Goal: Task Accomplishment & Management: Manage account settings

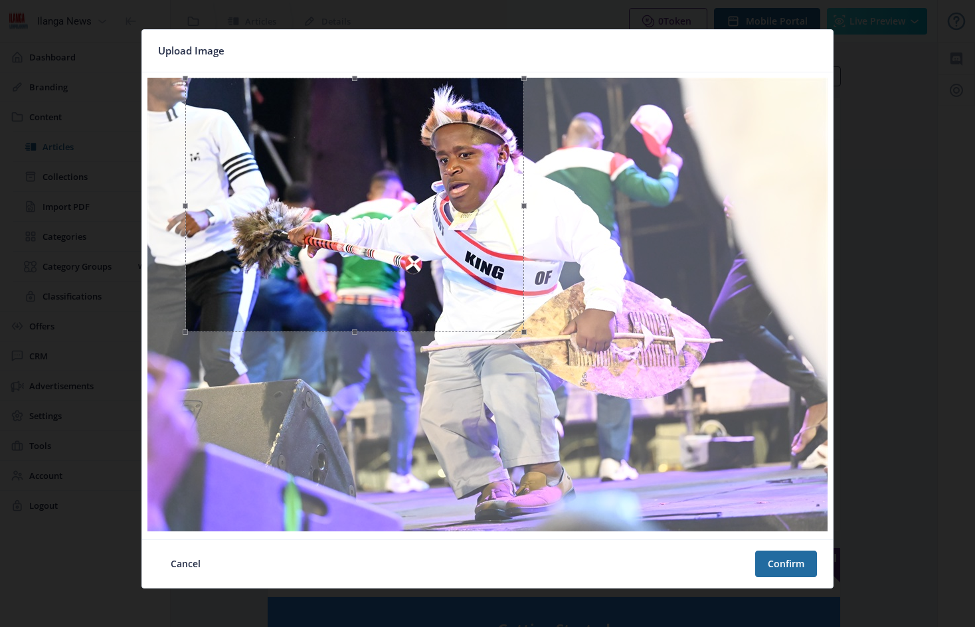
drag, startPoint x: 491, startPoint y: 534, endPoint x: 512, endPoint y: 335, distance: 200.3
click at [512, 335] on span at bounding box center [355, 332] width 325 height 15
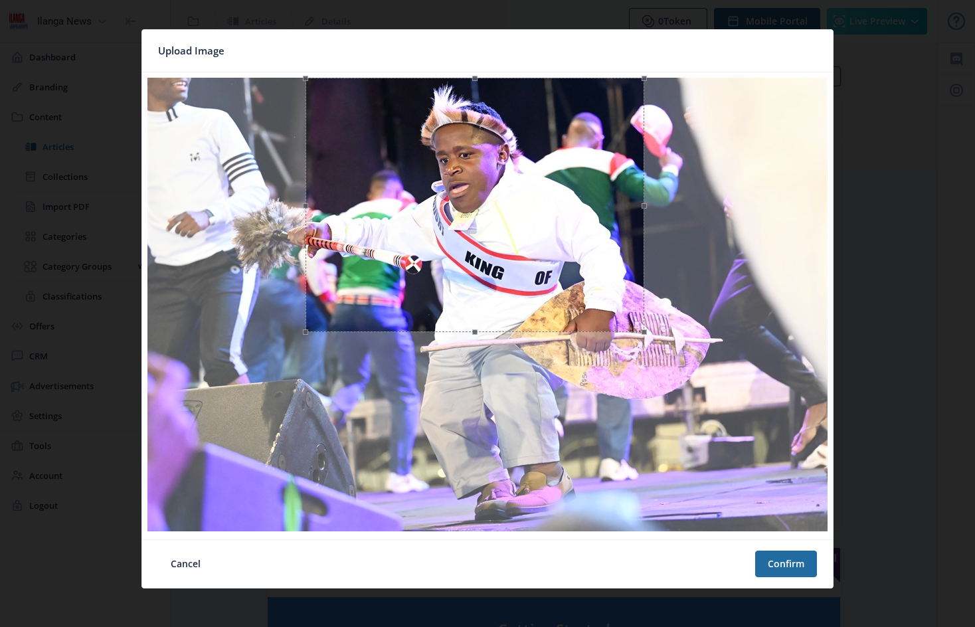
drag, startPoint x: 337, startPoint y: 195, endPoint x: 455, endPoint y: 193, distance: 117.6
click at [455, 193] on div at bounding box center [475, 205] width 339 height 254
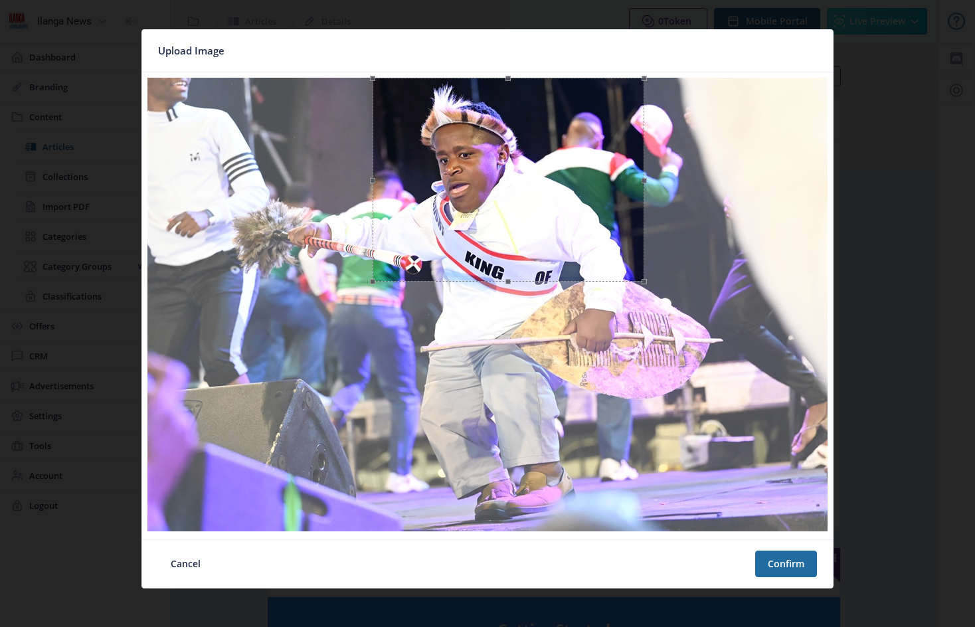
drag, startPoint x: 306, startPoint y: 207, endPoint x: 374, endPoint y: 200, distance: 68.8
click at [374, 200] on span at bounding box center [372, 179] width 15 height 189
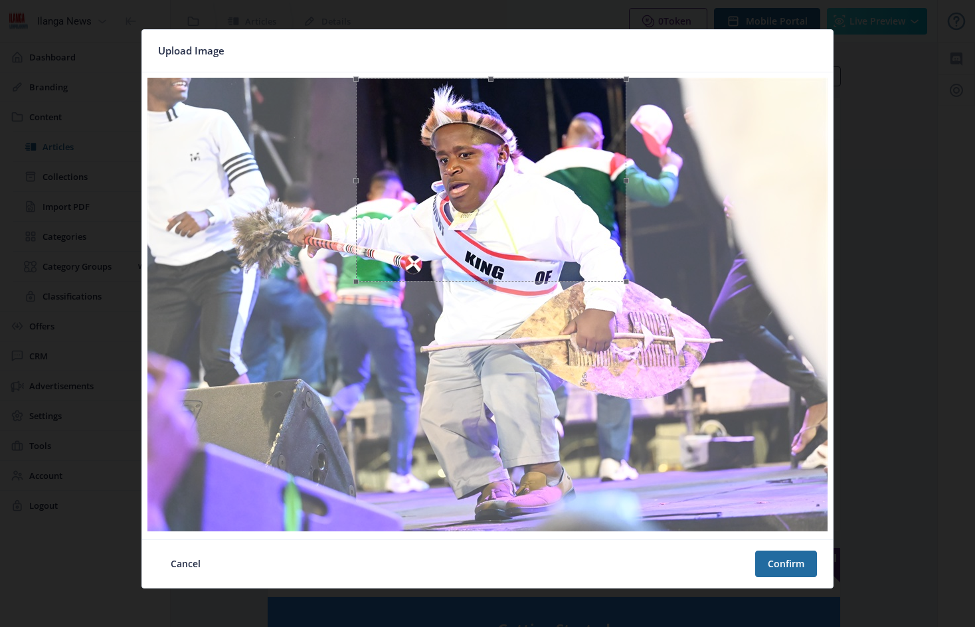
drag, startPoint x: 595, startPoint y: 179, endPoint x: 577, endPoint y: 180, distance: 17.9
click at [577, 180] on div at bounding box center [491, 179] width 271 height 203
click at [788, 565] on button "Confirm" at bounding box center [786, 564] width 62 height 27
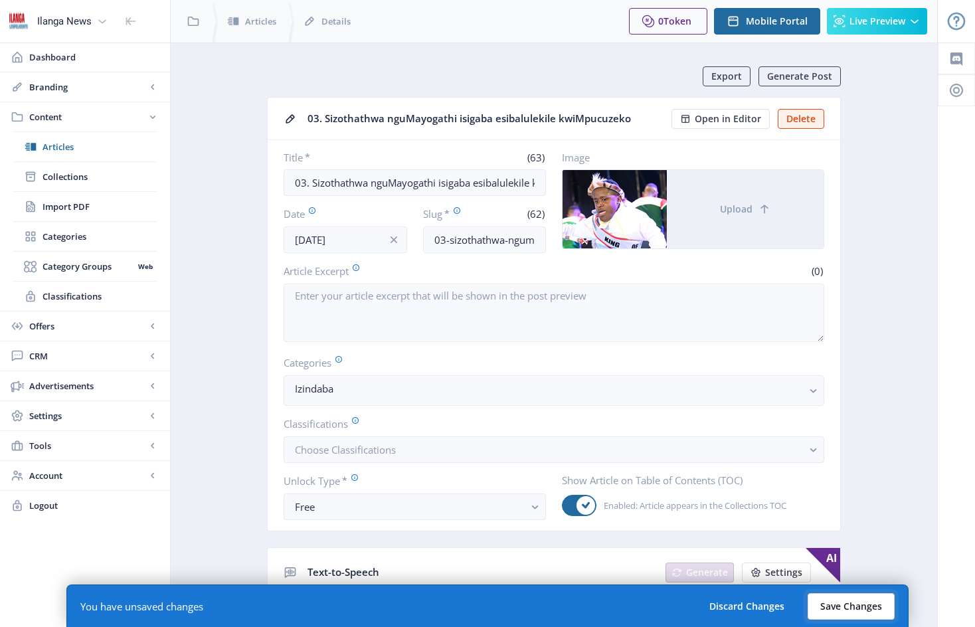
click at [864, 605] on button "Save Changes" at bounding box center [851, 606] width 87 height 27
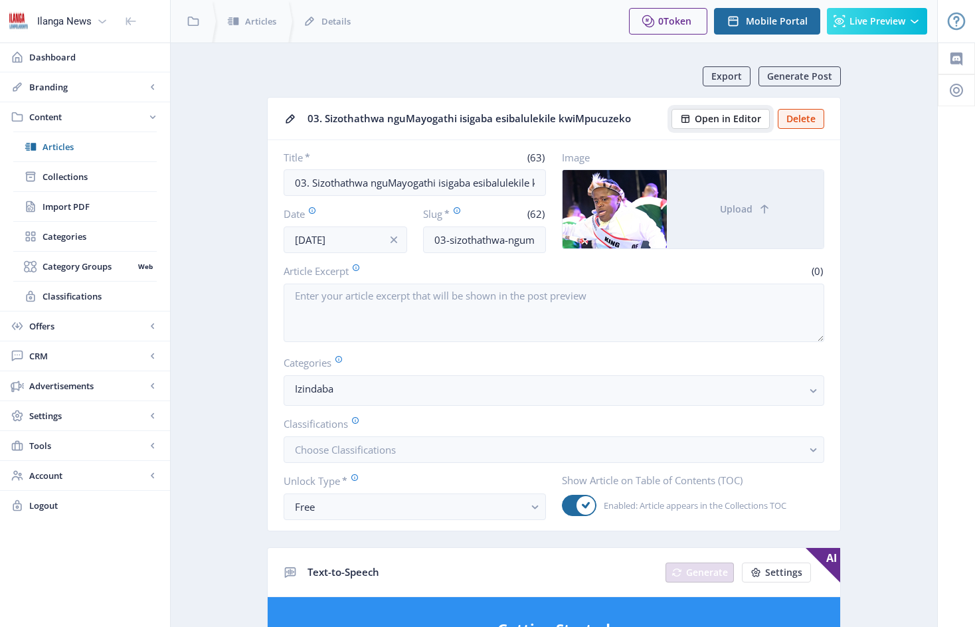
click at [733, 117] on span "Open in Editor" at bounding box center [728, 119] width 66 height 11
click at [50, 144] on span "Articles" at bounding box center [100, 146] width 114 height 13
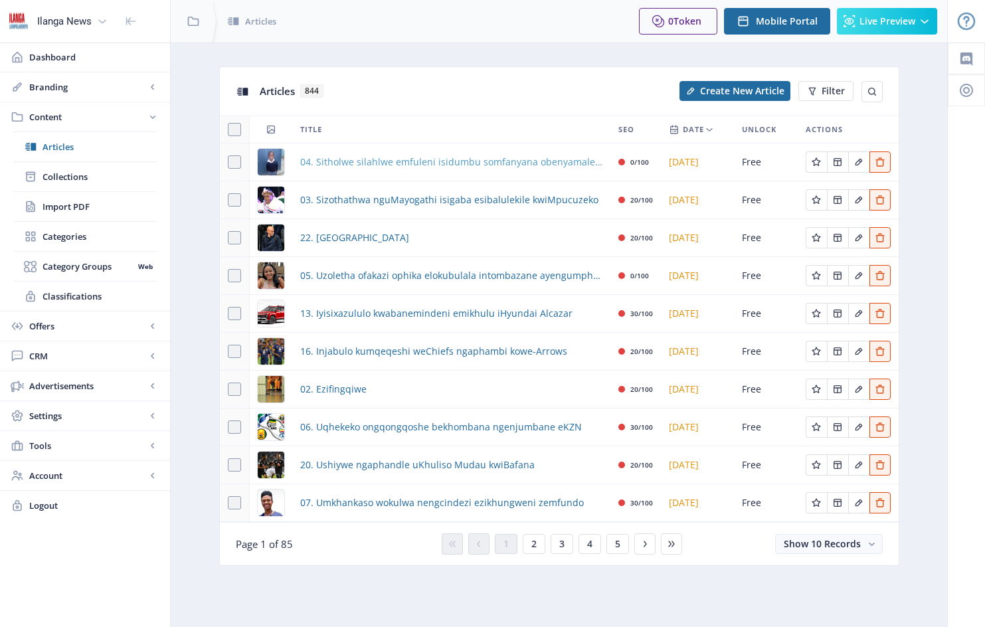
click at [462, 164] on span "04. Sitholwe silahlwe emfuleni isidumbu somfanyana obenyamalele" at bounding box center [451, 162] width 302 height 16
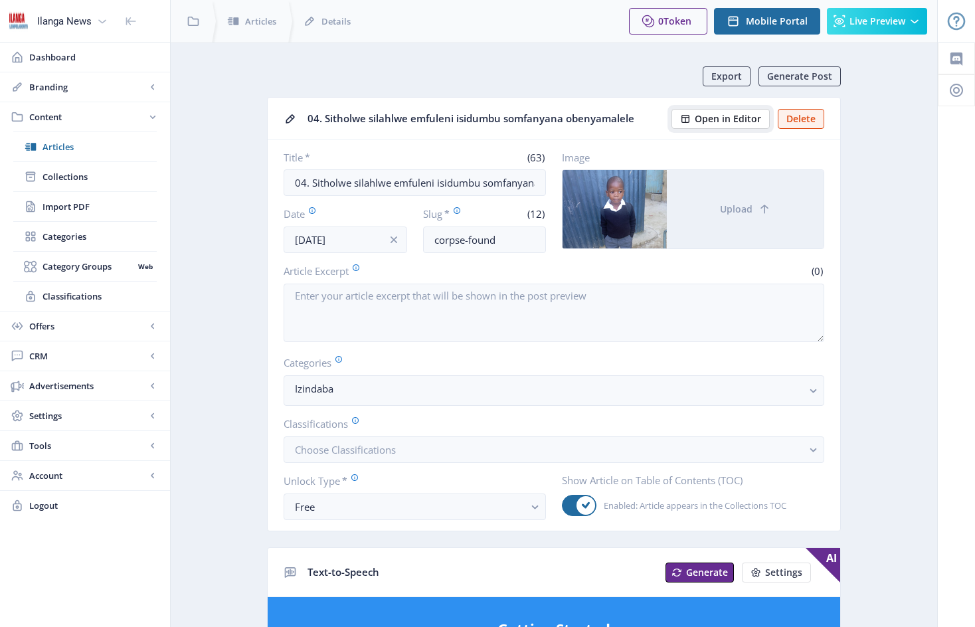
click at [712, 120] on span "Open in Editor" at bounding box center [728, 119] width 66 height 11
click at [48, 119] on span "Content" at bounding box center [87, 116] width 117 height 13
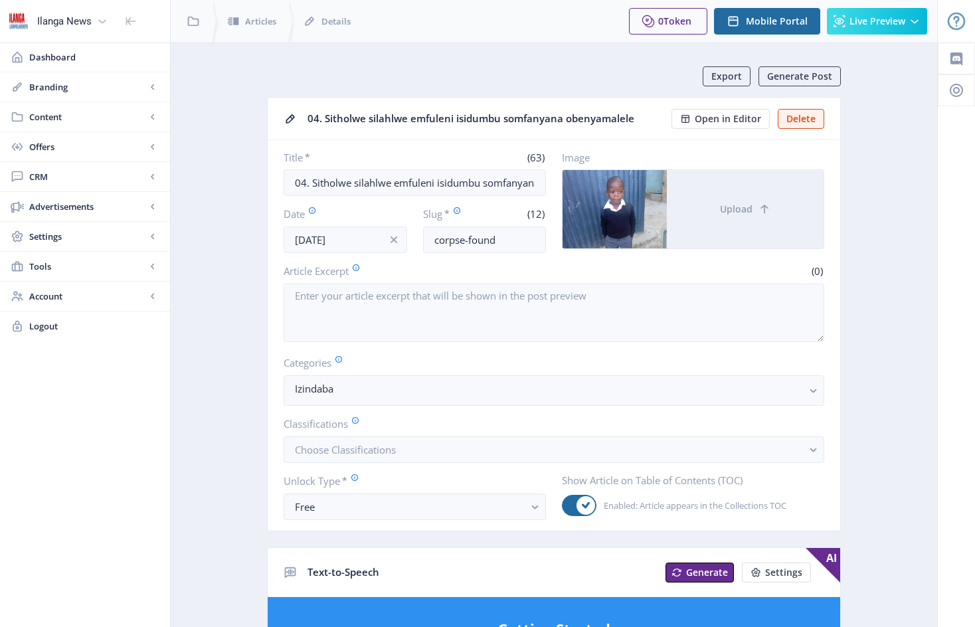
click at [48, 119] on span "Content" at bounding box center [87, 116] width 117 height 13
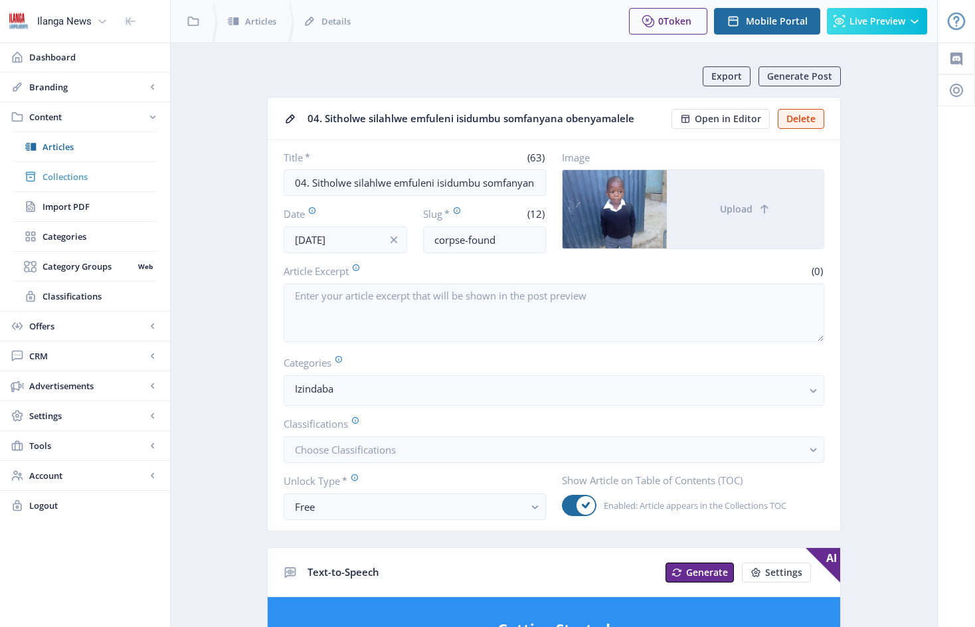
click at [82, 182] on span "Collections" at bounding box center [100, 176] width 114 height 13
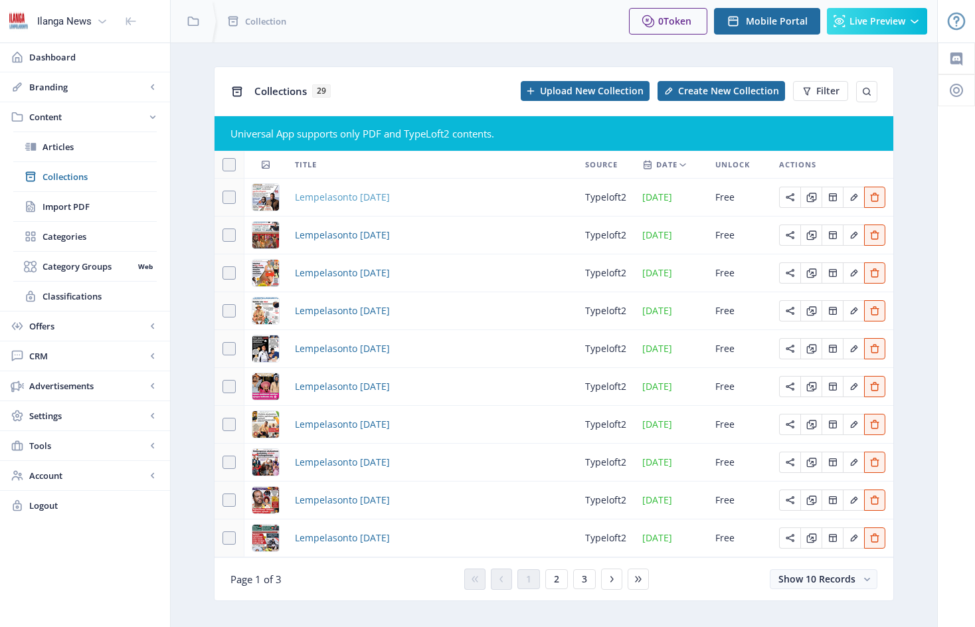
click at [296, 197] on span "Lempelasonto [DATE]" at bounding box center [342, 197] width 95 height 16
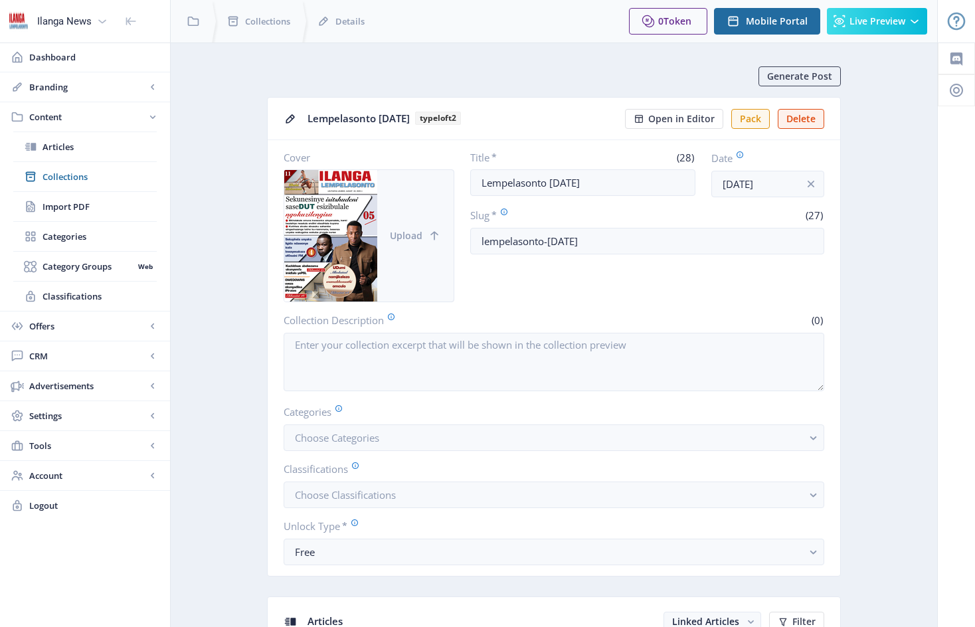
click at [404, 195] on button "Upload" at bounding box center [415, 236] width 76 height 132
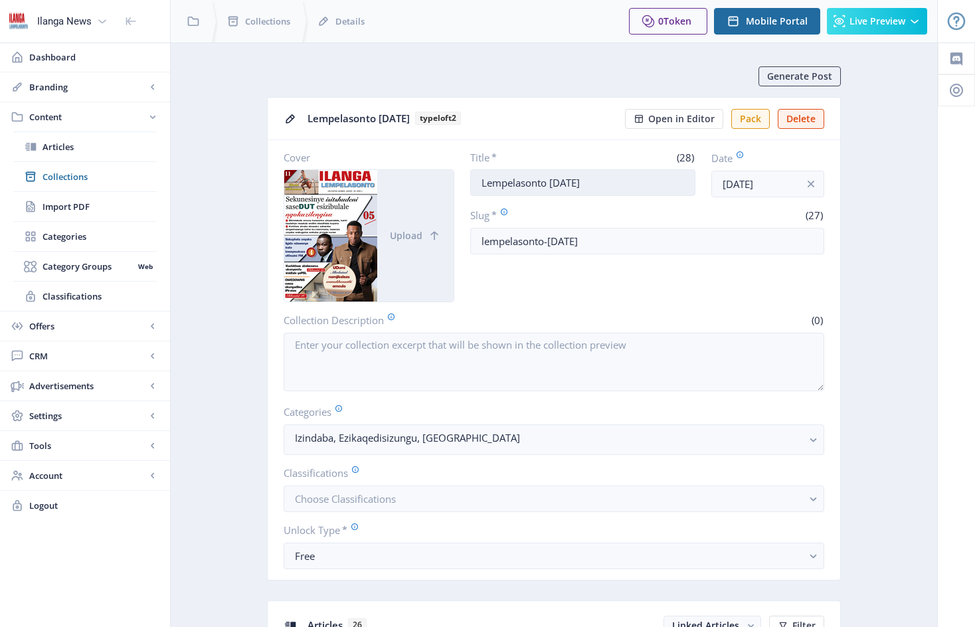
drag, startPoint x: 625, startPoint y: 183, endPoint x: 463, endPoint y: 181, distance: 162.1
click at [470, 181] on input "Lempelasonto [DATE]" at bounding box center [582, 182] width 225 height 27
click at [68, 149] on span "Articles" at bounding box center [100, 146] width 114 height 13
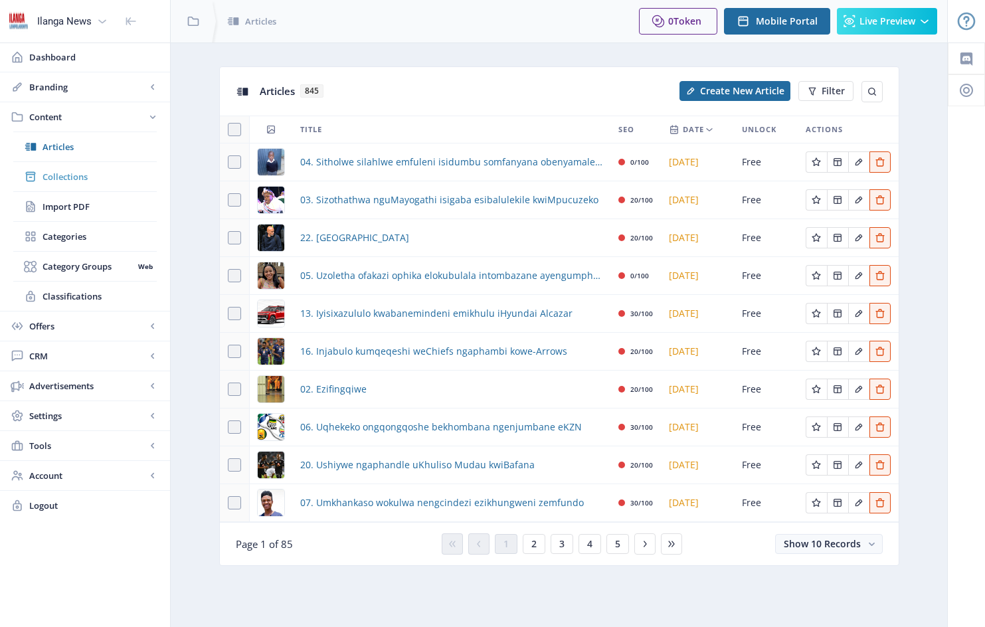
click at [74, 179] on span "Collections" at bounding box center [100, 176] width 114 height 13
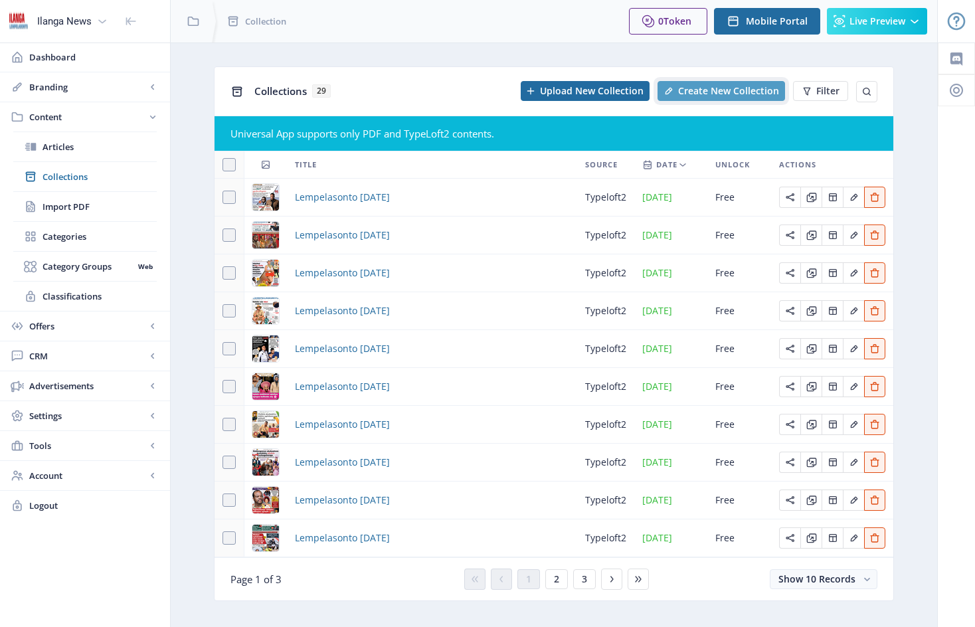
click at [737, 90] on span "Create New Collection" at bounding box center [728, 91] width 101 height 11
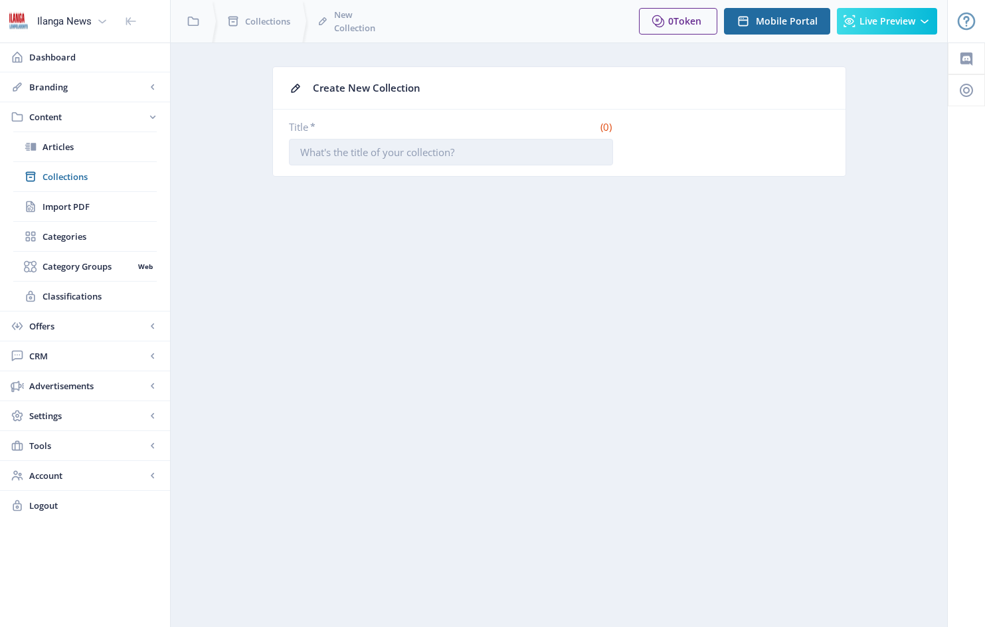
click at [325, 158] on input "Title *" at bounding box center [451, 152] width 324 height 27
paste input "Lempelasonto [DATE]"
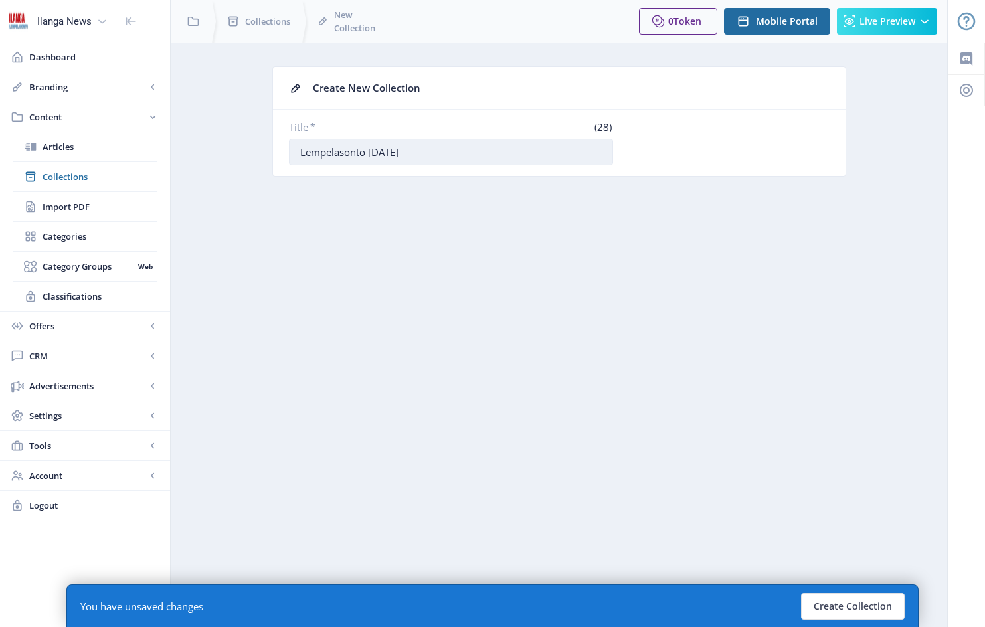
click at [379, 151] on input "Lempelasonto [DATE]" at bounding box center [451, 152] width 324 height 27
type input "Lempelasonto [DATE]"
click at [850, 606] on button "Create Collection" at bounding box center [853, 606] width 104 height 27
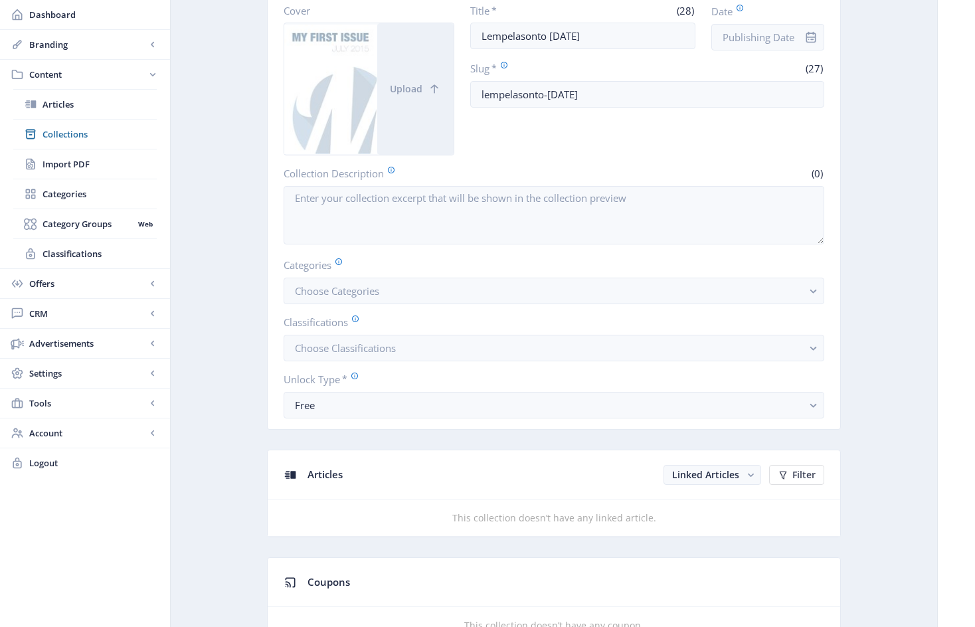
scroll to position [276, 0]
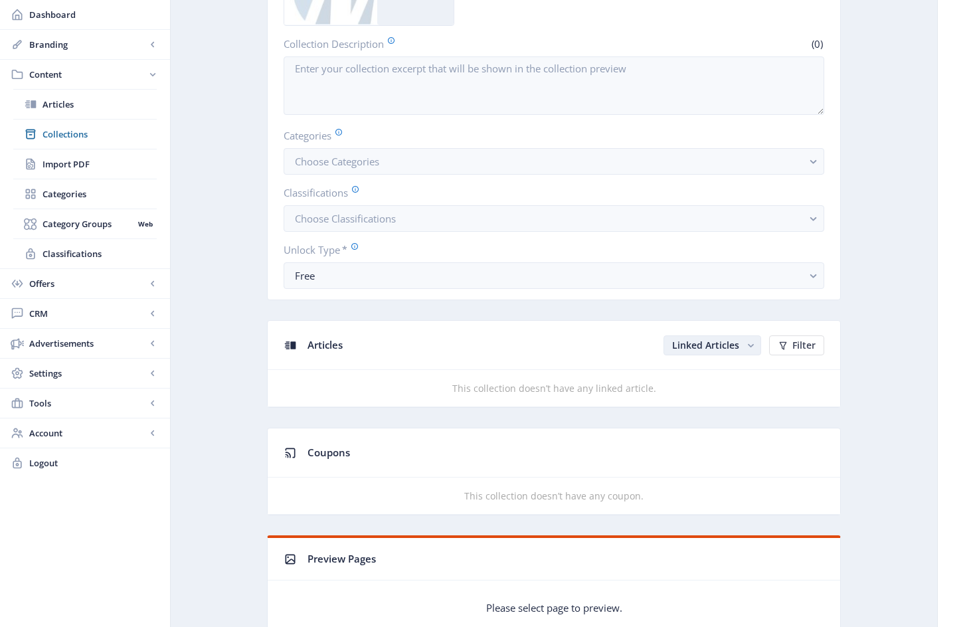
click at [718, 351] on span "Linked Articles" at bounding box center [705, 345] width 67 height 13
click at [715, 405] on nb-option "Unlinked Articles" at bounding box center [712, 405] width 95 height 24
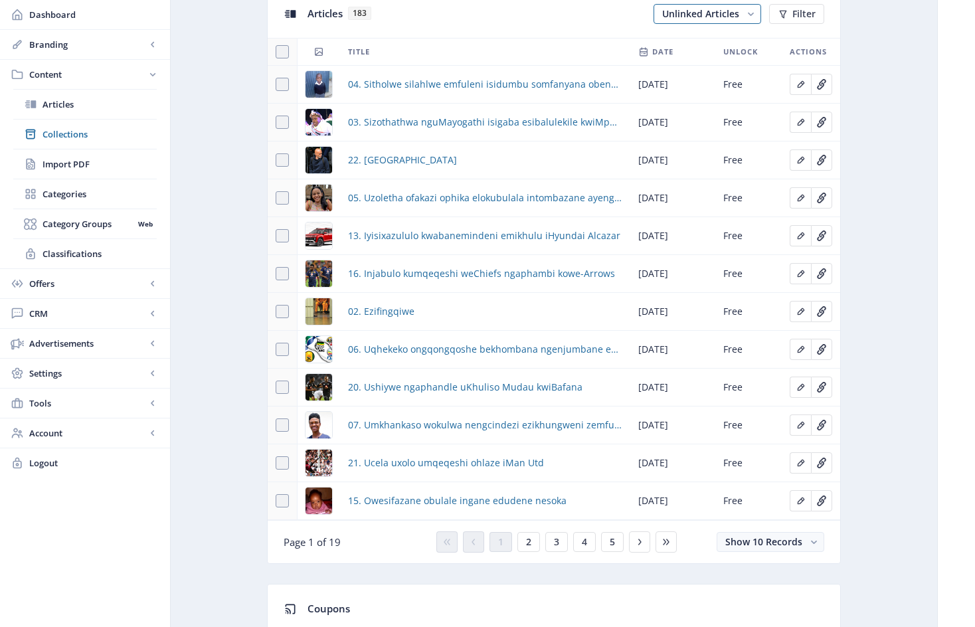
scroll to position [610, 0]
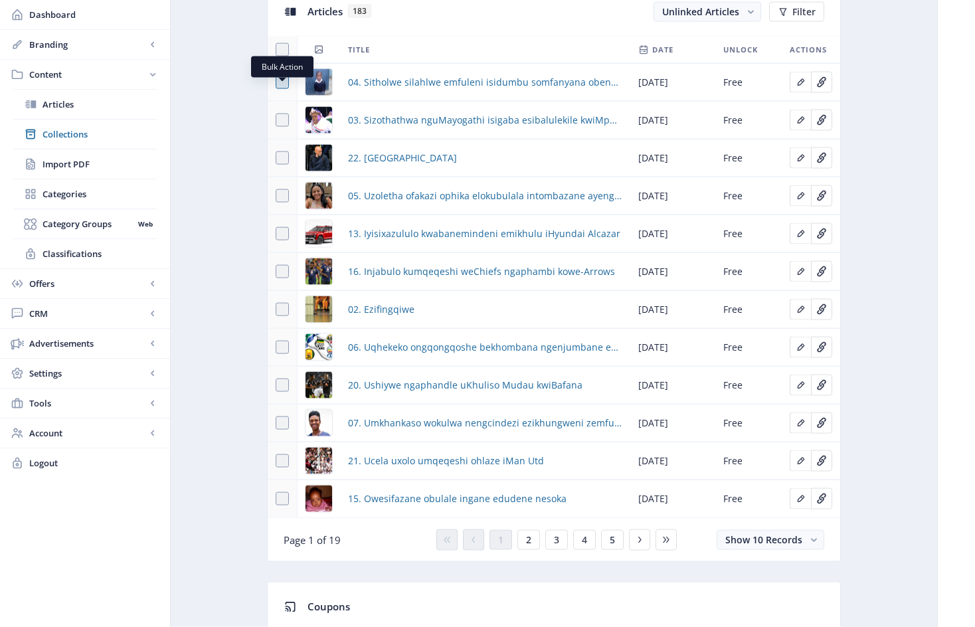
click at [282, 89] on span at bounding box center [282, 82] width 13 height 13
click at [276, 83] on input "checkbox" at bounding box center [276, 82] width 1 height 1
checkbox input "true"
click at [282, 127] on span at bounding box center [282, 120] width 13 height 13
click at [276, 121] on input "checkbox" at bounding box center [276, 120] width 1 height 1
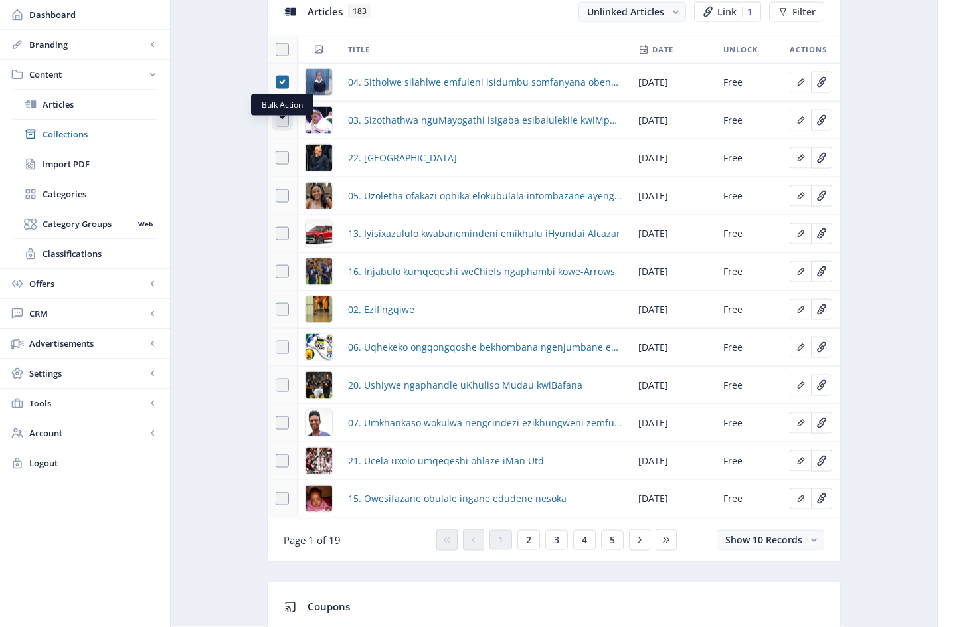
checkbox input "true"
click at [282, 165] on span at bounding box center [282, 157] width 13 height 13
click at [276, 159] on input "checkbox" at bounding box center [276, 158] width 1 height 1
checkbox input "true"
click at [283, 203] on span at bounding box center [282, 195] width 13 height 13
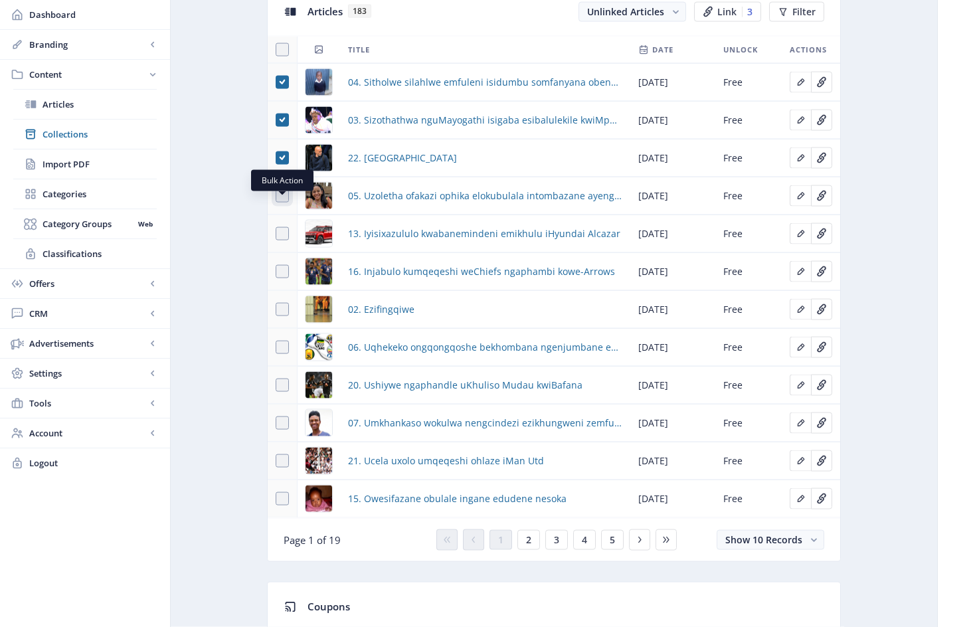
click at [276, 197] on input "checkbox" at bounding box center [276, 196] width 1 height 1
checkbox input "true"
click at [281, 240] on span at bounding box center [282, 233] width 13 height 13
click at [276, 234] on input "checkbox" at bounding box center [276, 234] width 1 height 1
checkbox input "true"
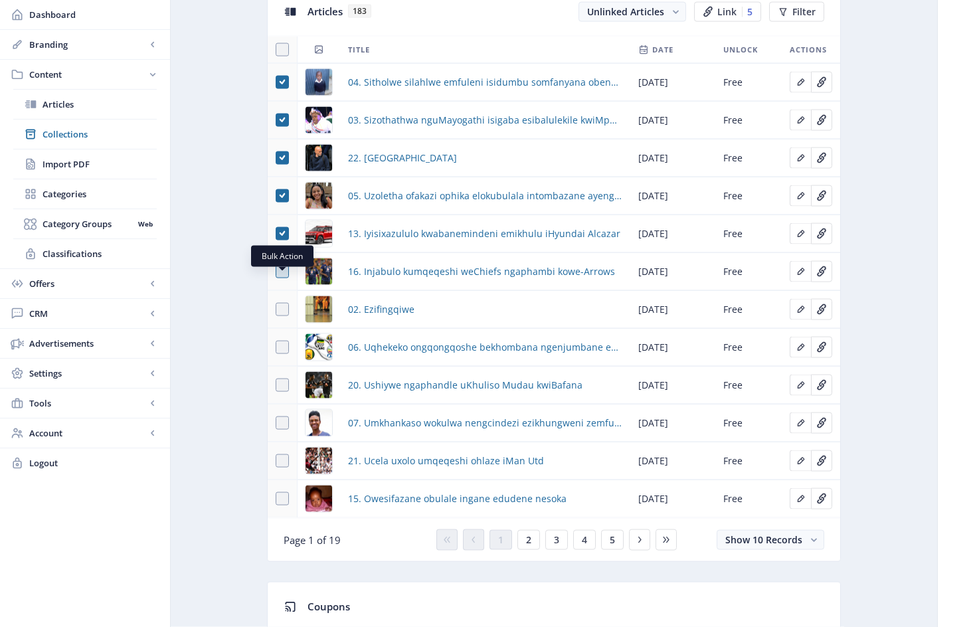
click at [284, 278] on span at bounding box center [282, 271] width 13 height 13
click at [276, 272] on input "checkbox" at bounding box center [276, 272] width 1 height 1
checkbox input "true"
click at [283, 315] on span at bounding box center [282, 309] width 13 height 13
click at [276, 310] on input "checkbox" at bounding box center [276, 309] width 1 height 1
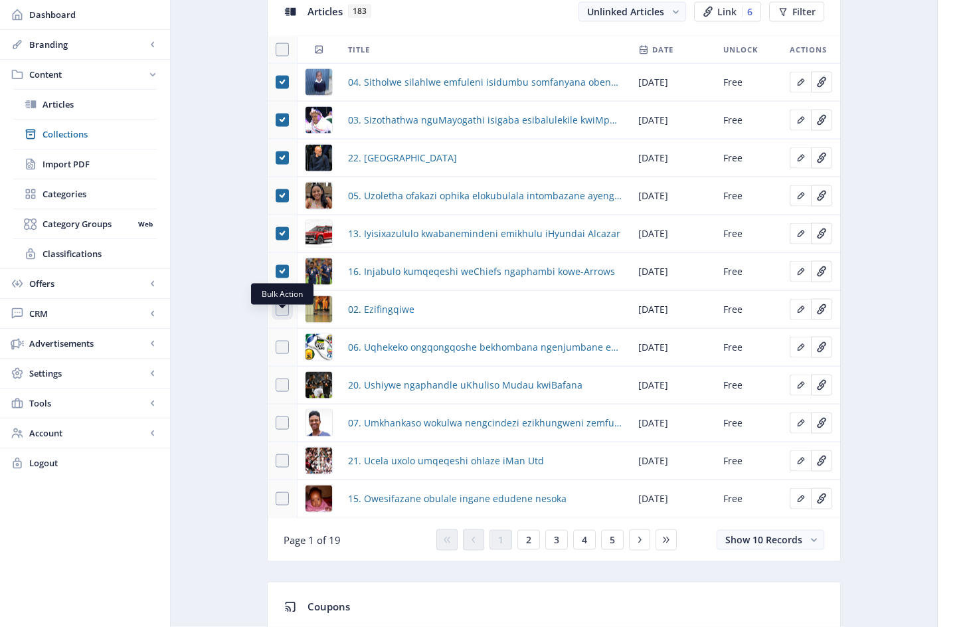
checkbox input "true"
click at [283, 354] on span at bounding box center [282, 347] width 13 height 13
click at [276, 348] on input "checkbox" at bounding box center [276, 347] width 1 height 1
checkbox input "true"
click at [283, 392] on span at bounding box center [282, 385] width 13 height 13
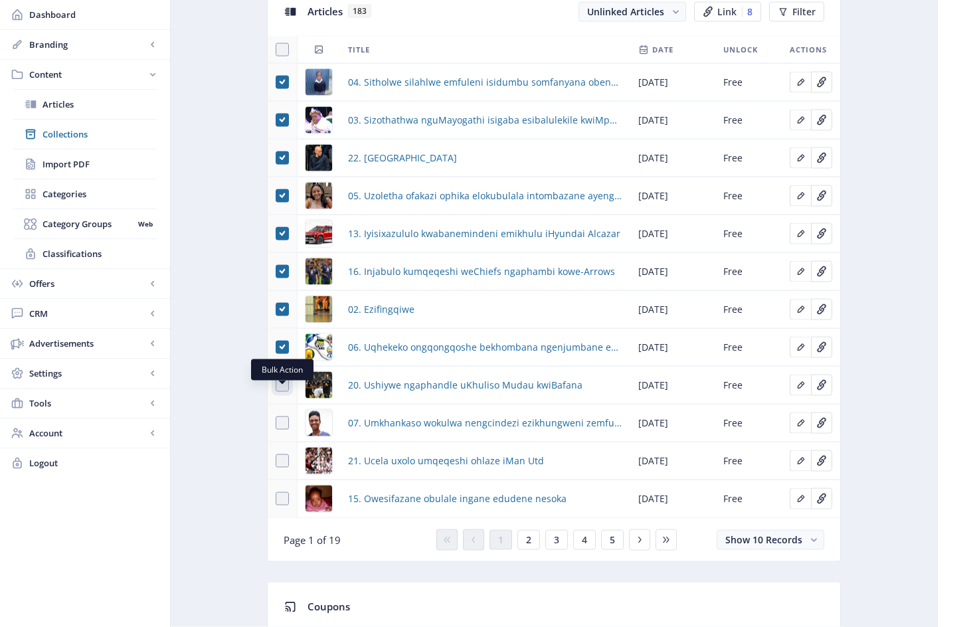
click at [276, 386] on input "checkbox" at bounding box center [276, 385] width 1 height 1
checkbox input "true"
click at [282, 430] on span at bounding box center [282, 422] width 13 height 13
click at [276, 424] on input "checkbox" at bounding box center [276, 423] width 1 height 1
checkbox input "true"
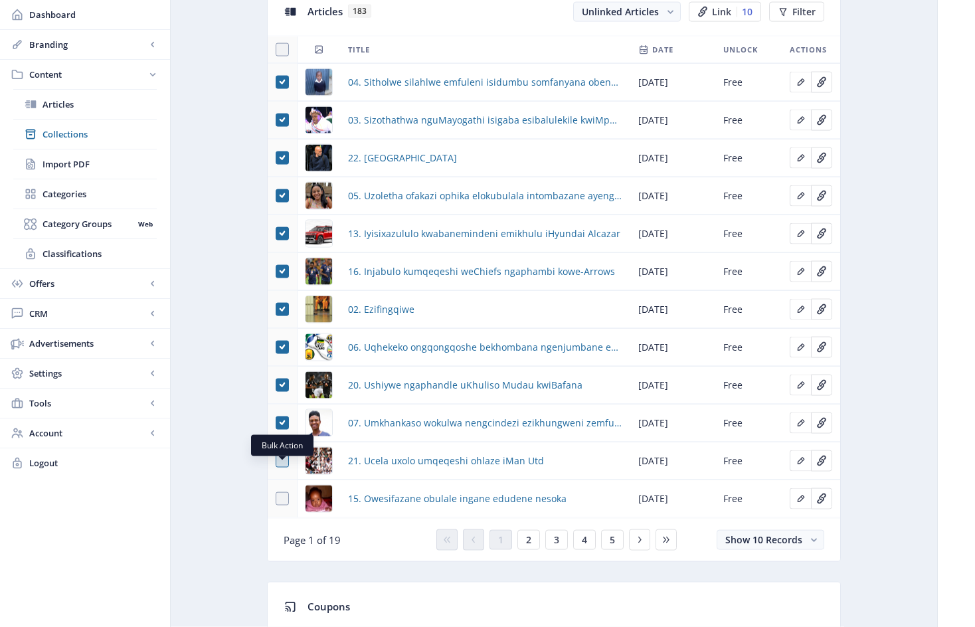
click at [280, 468] on span at bounding box center [282, 460] width 13 height 13
click at [276, 462] on input "checkbox" at bounding box center [276, 461] width 1 height 1
checkbox input "true"
click at [283, 505] on span at bounding box center [282, 498] width 13 height 13
click at [276, 499] on input "checkbox" at bounding box center [276, 499] width 1 height 1
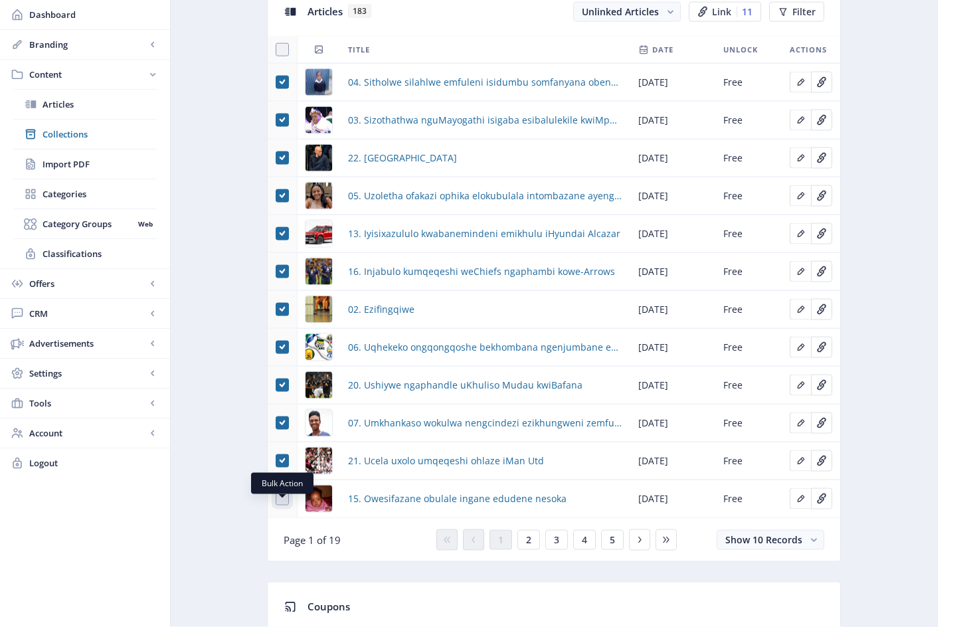
checkbox input "true"
click at [532, 547] on button "2" at bounding box center [528, 540] width 23 height 20
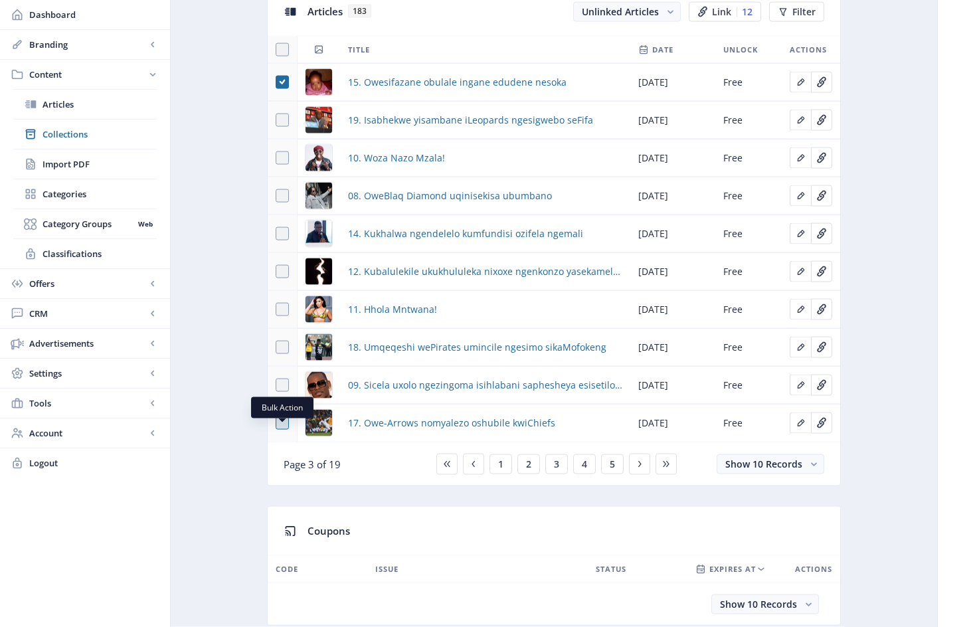
click at [280, 430] on span at bounding box center [282, 422] width 13 height 13
click at [276, 424] on input "checkbox" at bounding box center [276, 423] width 1 height 1
checkbox input "true"
click at [281, 392] on span at bounding box center [282, 385] width 13 height 13
click at [276, 386] on input "checkbox" at bounding box center [276, 385] width 1 height 1
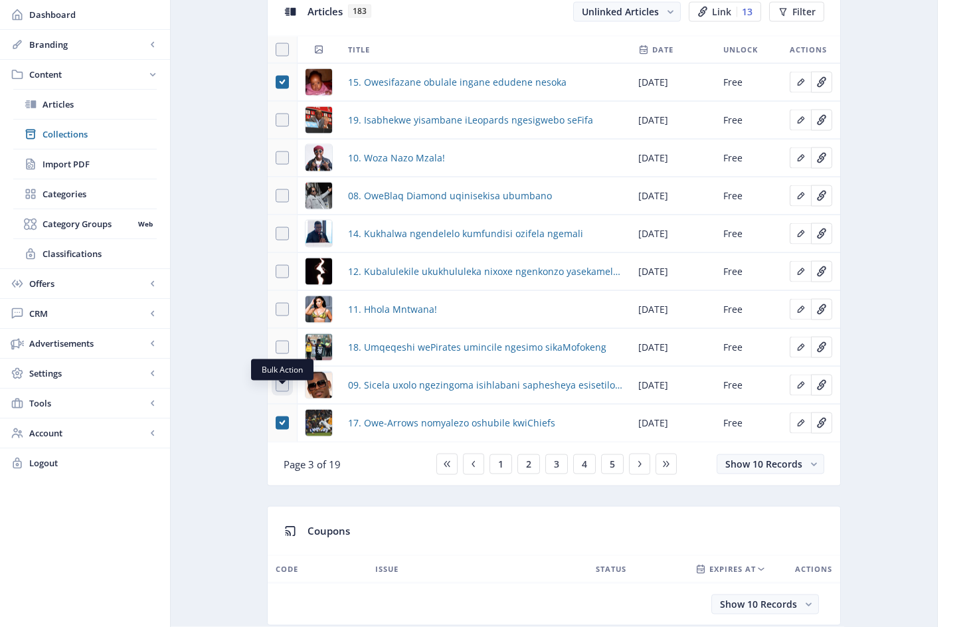
checkbox input "true"
click at [283, 352] on span at bounding box center [282, 347] width 13 height 13
click at [276, 348] on input "checkbox" at bounding box center [276, 347] width 1 height 1
checkbox input "true"
click at [283, 316] on span at bounding box center [282, 309] width 13 height 13
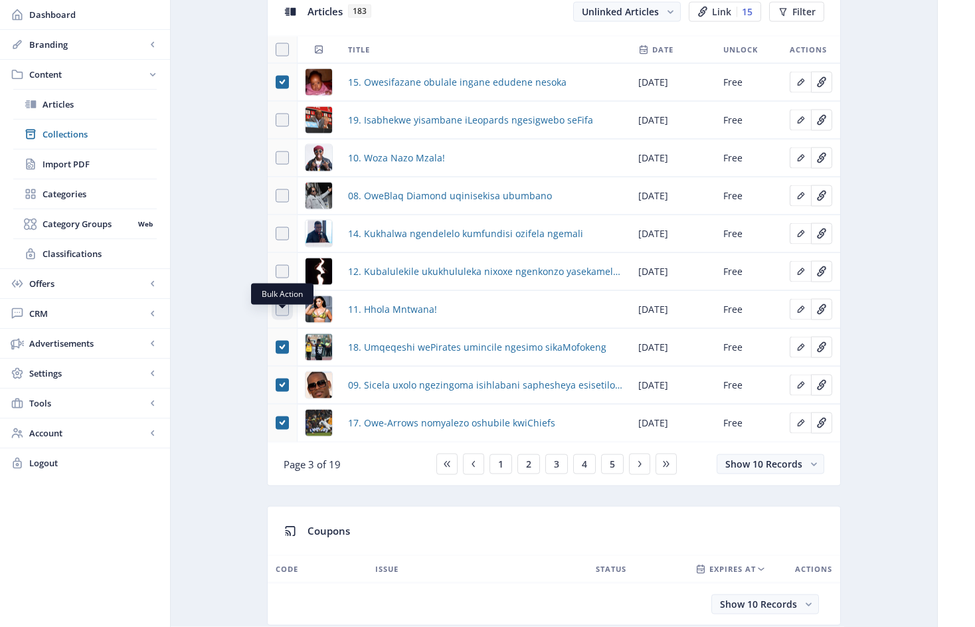
click at [276, 310] on input "checkbox" at bounding box center [276, 309] width 1 height 1
checkbox input "true"
click at [284, 278] on span at bounding box center [282, 271] width 13 height 13
click at [276, 272] on input "checkbox" at bounding box center [276, 272] width 1 height 1
checkbox input "true"
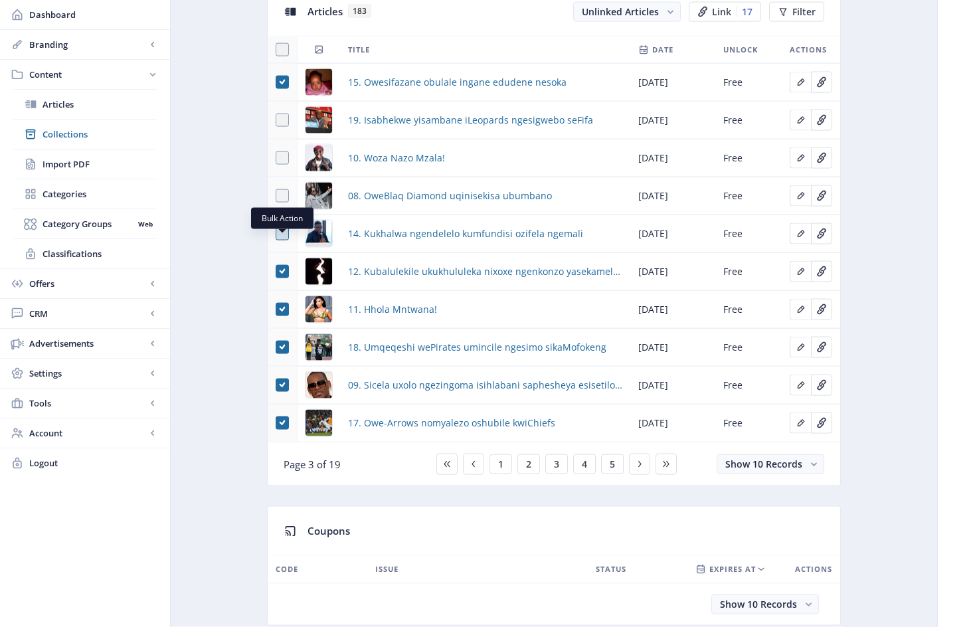
click at [283, 240] on span at bounding box center [282, 233] width 13 height 13
click at [276, 234] on input "checkbox" at bounding box center [276, 234] width 1 height 1
checkbox input "true"
click at [283, 203] on span at bounding box center [282, 195] width 13 height 13
click at [276, 197] on input "checkbox" at bounding box center [276, 196] width 1 height 1
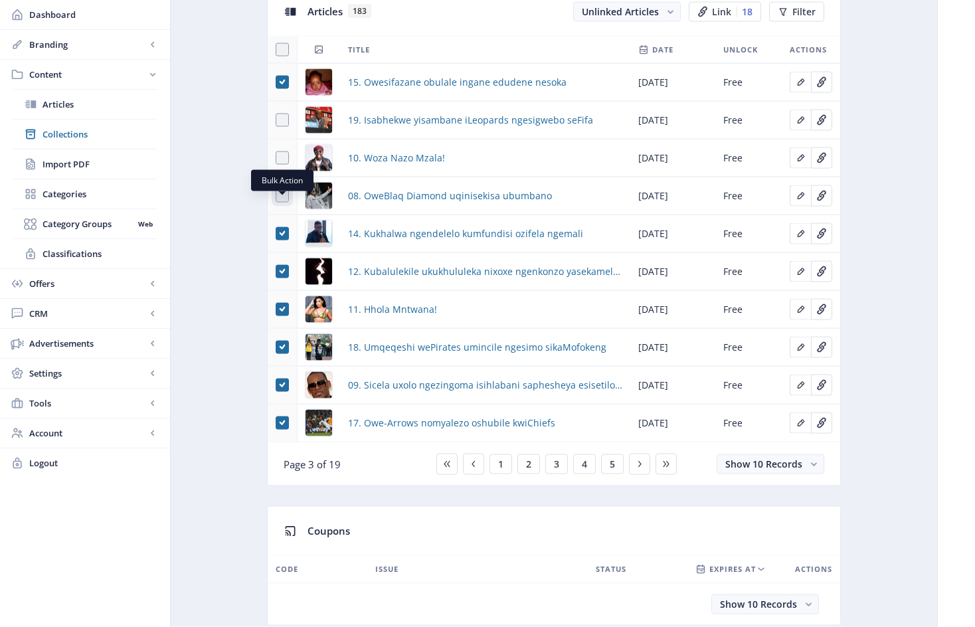
checkbox input "true"
click at [282, 165] on span at bounding box center [282, 157] width 13 height 13
click at [276, 159] on input "checkbox" at bounding box center [276, 158] width 1 height 1
checkbox input "true"
click at [284, 127] on span at bounding box center [282, 120] width 13 height 13
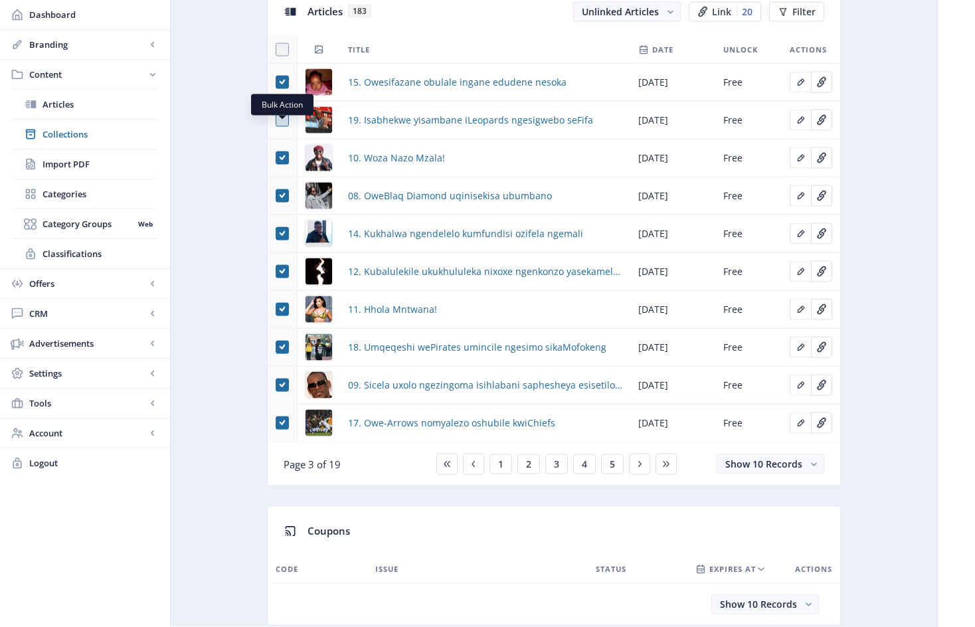
click at [276, 121] on input "checkbox" at bounding box center [276, 120] width 1 height 1
checkbox input "true"
click at [557, 470] on span "3" at bounding box center [556, 464] width 5 height 11
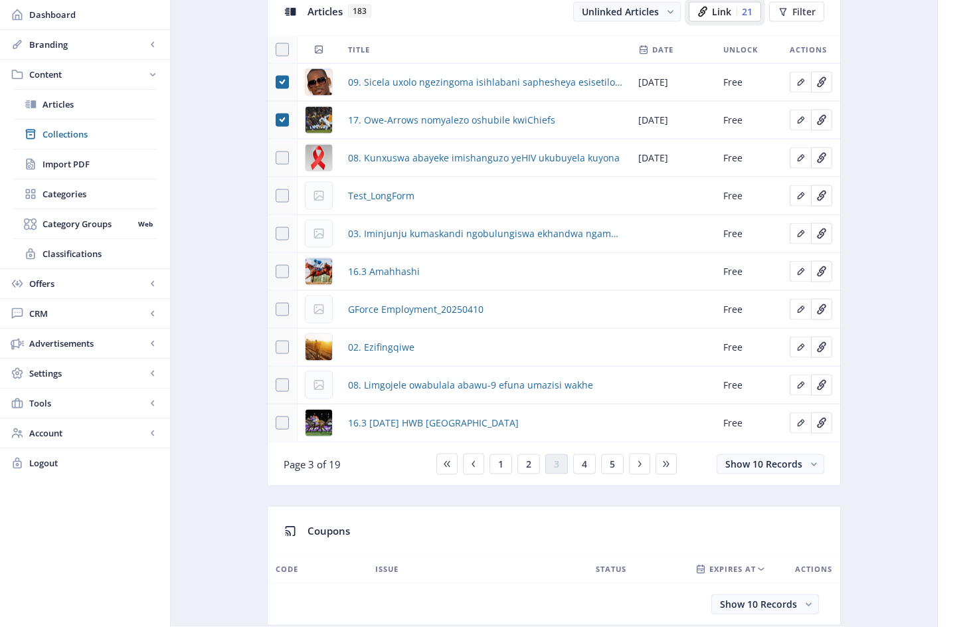
click at [722, 17] on span "Link" at bounding box center [721, 12] width 19 height 11
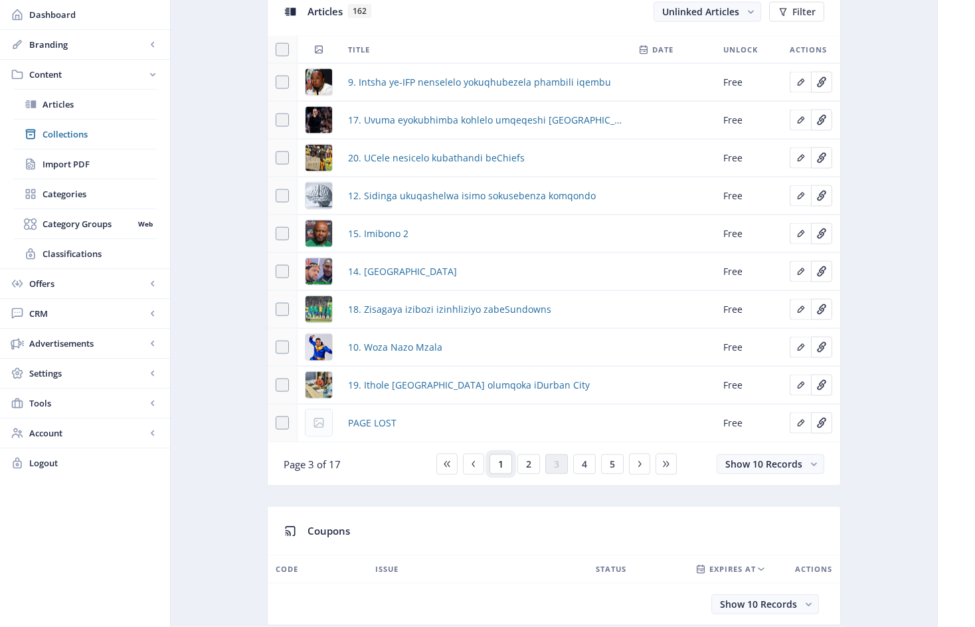
click at [503, 472] on button "1" at bounding box center [500, 464] width 23 height 20
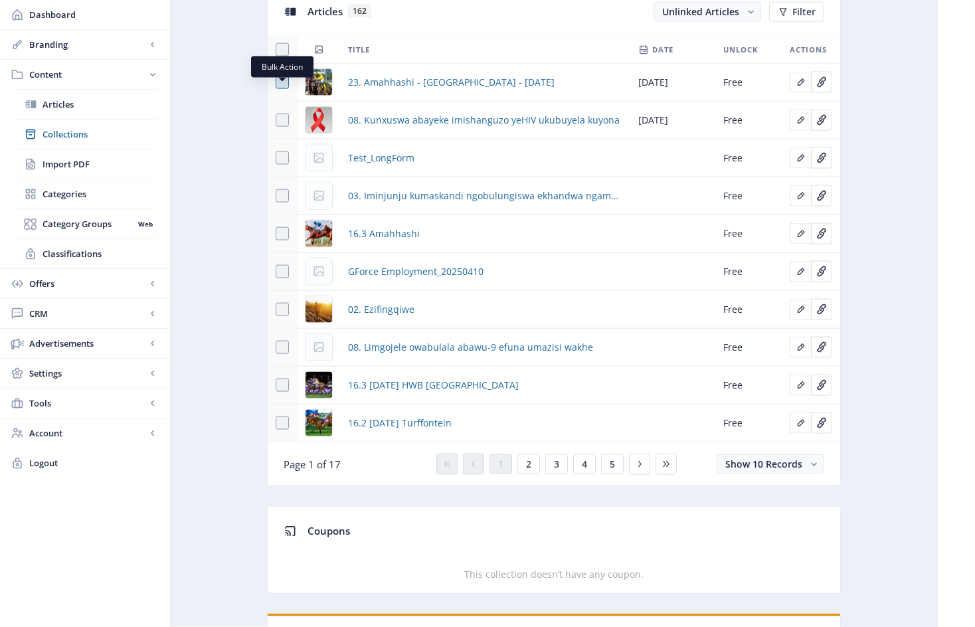
click at [283, 89] on span at bounding box center [282, 82] width 13 height 13
click at [276, 83] on input "checkbox" at bounding box center [276, 82] width 1 height 1
checkbox input "true"
click at [727, 17] on span "Link" at bounding box center [726, 12] width 19 height 11
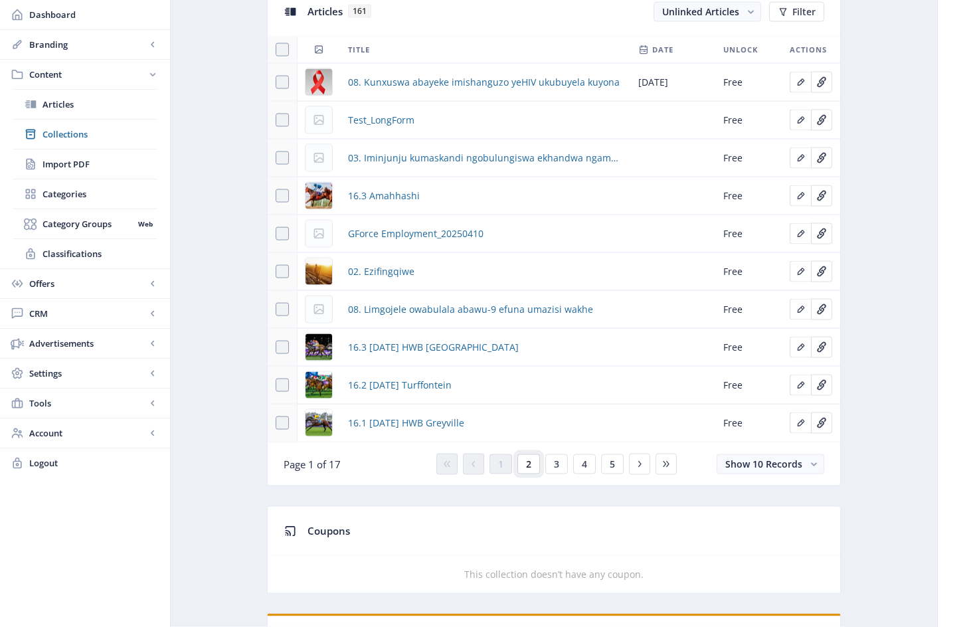
click at [527, 470] on span "2" at bounding box center [528, 464] width 5 height 11
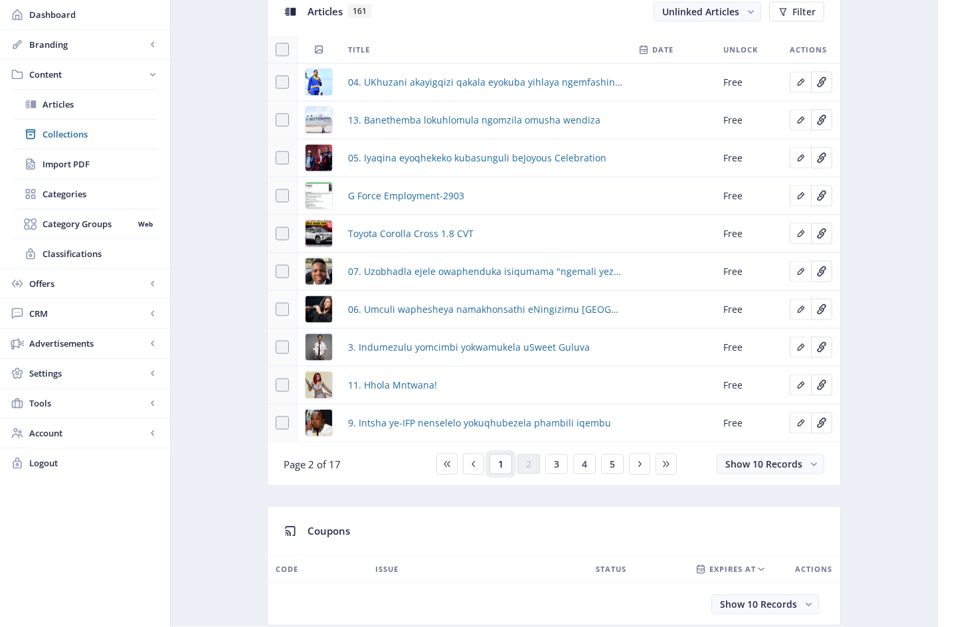
click at [503, 474] on button "1" at bounding box center [500, 464] width 23 height 20
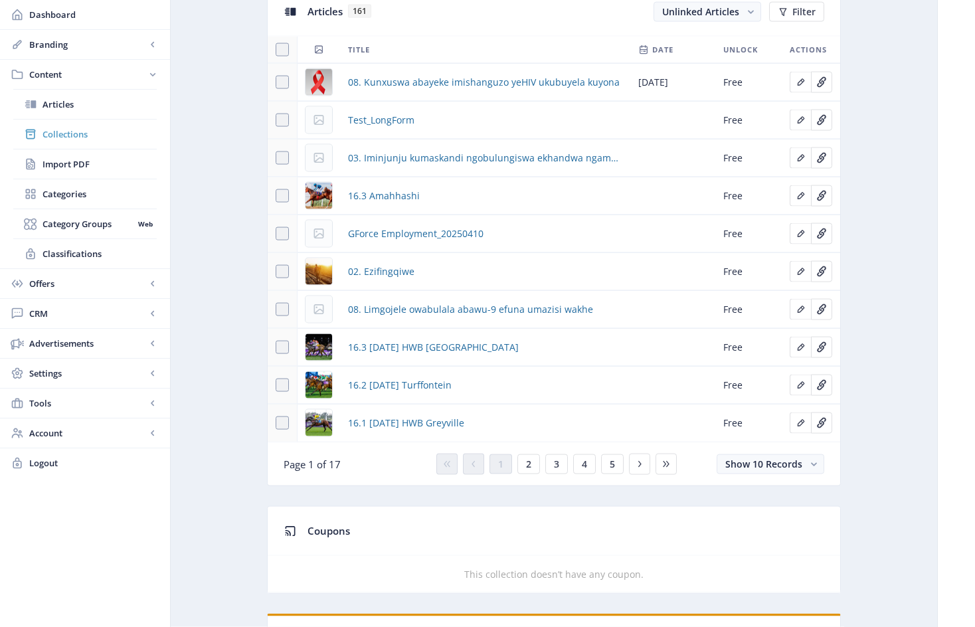
click at [79, 133] on span "Collections" at bounding box center [100, 134] width 114 height 13
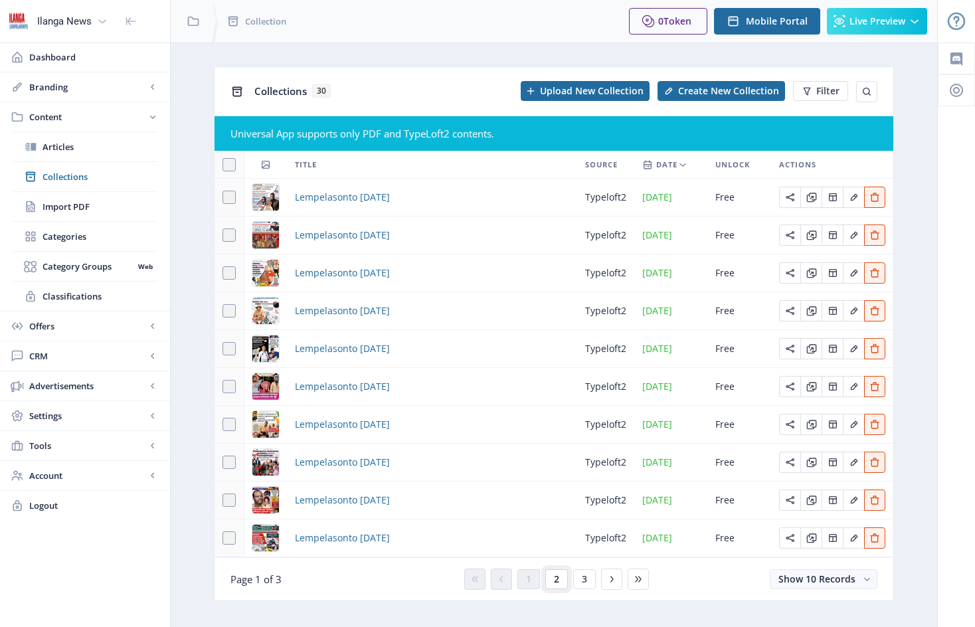
click at [559, 581] on span "2" at bounding box center [556, 579] width 5 height 11
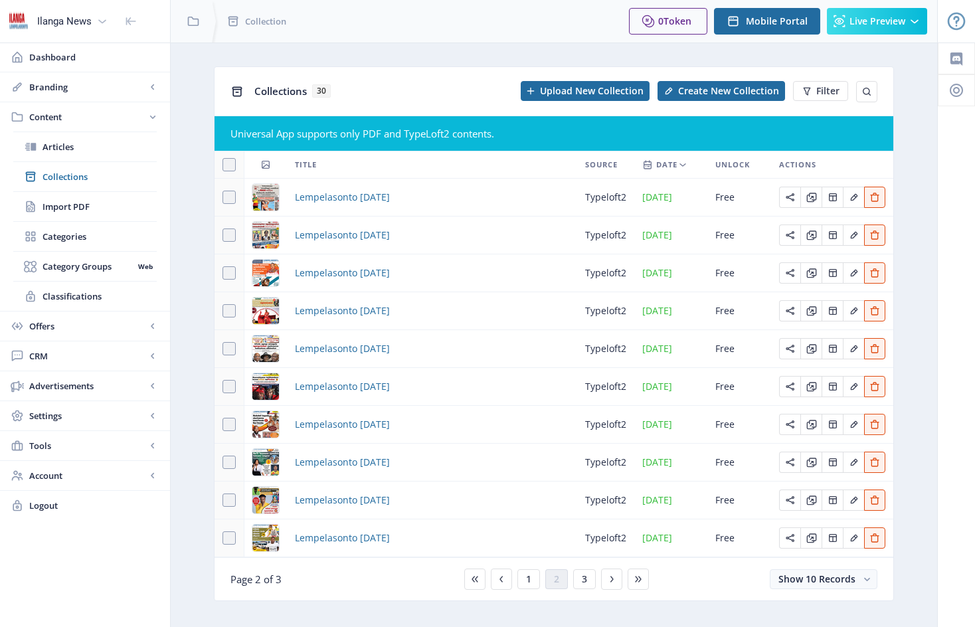
click at [586, 597] on div "You have unsaved changes Discard Changes Save Changes" at bounding box center [487, 605] width 842 height 43
click at [586, 596] on div "You have unsaved changes Discard Changes Save Changes" at bounding box center [487, 605] width 842 height 43
click at [584, 595] on div "You have unsaved changes Discard Changes Save Changes" at bounding box center [487, 605] width 842 height 43
click at [582, 596] on div "You have unsaved changes Discard Changes Save Changes" at bounding box center [487, 605] width 842 height 43
click at [582, 598] on div "You have unsaved changes Discard Changes Save Changes" at bounding box center [487, 605] width 842 height 43
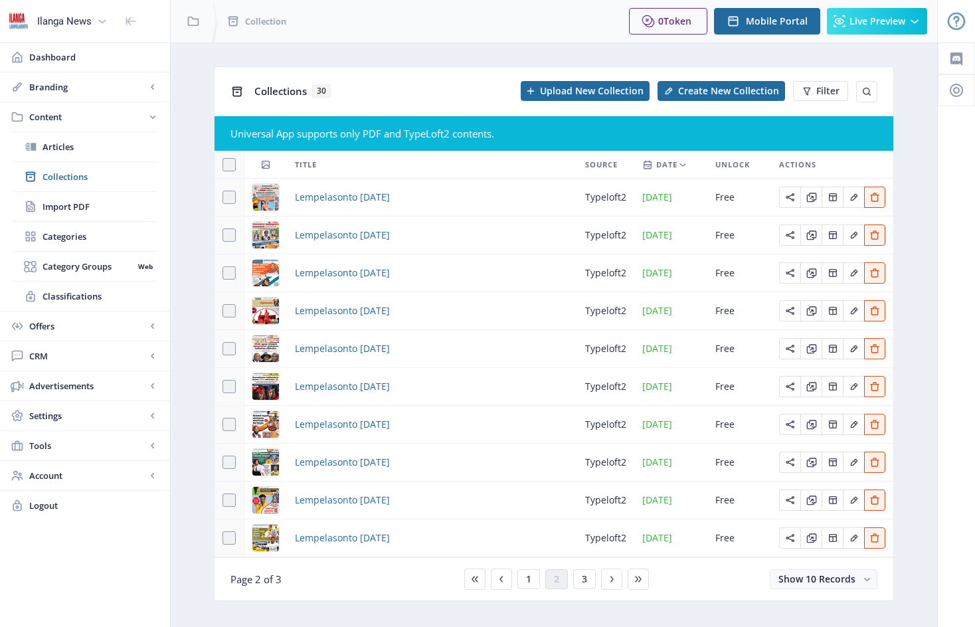
scroll to position [37, 0]
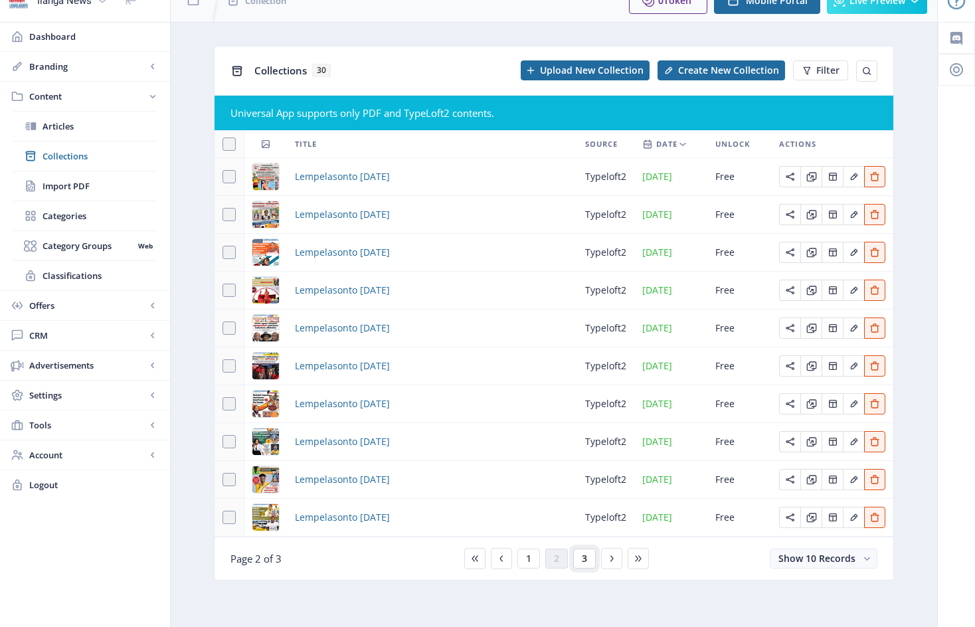
click at [584, 562] on span "3" at bounding box center [584, 558] width 5 height 11
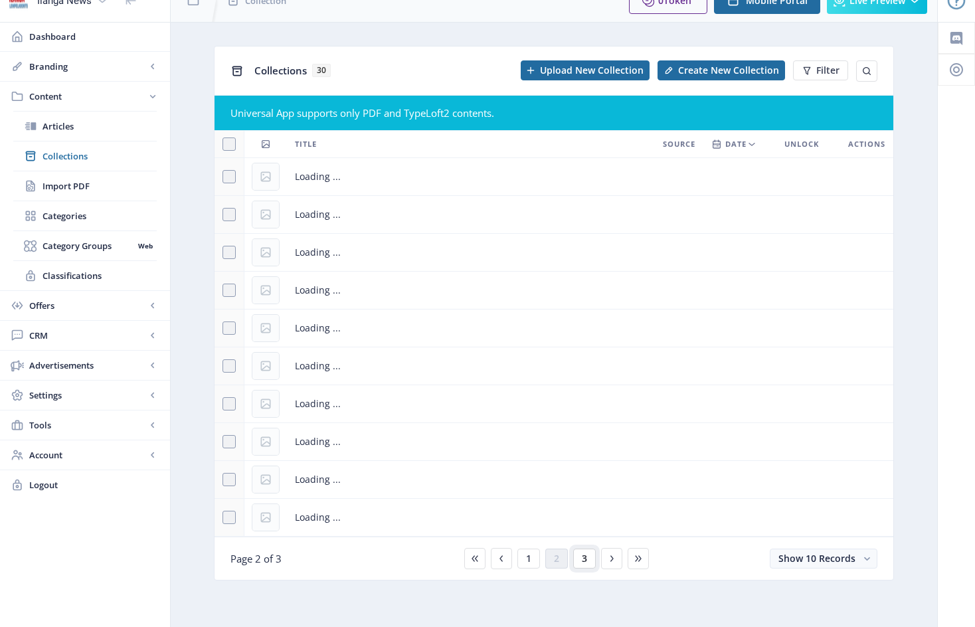
scroll to position [21, 0]
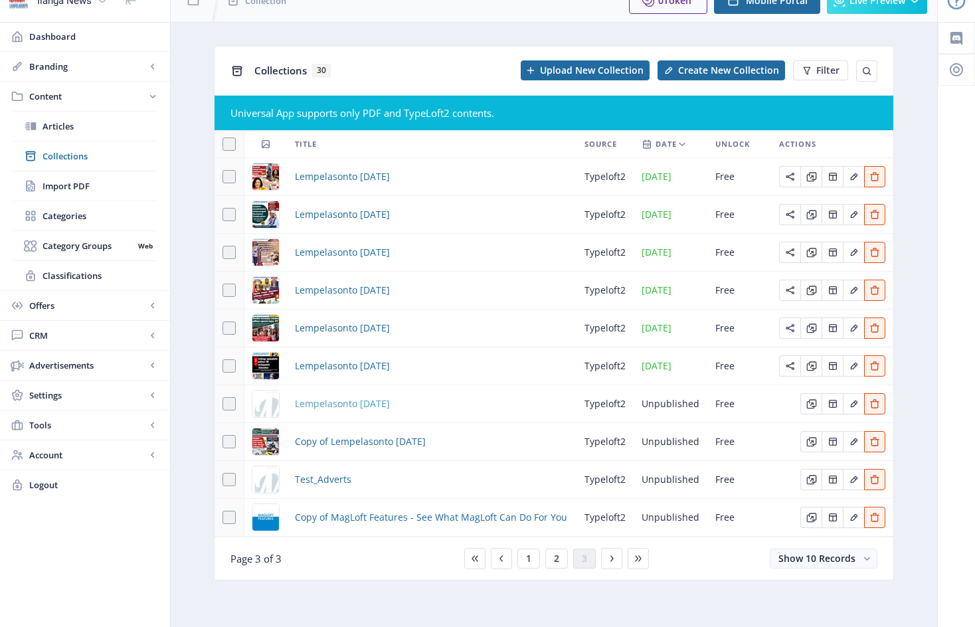
click at [355, 408] on span "Lempelasonto [DATE]" at bounding box center [342, 404] width 95 height 16
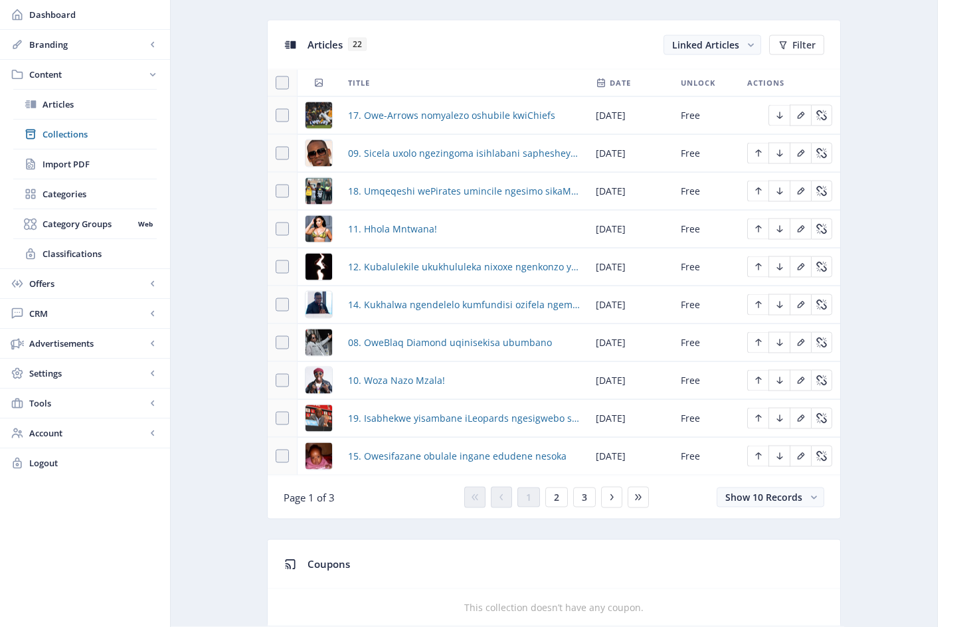
scroll to position [585, 0]
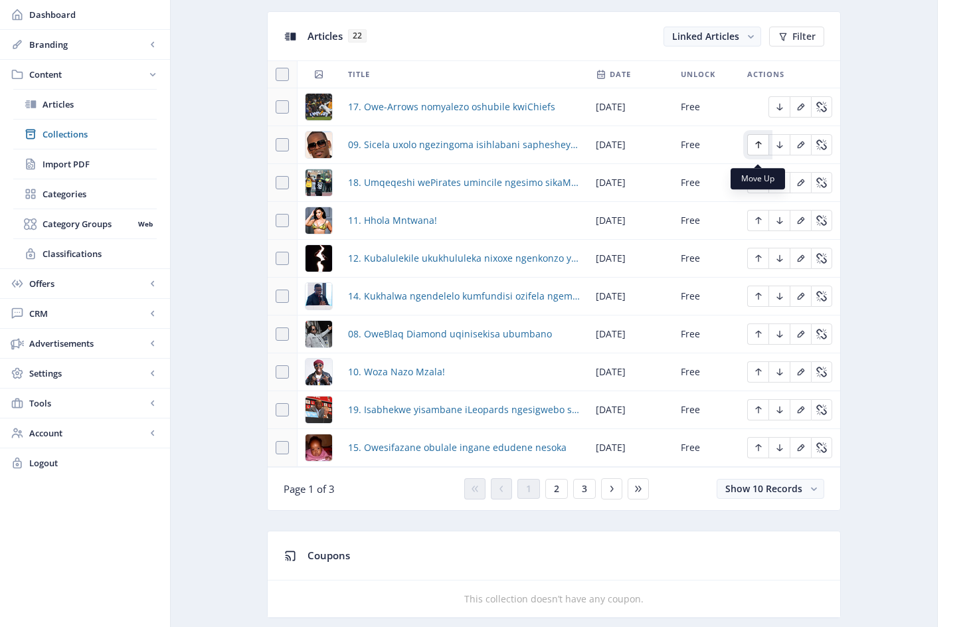
click at [757, 149] on icon "Edit page" at bounding box center [758, 144] width 6 height 7
click at [760, 338] on icon "Edit page" at bounding box center [758, 334] width 6 height 7
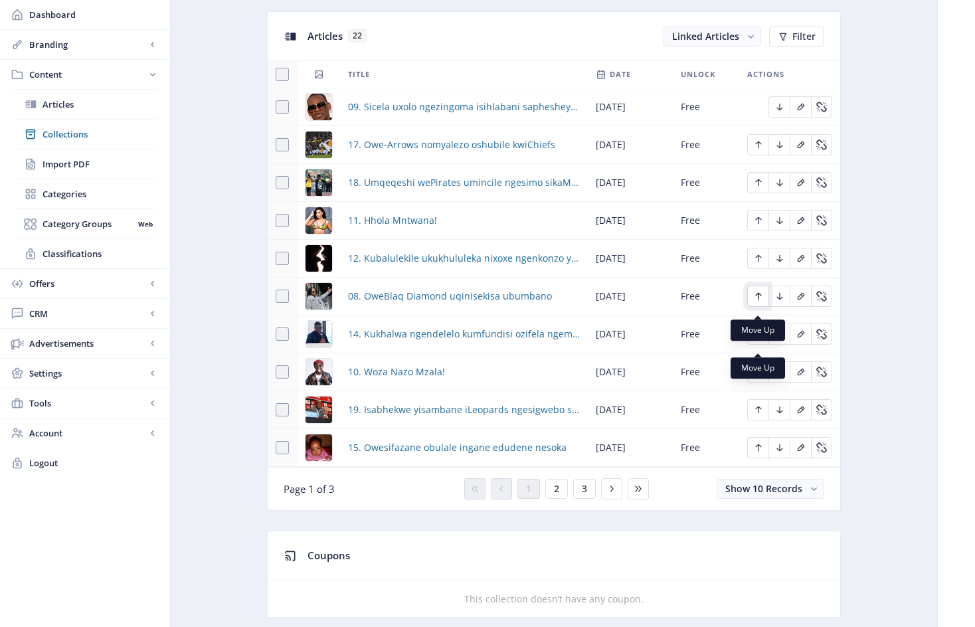
click at [756, 300] on icon "Edit page" at bounding box center [758, 296] width 6 height 7
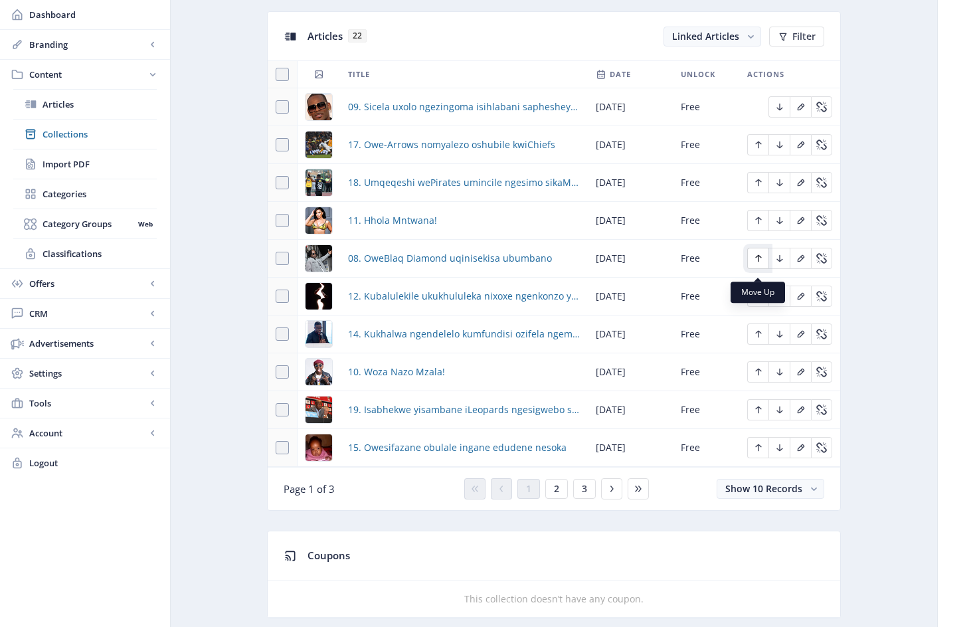
click at [760, 262] on icon "Edit page" at bounding box center [758, 258] width 6 height 7
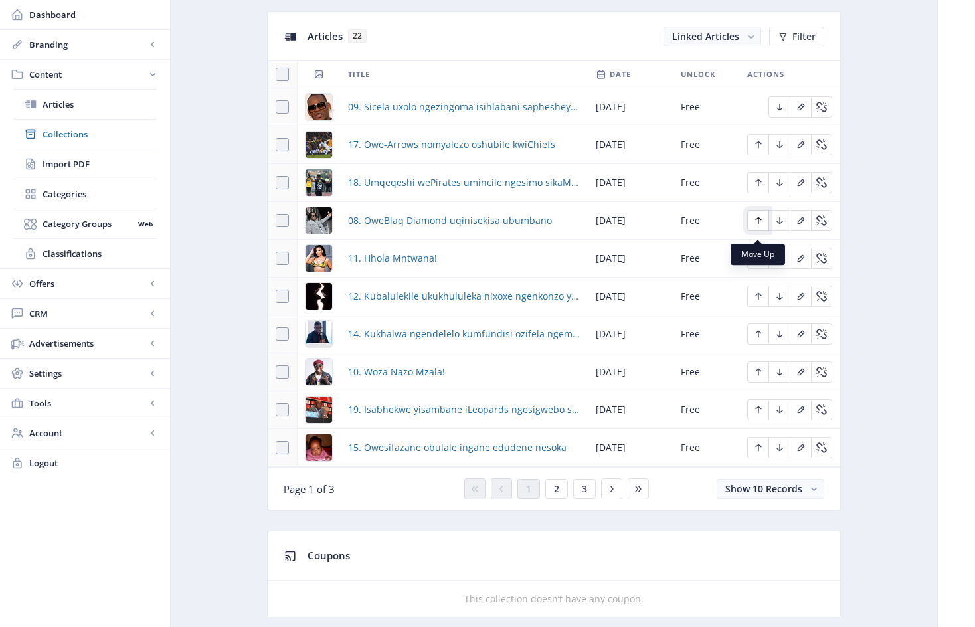
click at [757, 224] on icon "Edit page" at bounding box center [758, 220] width 6 height 7
click at [759, 188] on icon "Edit page" at bounding box center [758, 182] width 11 height 11
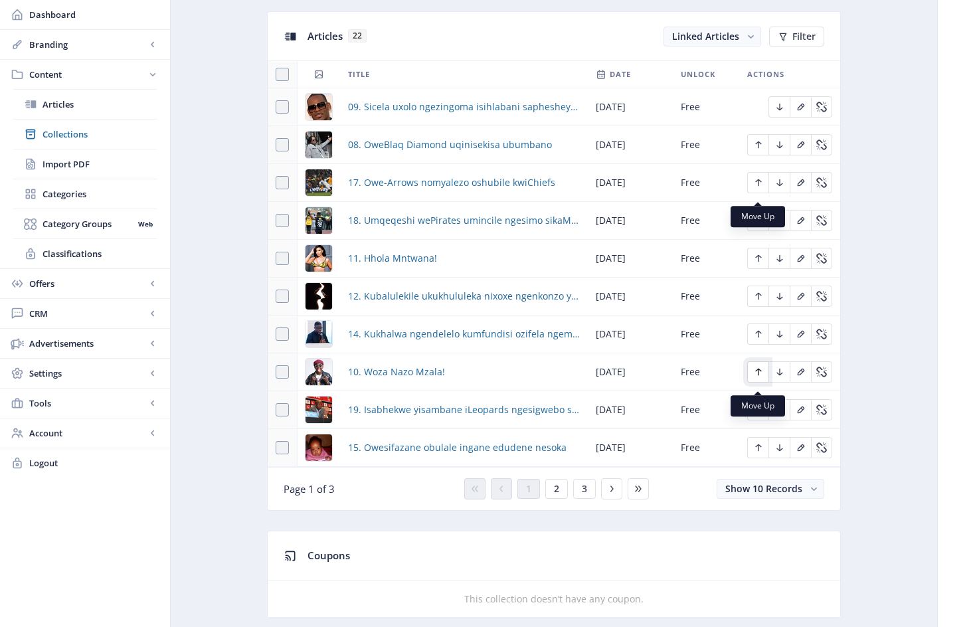
click at [761, 377] on icon "Edit page" at bounding box center [758, 372] width 11 height 11
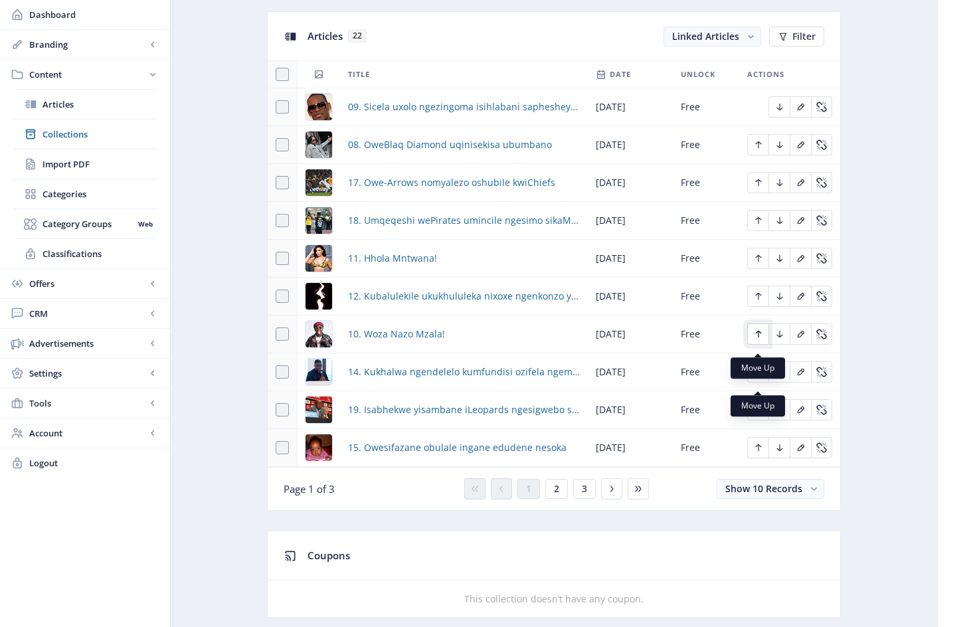
click at [756, 338] on icon "Edit page" at bounding box center [758, 334] width 11 height 11
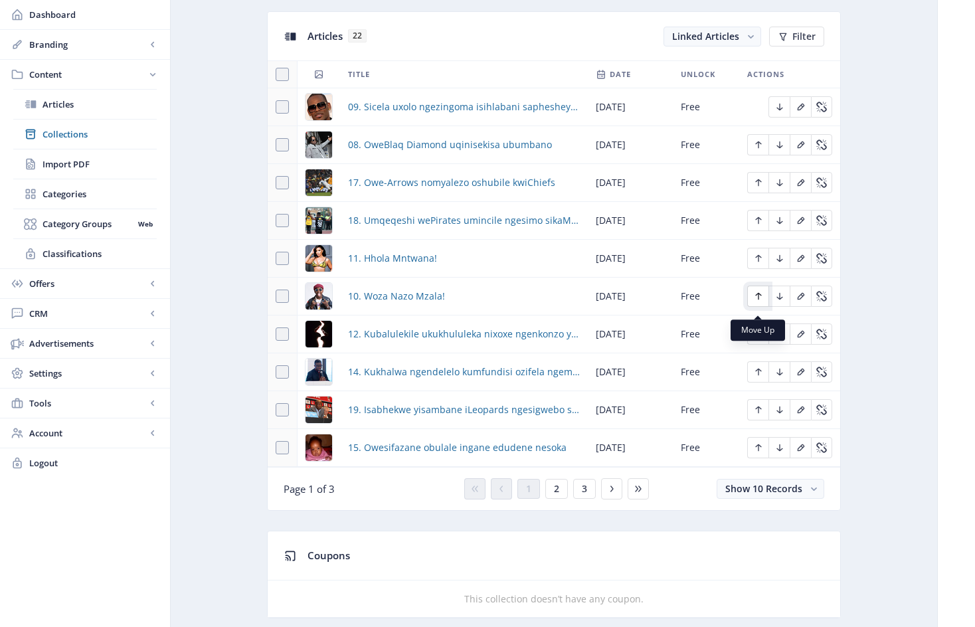
click at [760, 297] on button "Edit page" at bounding box center [757, 296] width 21 height 21
click at [756, 263] on icon "Edit page" at bounding box center [758, 258] width 11 height 11
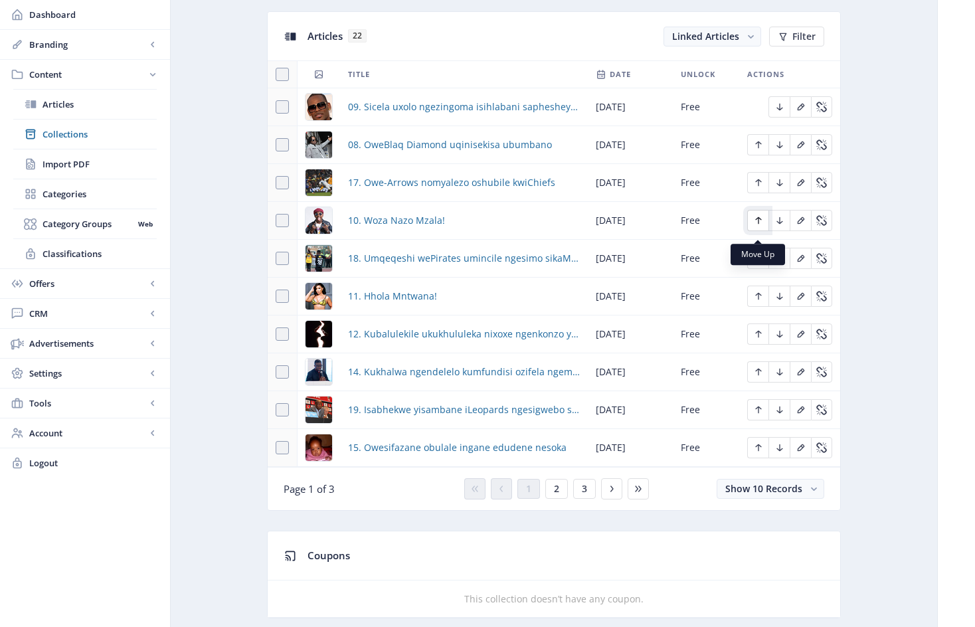
click at [756, 226] on icon "Edit page" at bounding box center [758, 220] width 11 height 11
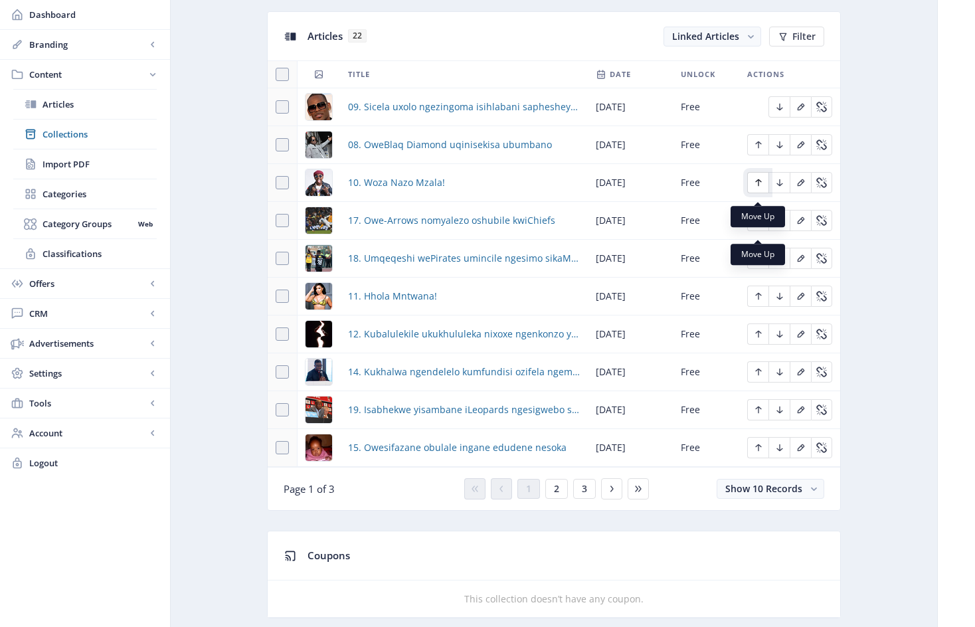
click at [760, 185] on icon "Edit page" at bounding box center [758, 182] width 11 height 11
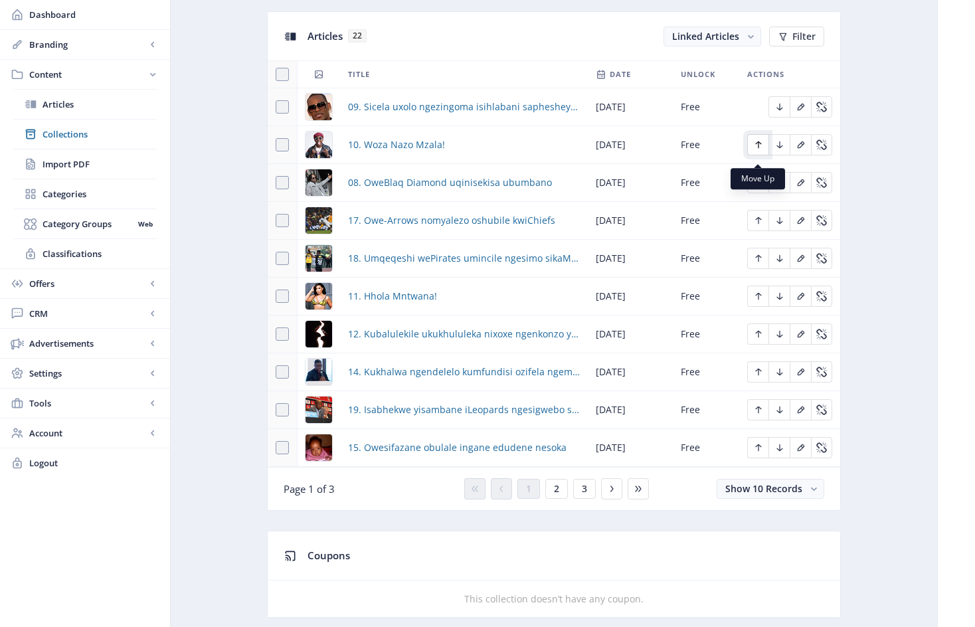
click at [761, 150] on icon "Edit page" at bounding box center [758, 144] width 11 height 11
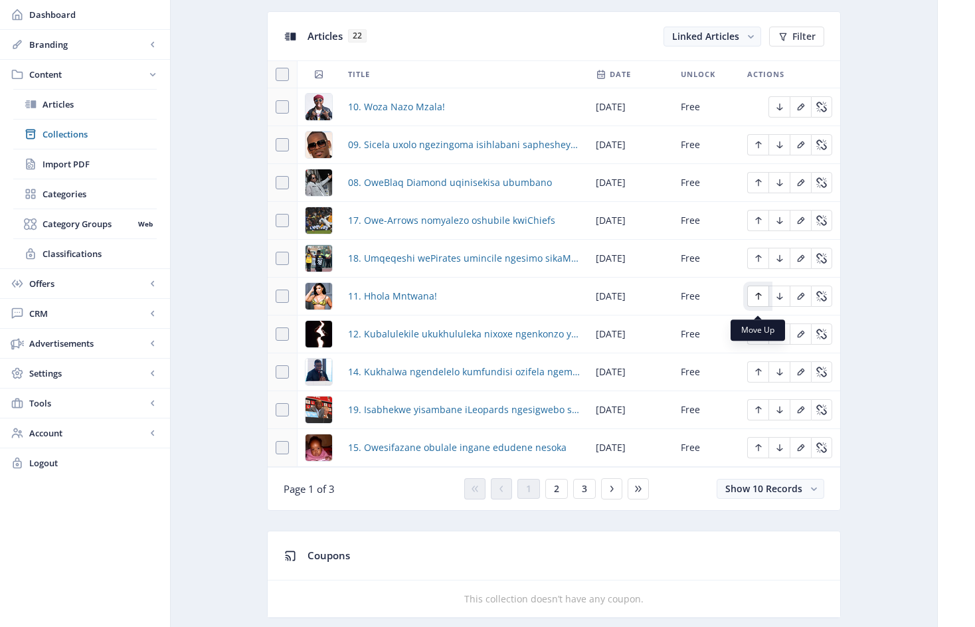
click at [761, 302] on icon "Edit page" at bounding box center [758, 296] width 11 height 11
click at [760, 339] on icon "Edit page" at bounding box center [758, 334] width 11 height 11
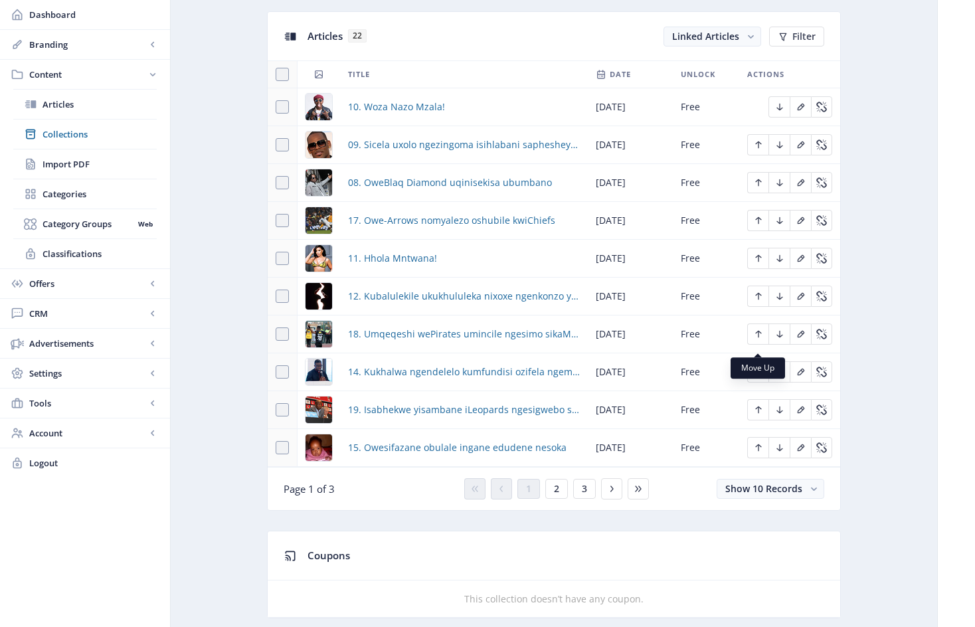
click at [758, 378] on nb-tooltip "Move Up" at bounding box center [758, 367] width 54 height 21
click at [760, 377] on icon "Edit page" at bounding box center [758, 372] width 11 height 11
click at [762, 453] on icon "Edit page" at bounding box center [758, 447] width 11 height 11
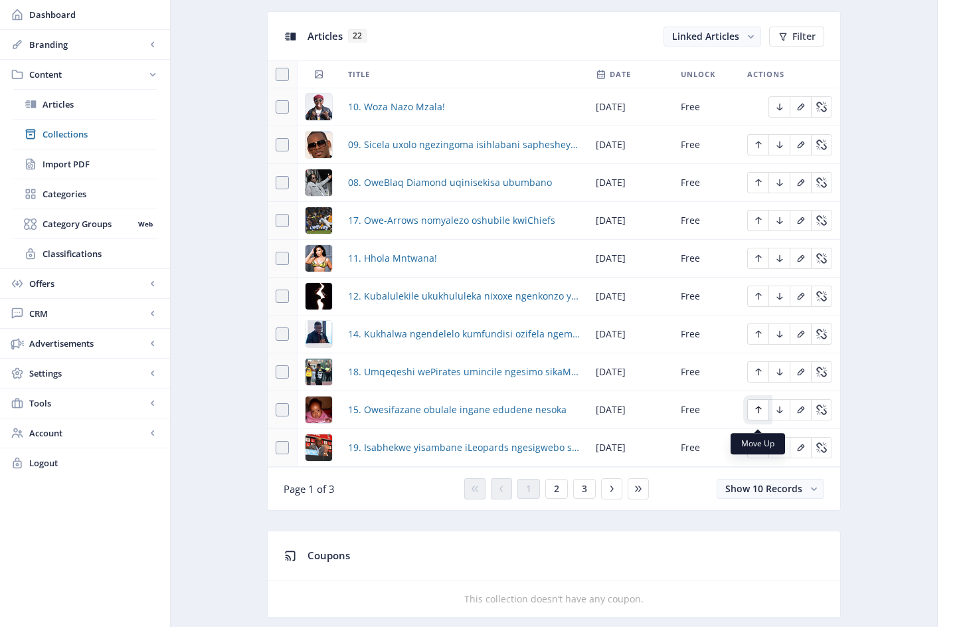
click at [760, 414] on icon "Edit page" at bounding box center [758, 409] width 6 height 7
click at [760, 377] on icon "Edit page" at bounding box center [758, 372] width 11 height 11
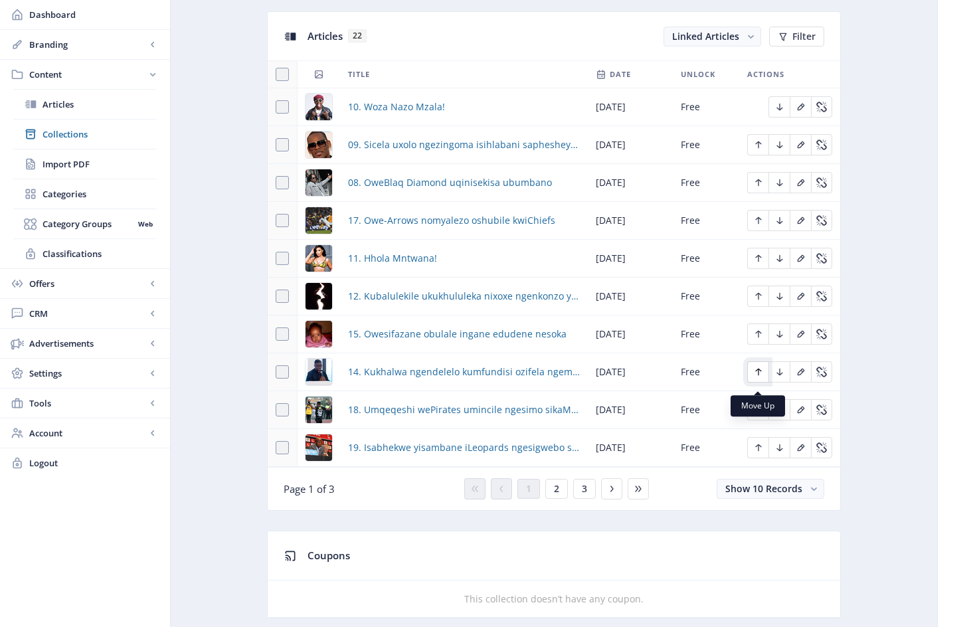
click at [761, 376] on icon "Edit page" at bounding box center [758, 372] width 11 height 11
click at [558, 494] on span "2" at bounding box center [556, 488] width 5 height 11
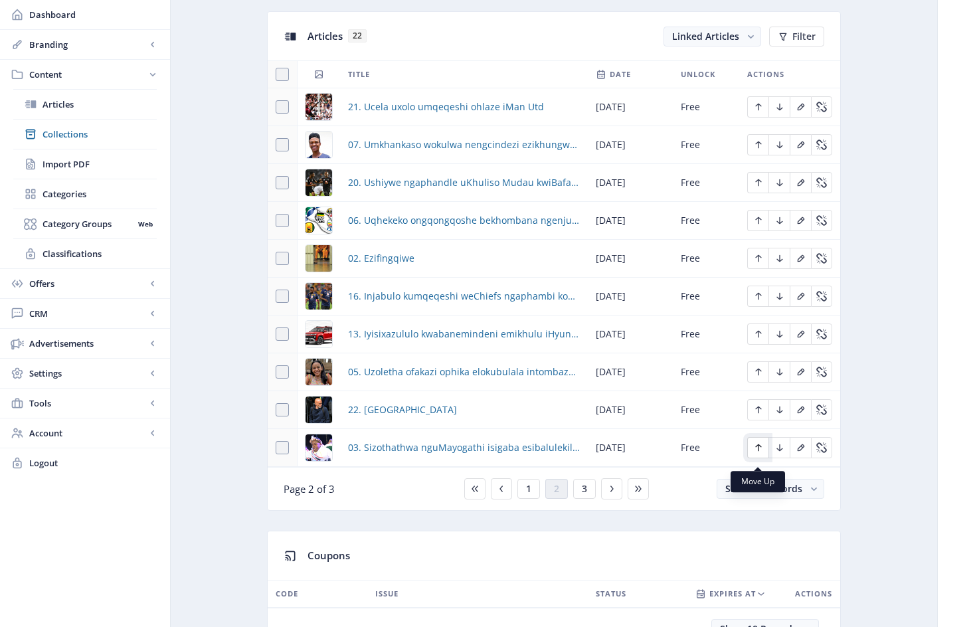
click at [757, 452] on icon "Edit page" at bounding box center [758, 447] width 6 height 7
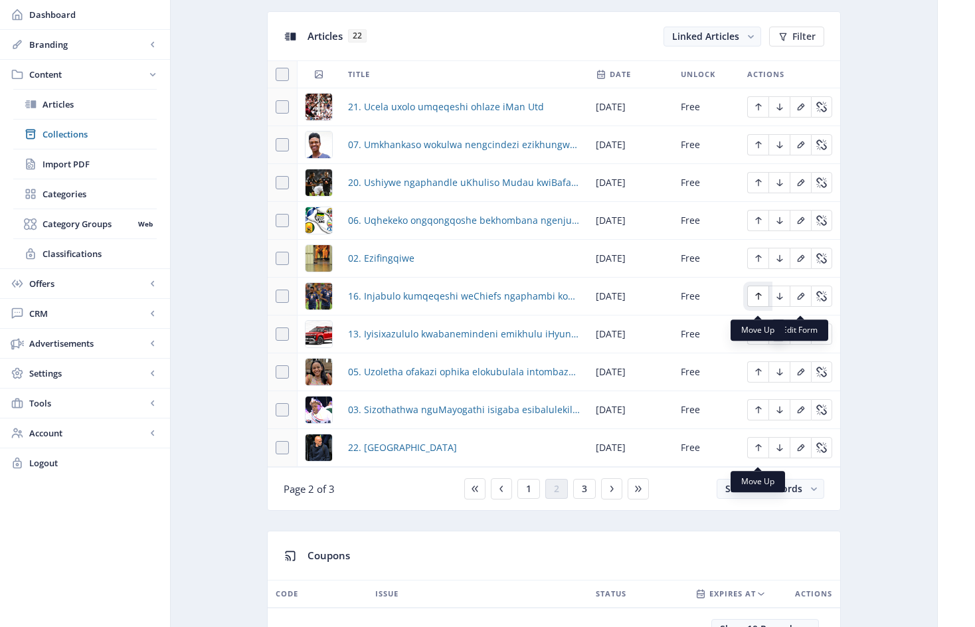
click at [760, 301] on icon "Edit page" at bounding box center [758, 296] width 11 height 11
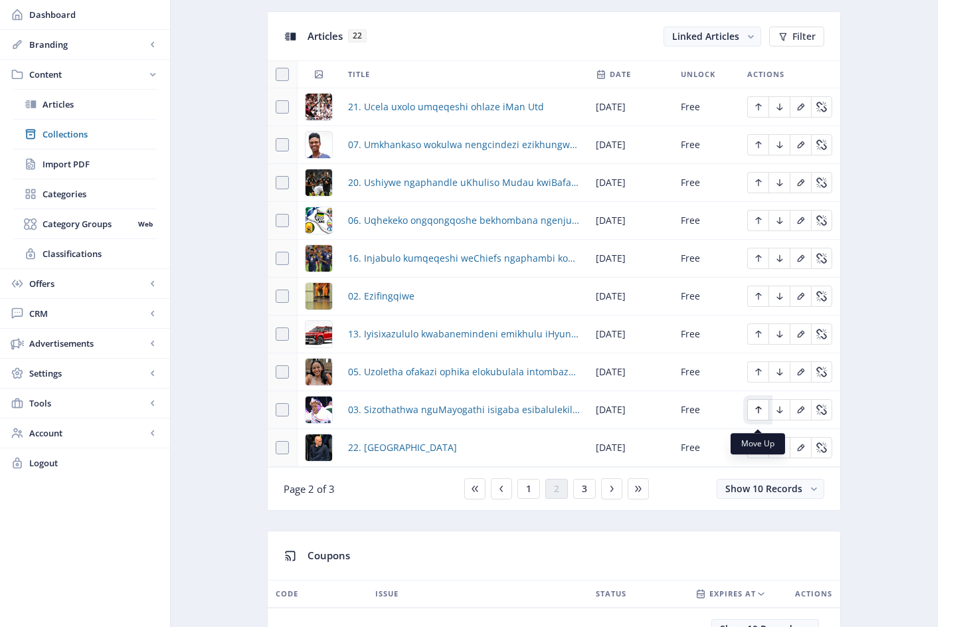
click at [756, 414] on icon "Edit page" at bounding box center [758, 409] width 6 height 7
click at [758, 375] on icon "Edit page" at bounding box center [758, 372] width 11 height 11
click at [760, 415] on icon "Edit page" at bounding box center [758, 409] width 11 height 11
click at [758, 300] on icon "Edit page" at bounding box center [758, 296] width 6 height 7
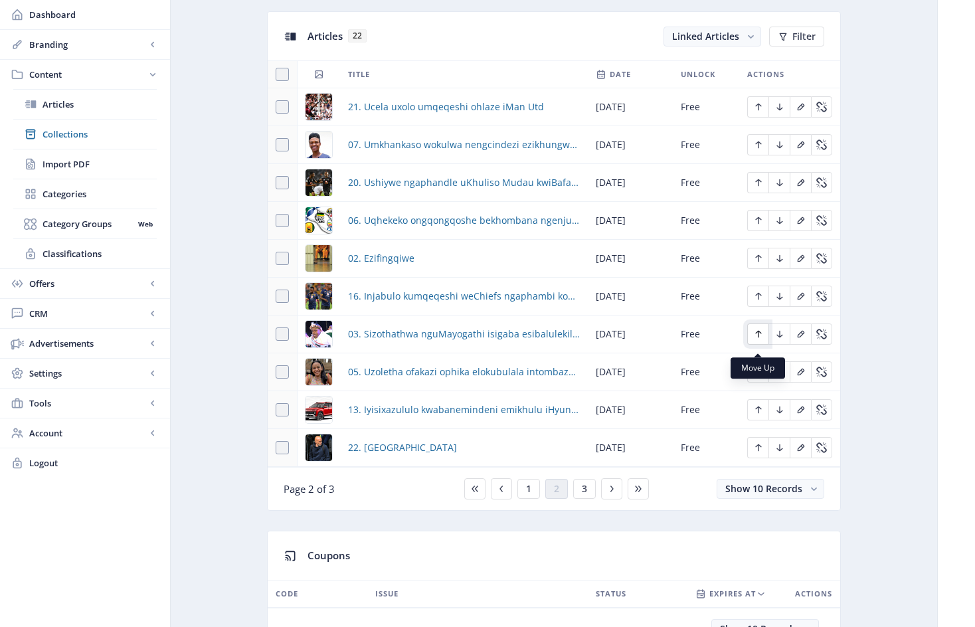
click at [762, 339] on icon "Edit page" at bounding box center [758, 334] width 11 height 11
click at [761, 377] on icon "Edit page" at bounding box center [758, 372] width 11 height 11
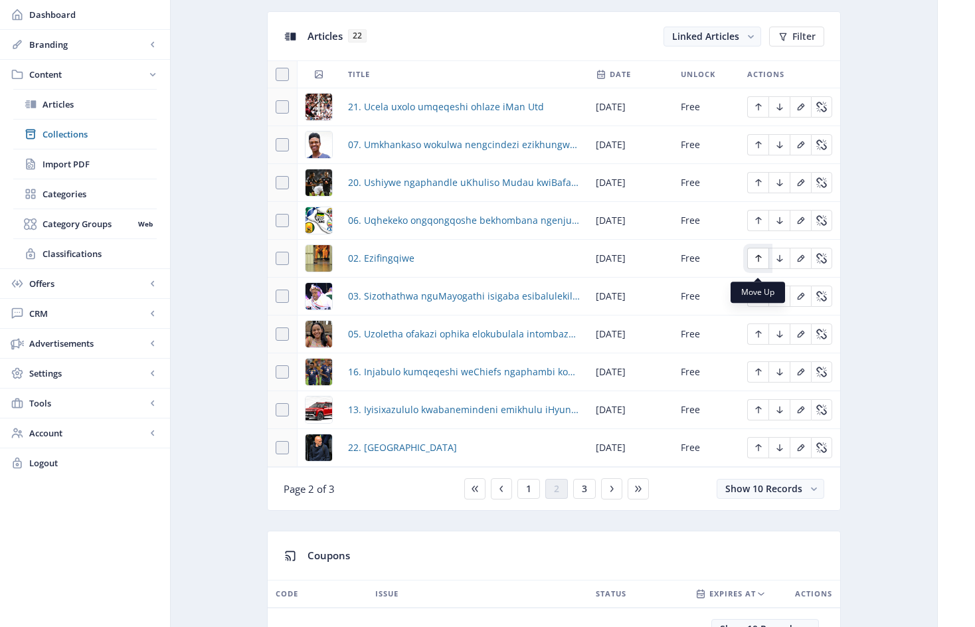
click at [759, 262] on icon "Edit page" at bounding box center [758, 258] width 11 height 11
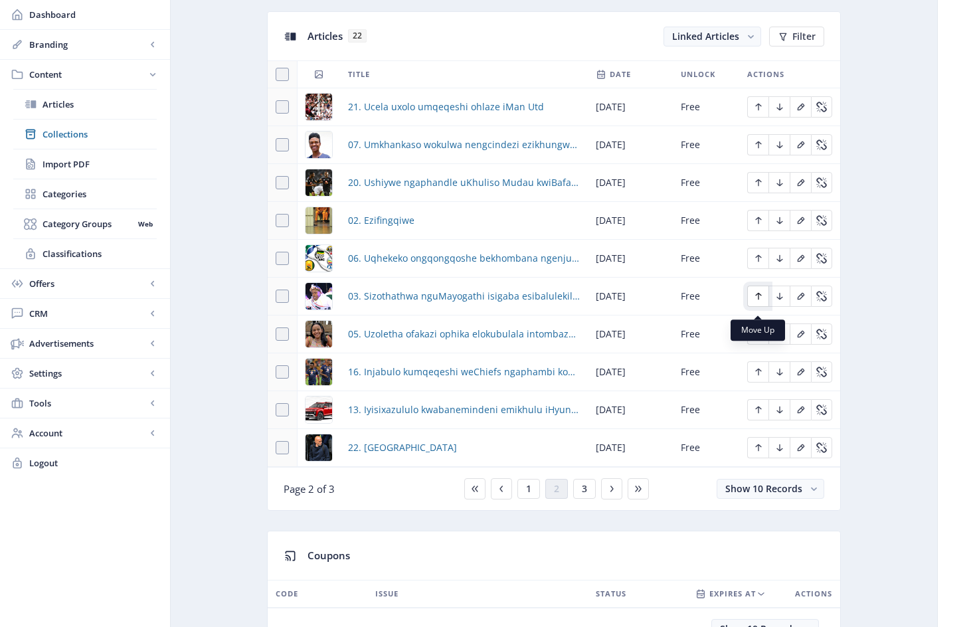
click at [759, 302] on icon "Edit page" at bounding box center [758, 296] width 11 height 11
click at [761, 339] on icon "Edit page" at bounding box center [758, 334] width 11 height 11
click at [758, 224] on icon "Edit page" at bounding box center [758, 220] width 6 height 7
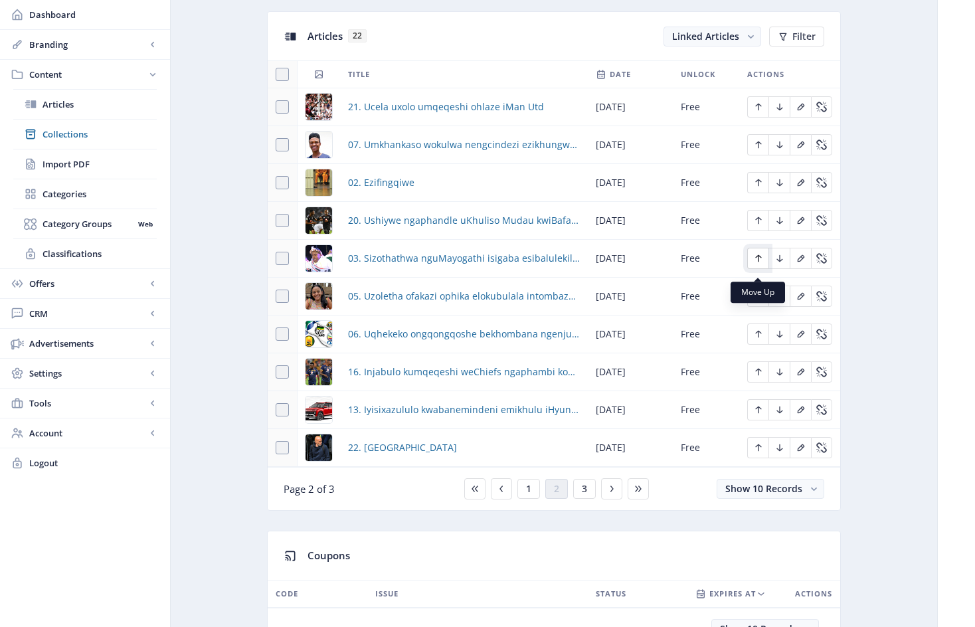
click at [756, 262] on icon "Edit page" at bounding box center [758, 258] width 6 height 7
click at [758, 338] on icon "Edit page" at bounding box center [758, 334] width 6 height 7
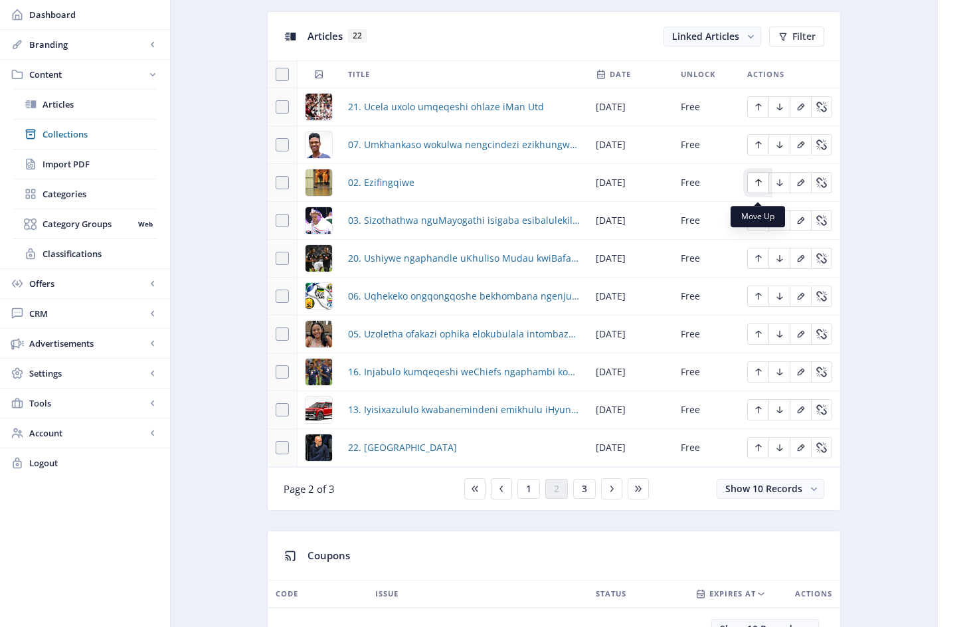
click at [761, 188] on icon "Edit page" at bounding box center [758, 182] width 11 height 11
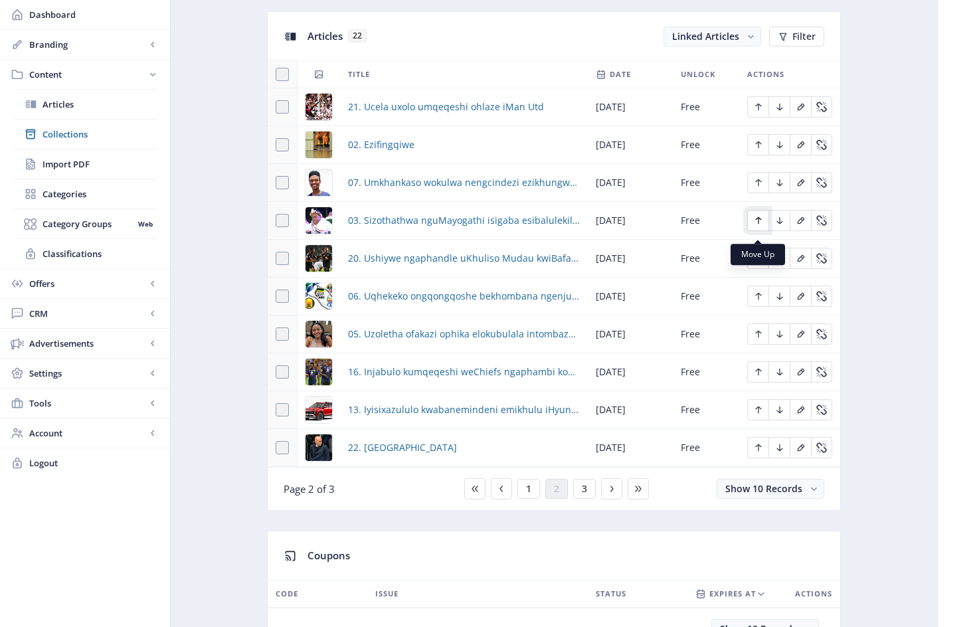
click at [759, 226] on icon "Edit page" at bounding box center [758, 220] width 11 height 11
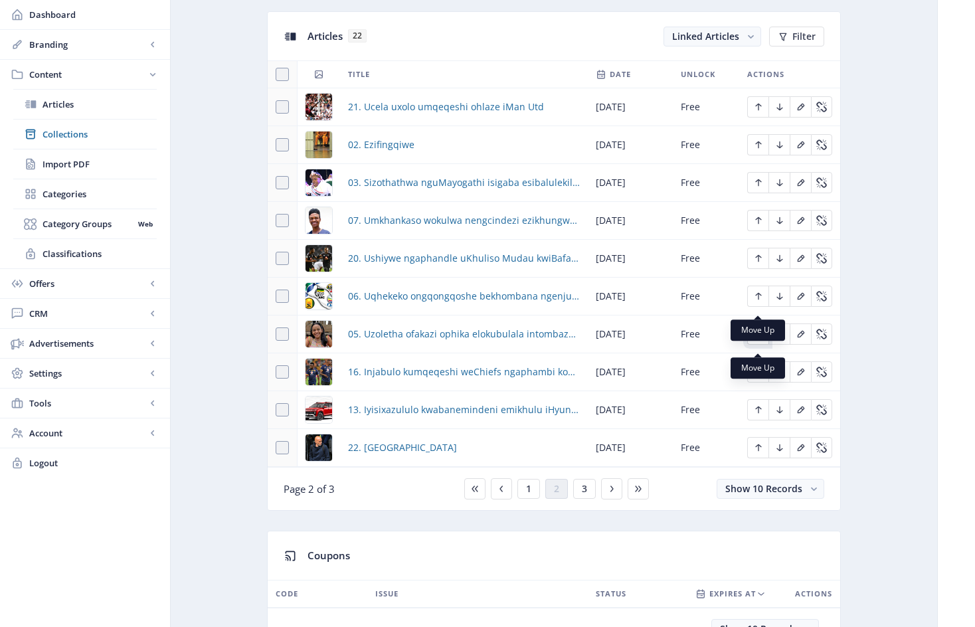
click at [758, 339] on icon "Edit page" at bounding box center [758, 334] width 11 height 11
click at [760, 298] on button "Edit page" at bounding box center [757, 296] width 21 height 21
click at [758, 338] on icon "Edit page" at bounding box center [758, 334] width 6 height 7
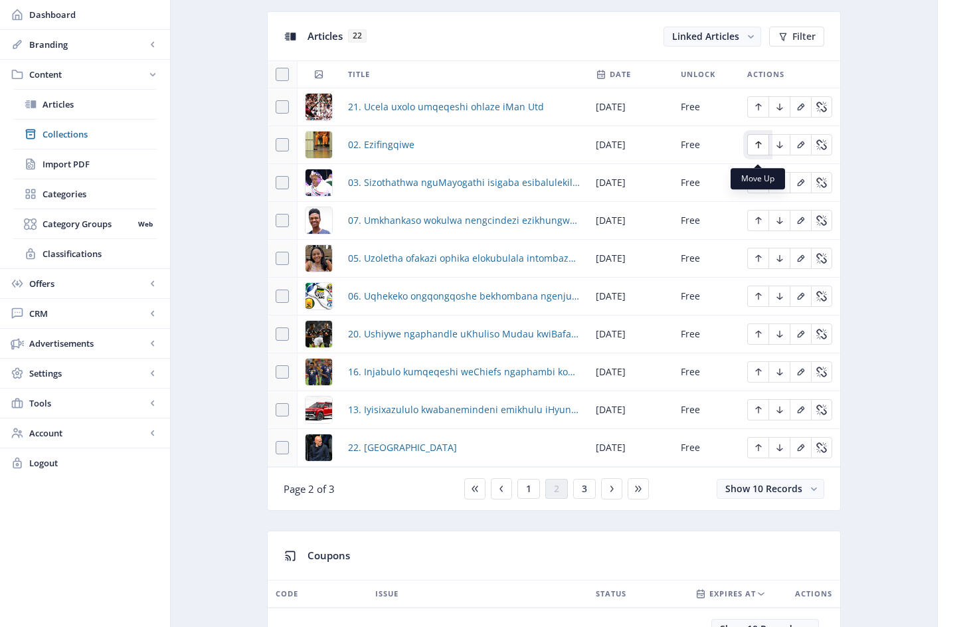
click at [762, 149] on icon "Edit page" at bounding box center [758, 144] width 11 height 11
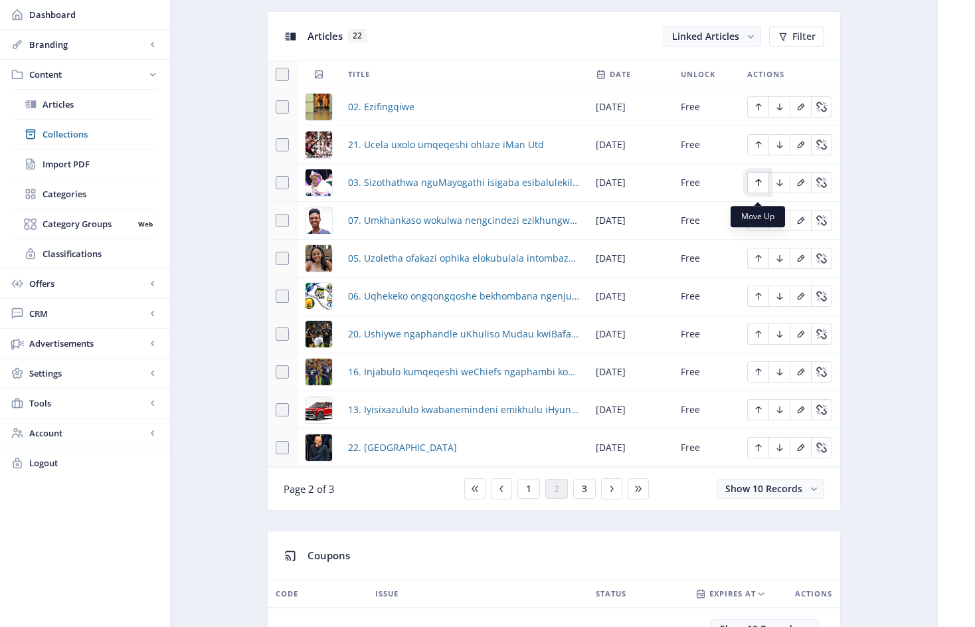
click at [760, 188] on icon "Edit page" at bounding box center [758, 182] width 11 height 11
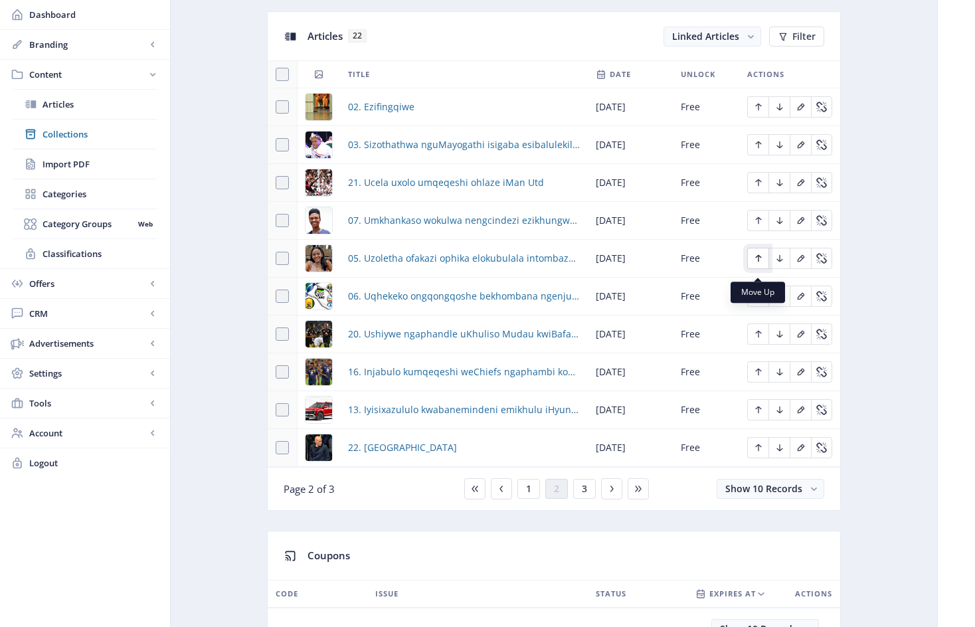
click at [760, 264] on icon "Edit page" at bounding box center [758, 258] width 11 height 11
click at [758, 224] on icon "Edit page" at bounding box center [758, 220] width 6 height 7
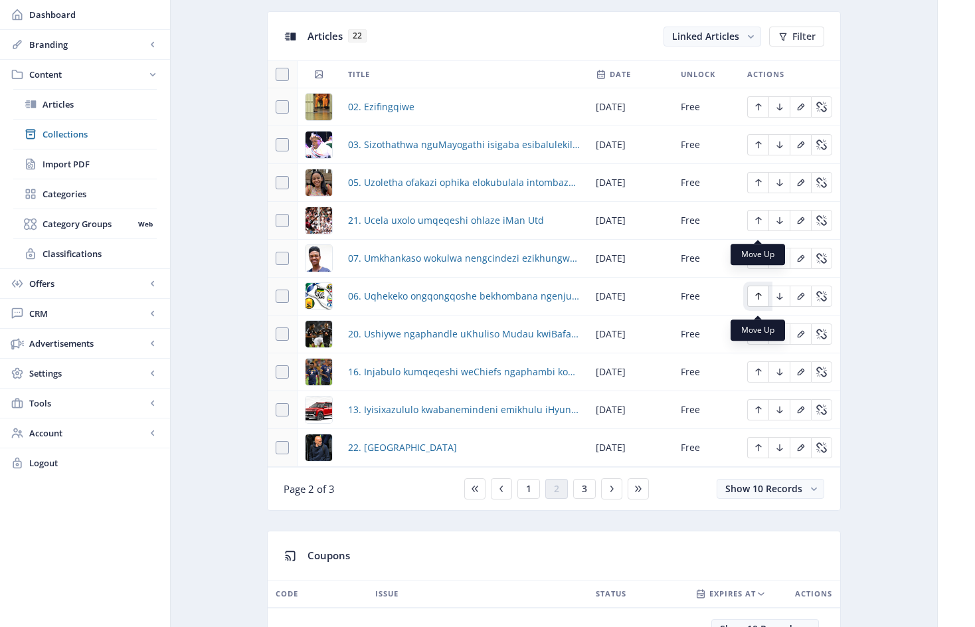
click at [761, 300] on icon "Edit page" at bounding box center [758, 296] width 6 height 7
click at [760, 262] on icon "Edit page" at bounding box center [758, 258] width 6 height 7
click at [760, 302] on icon "Edit page" at bounding box center [758, 296] width 11 height 11
click at [527, 494] on span "1" at bounding box center [528, 488] width 5 height 11
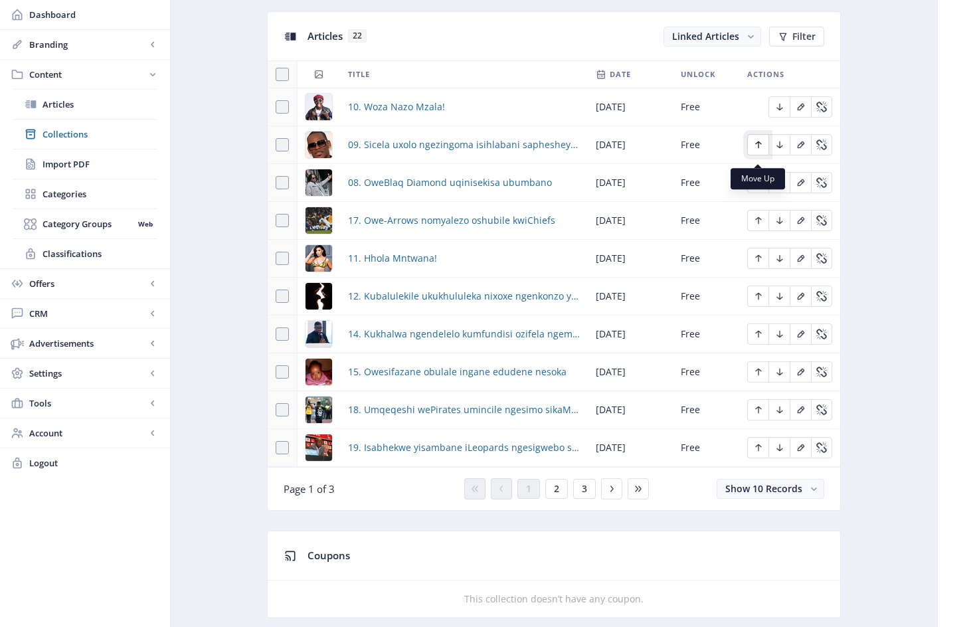
click at [758, 149] on icon "Edit page" at bounding box center [758, 144] width 6 height 7
click at [557, 494] on span "2" at bounding box center [556, 488] width 5 height 11
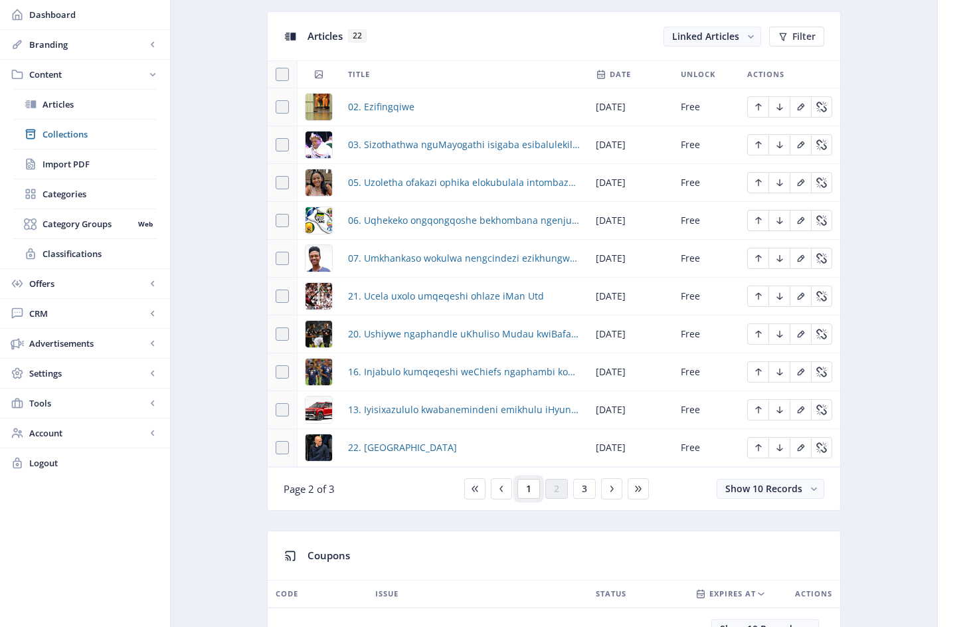
click at [530, 494] on span "1" at bounding box center [528, 488] width 5 height 11
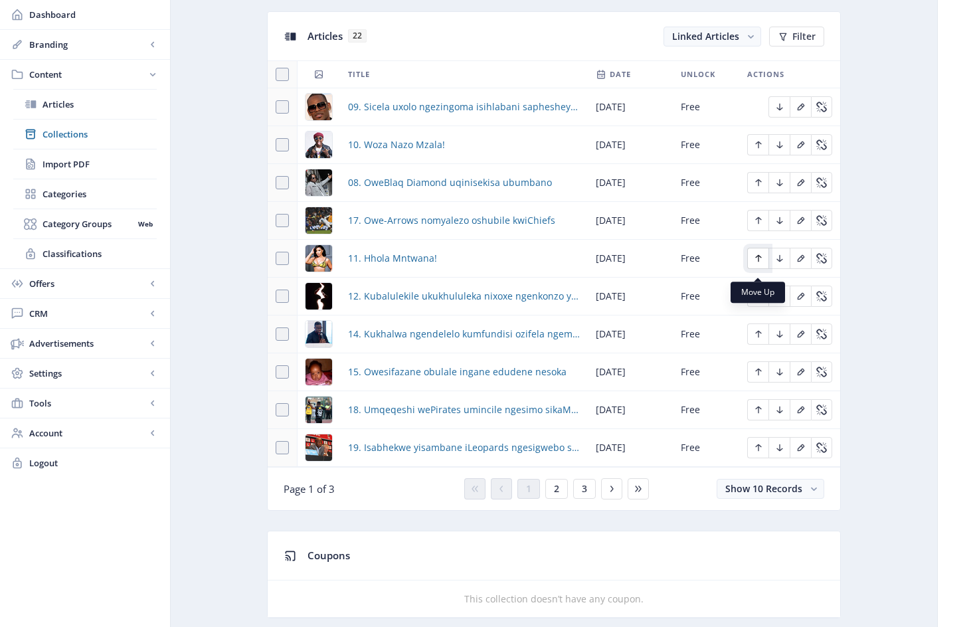
click at [758, 264] on icon "Edit page" at bounding box center [758, 258] width 11 height 11
click at [756, 302] on icon "Edit page" at bounding box center [758, 296] width 11 height 11
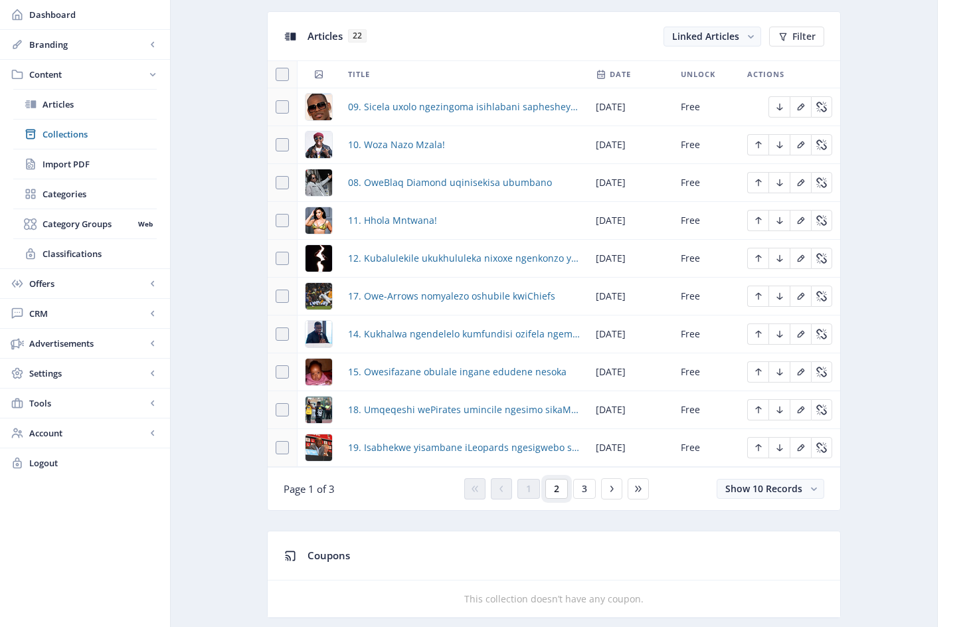
click at [561, 497] on button "2" at bounding box center [556, 489] width 23 height 20
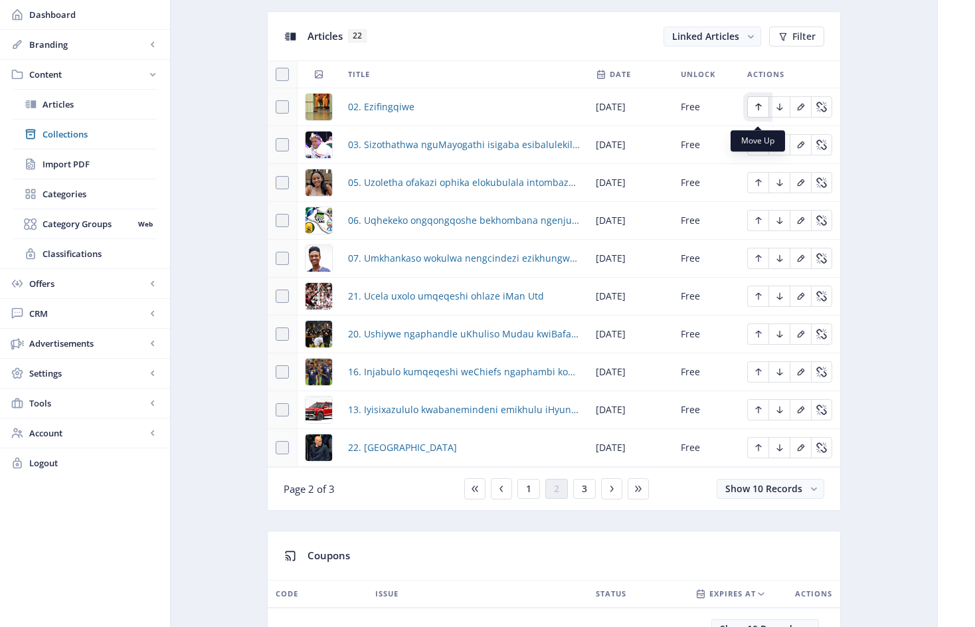
click at [761, 112] on icon "Edit page" at bounding box center [758, 107] width 11 height 11
click at [760, 150] on icon "Edit page" at bounding box center [758, 144] width 11 height 11
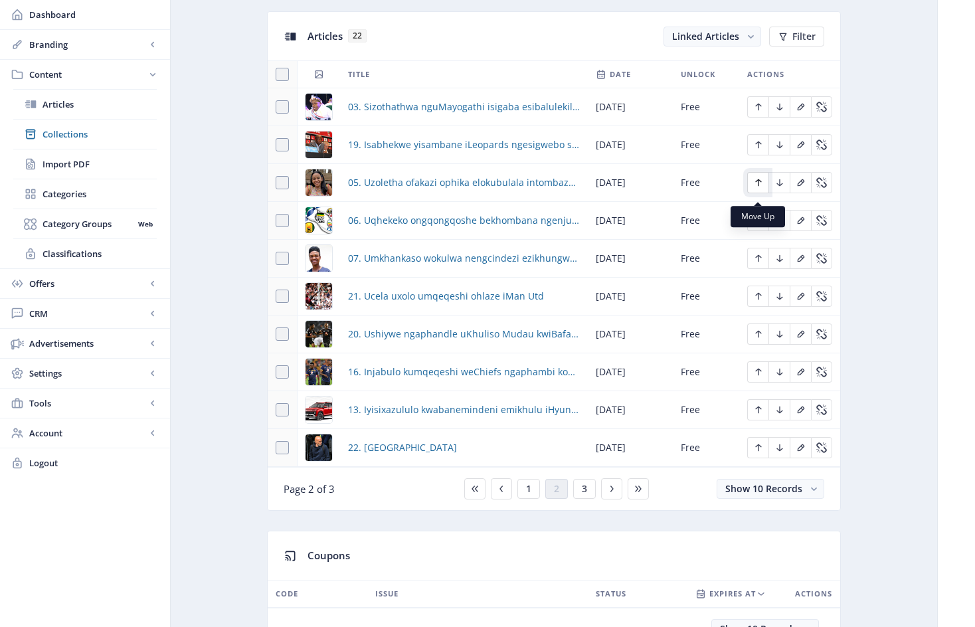
click at [762, 188] on icon "Edit page" at bounding box center [758, 182] width 11 height 11
click at [758, 226] on icon "Edit page" at bounding box center [758, 220] width 11 height 11
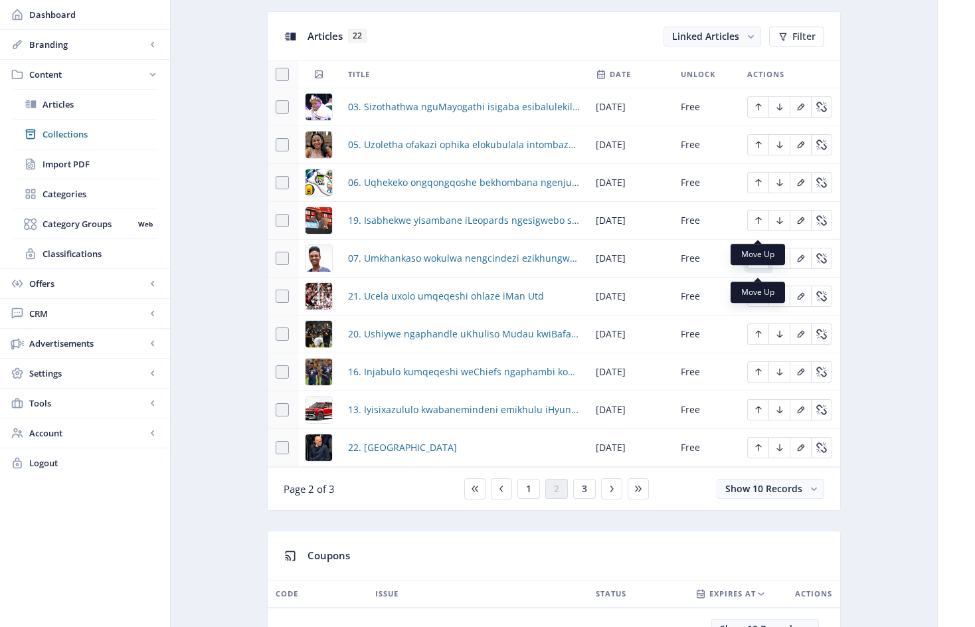
click at [760, 264] on icon "Edit page" at bounding box center [758, 258] width 11 height 11
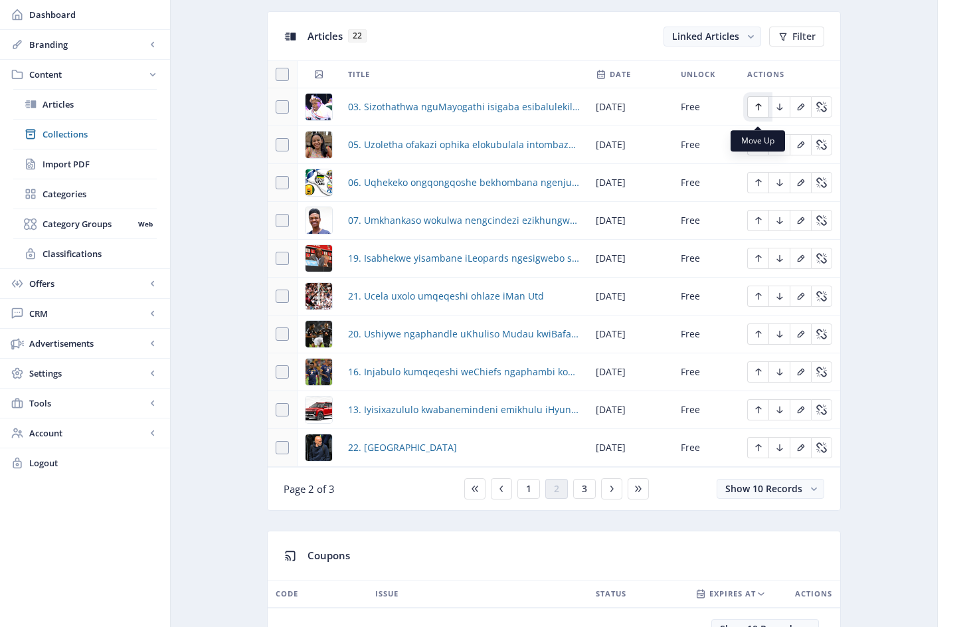
click at [758, 111] on icon "Edit page" at bounding box center [758, 107] width 6 height 7
click at [530, 494] on span "1" at bounding box center [528, 488] width 5 height 11
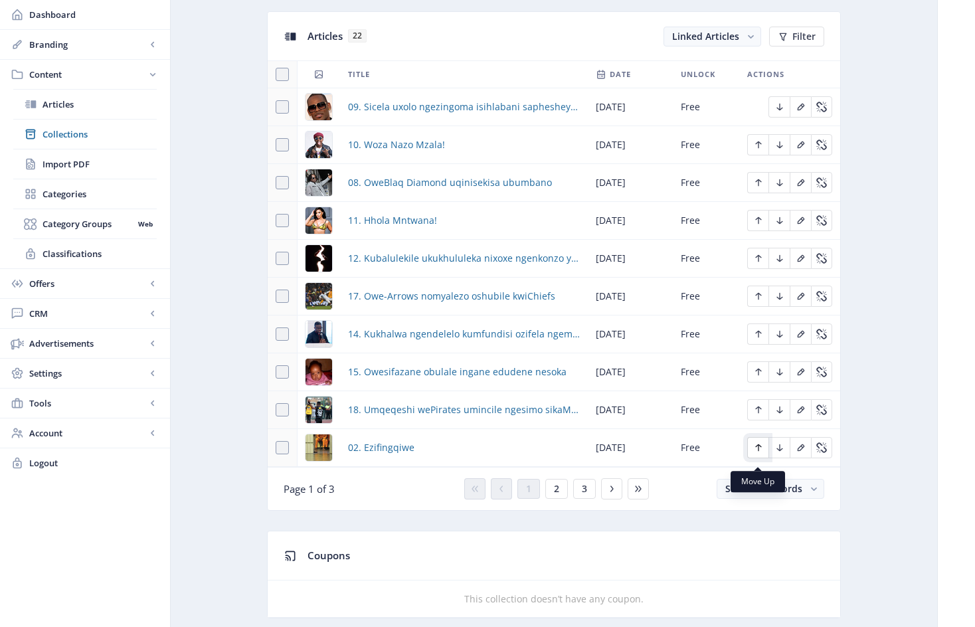
click at [758, 451] on icon "Edit page" at bounding box center [758, 447] width 11 height 11
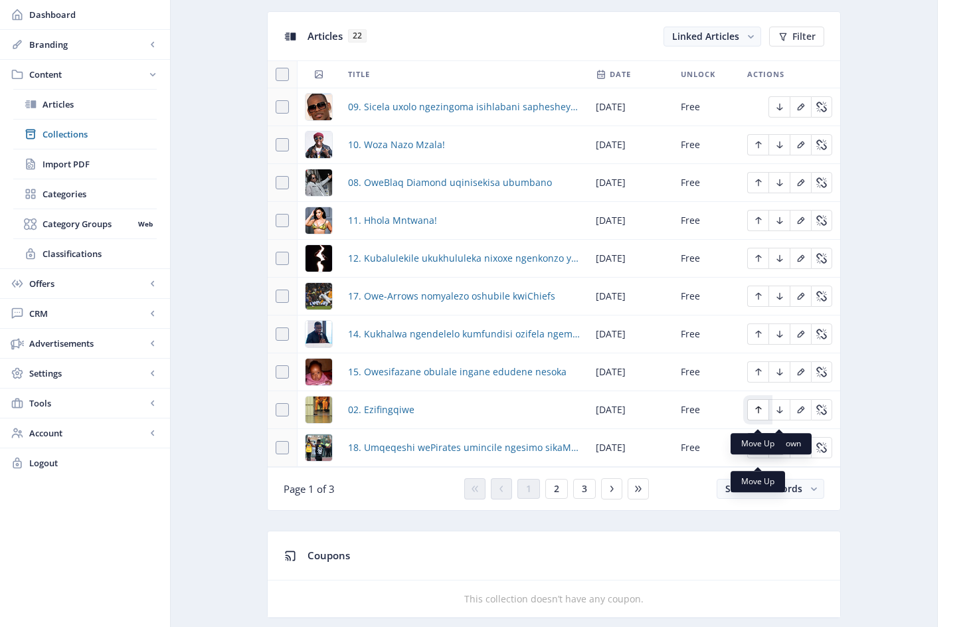
click at [758, 414] on icon "Edit page" at bounding box center [758, 409] width 6 height 7
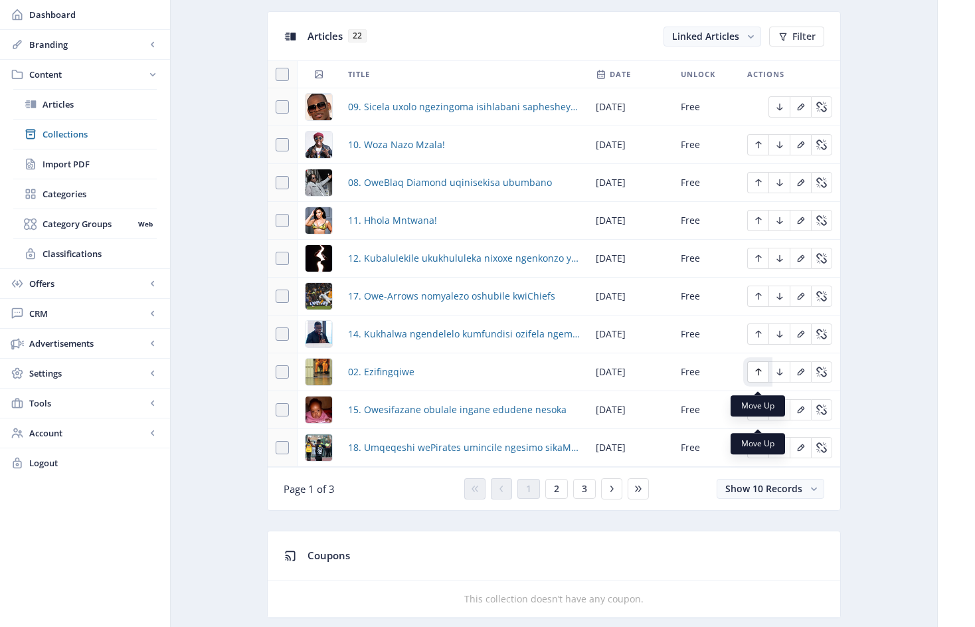
click at [758, 377] on icon "Edit page" at bounding box center [758, 372] width 11 height 11
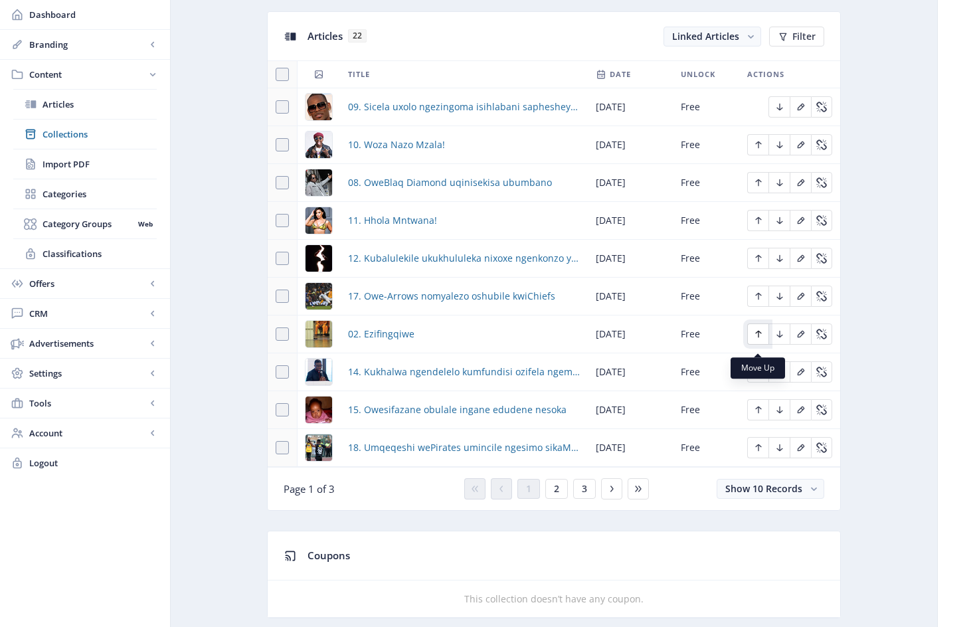
click at [759, 338] on icon "Edit page" at bounding box center [758, 334] width 11 height 11
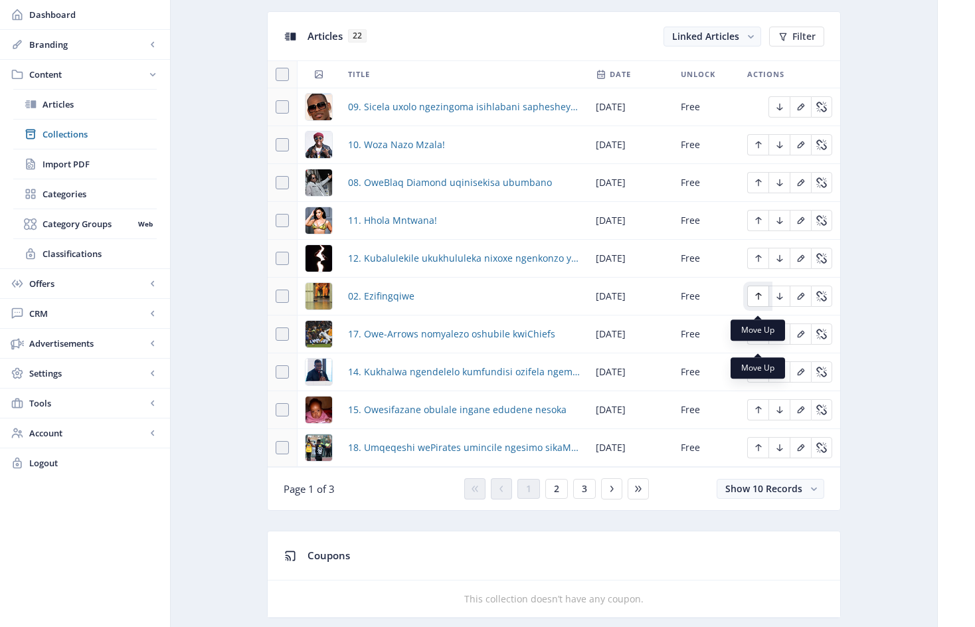
click at [758, 302] on icon "Edit page" at bounding box center [758, 296] width 11 height 11
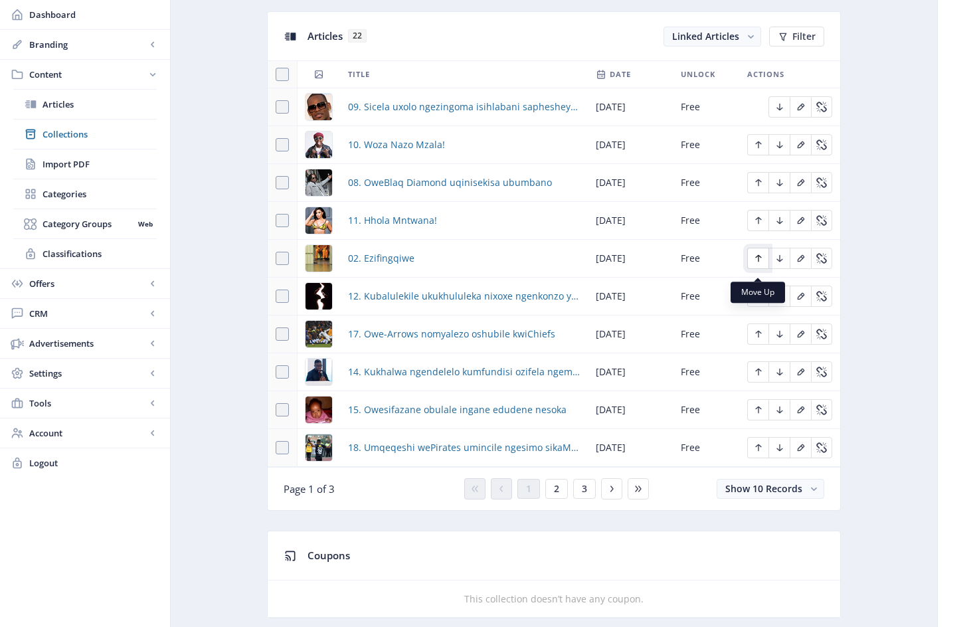
click at [760, 264] on icon "Edit page" at bounding box center [758, 258] width 11 height 11
click at [758, 224] on icon "Edit page" at bounding box center [758, 220] width 6 height 7
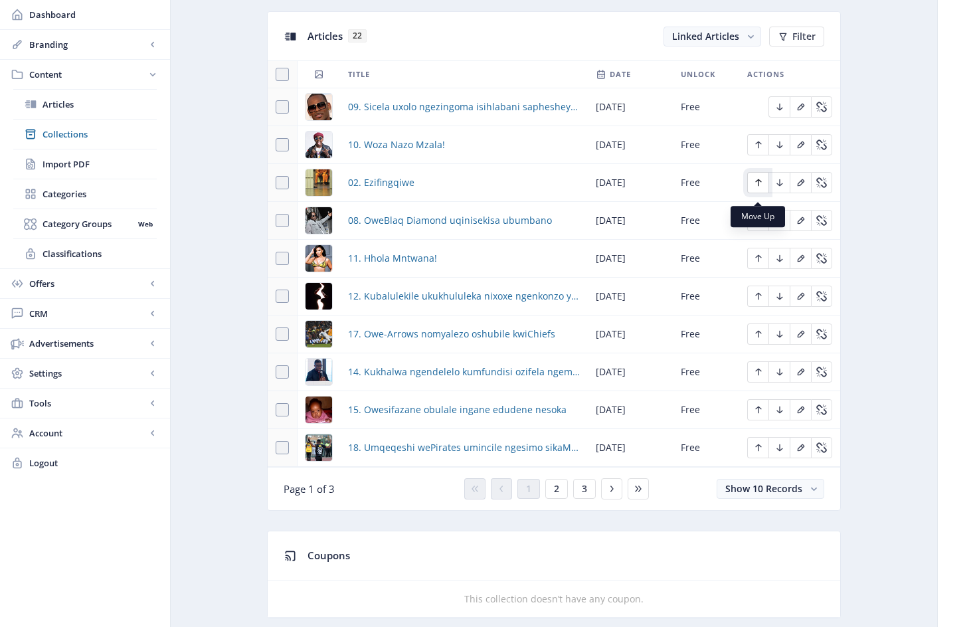
click at [758, 187] on icon "Edit page" at bounding box center [758, 182] width 6 height 7
click at [762, 150] on icon "Edit page" at bounding box center [758, 144] width 11 height 11
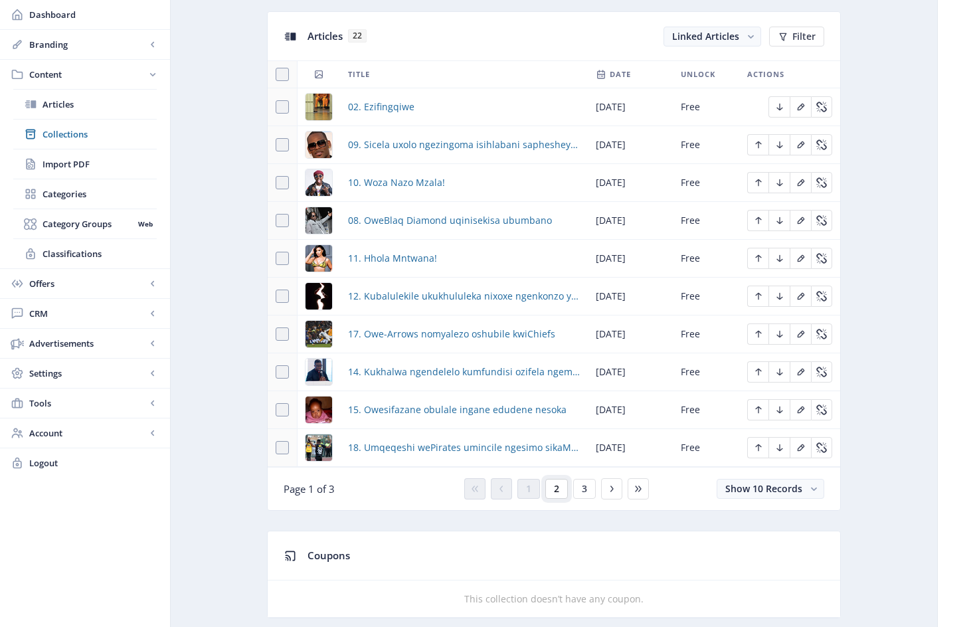
click at [560, 495] on button "2" at bounding box center [556, 489] width 23 height 20
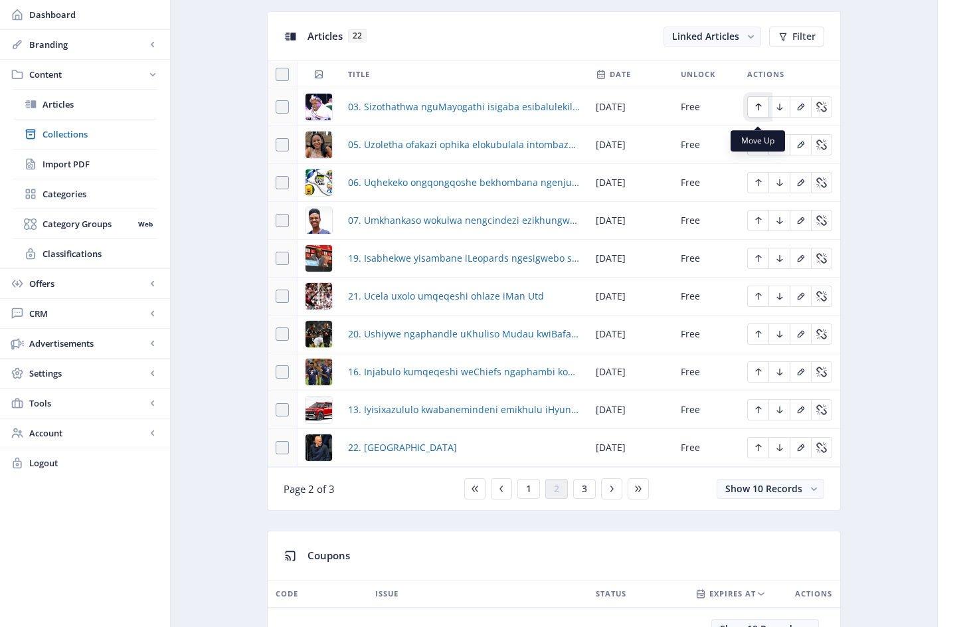
click at [760, 111] on icon "Edit page" at bounding box center [758, 107] width 6 height 7
click at [759, 151] on nb-tooltip "Move Up" at bounding box center [758, 140] width 54 height 21
click at [759, 150] on icon "Edit page" at bounding box center [758, 144] width 11 height 11
click at [760, 109] on button "Edit page" at bounding box center [757, 106] width 21 height 21
click at [761, 112] on icon "Edit page" at bounding box center [758, 107] width 11 height 11
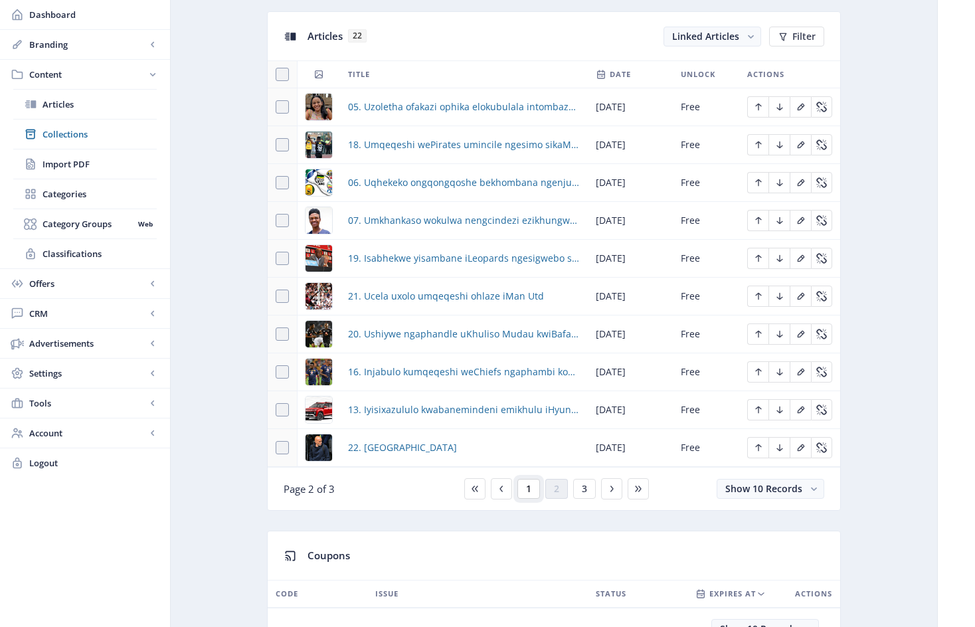
click at [529, 494] on span "1" at bounding box center [528, 488] width 5 height 11
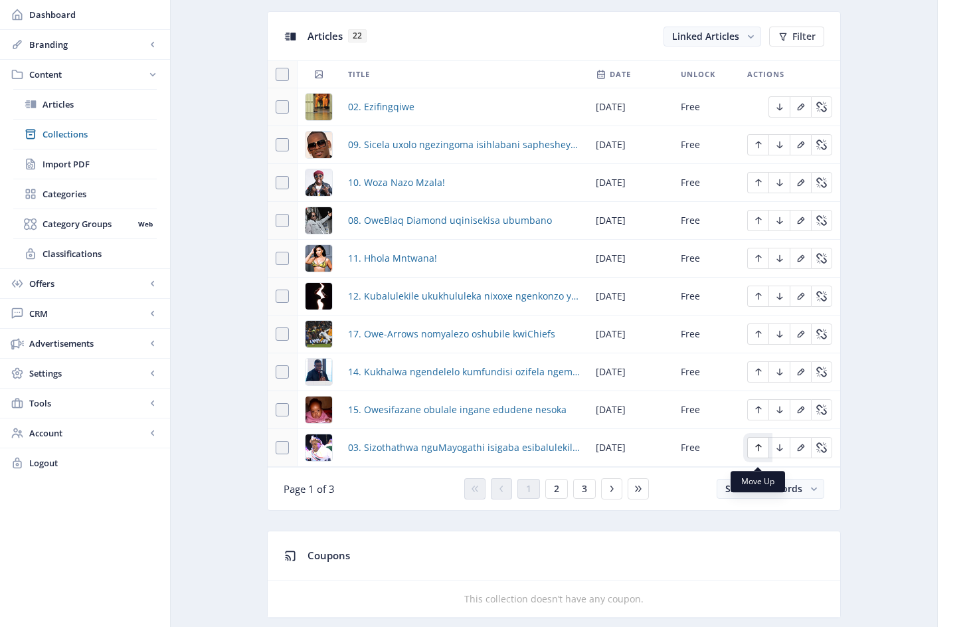
click at [756, 453] on icon "Edit page" at bounding box center [758, 447] width 11 height 11
click at [757, 414] on icon "Edit page" at bounding box center [758, 409] width 6 height 7
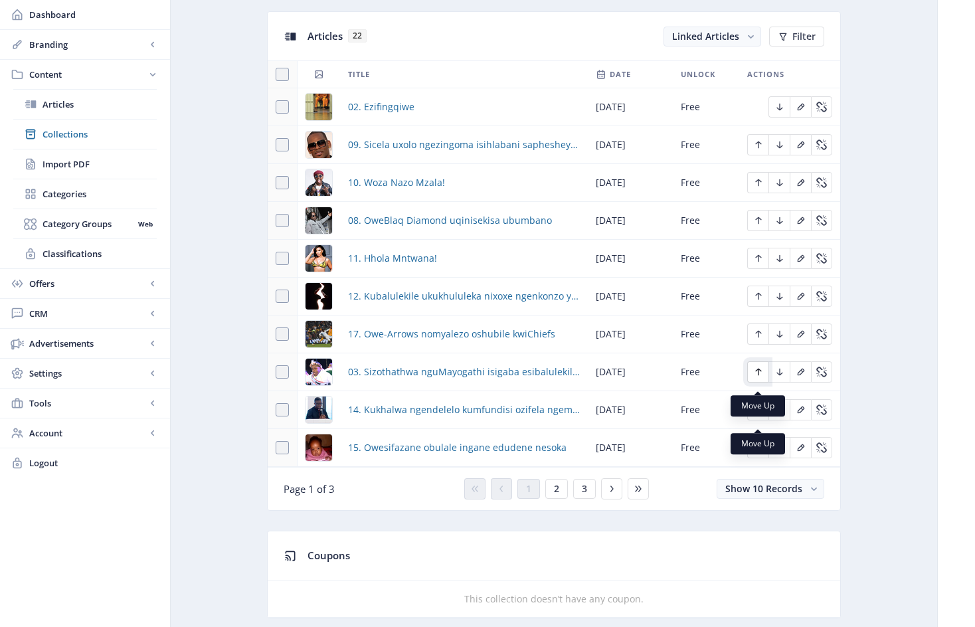
click at [759, 377] on icon "Edit page" at bounding box center [758, 372] width 11 height 11
click at [758, 338] on icon "Edit page" at bounding box center [758, 334] width 6 height 7
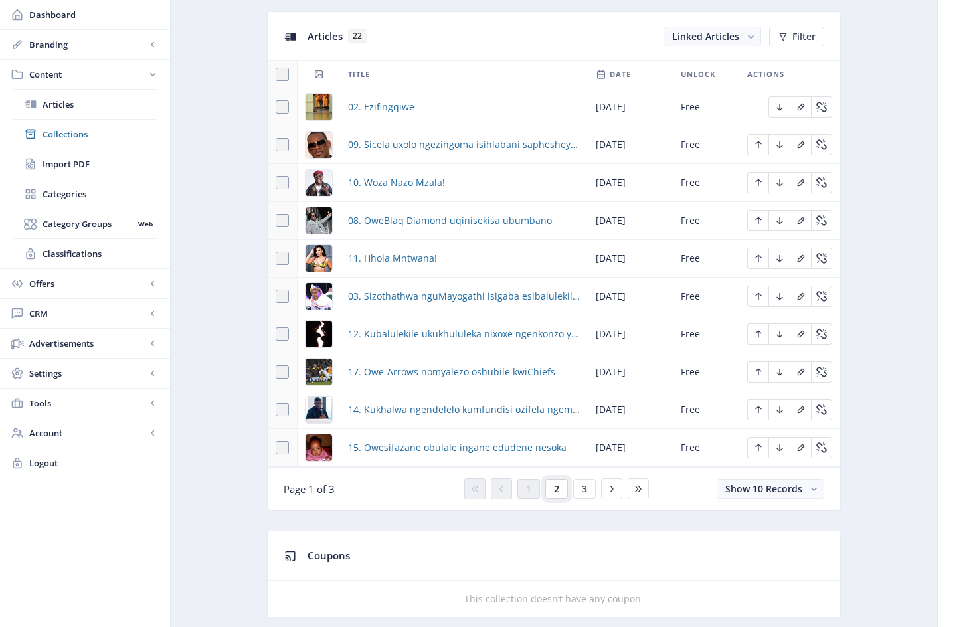
click at [558, 494] on span "2" at bounding box center [556, 488] width 5 height 11
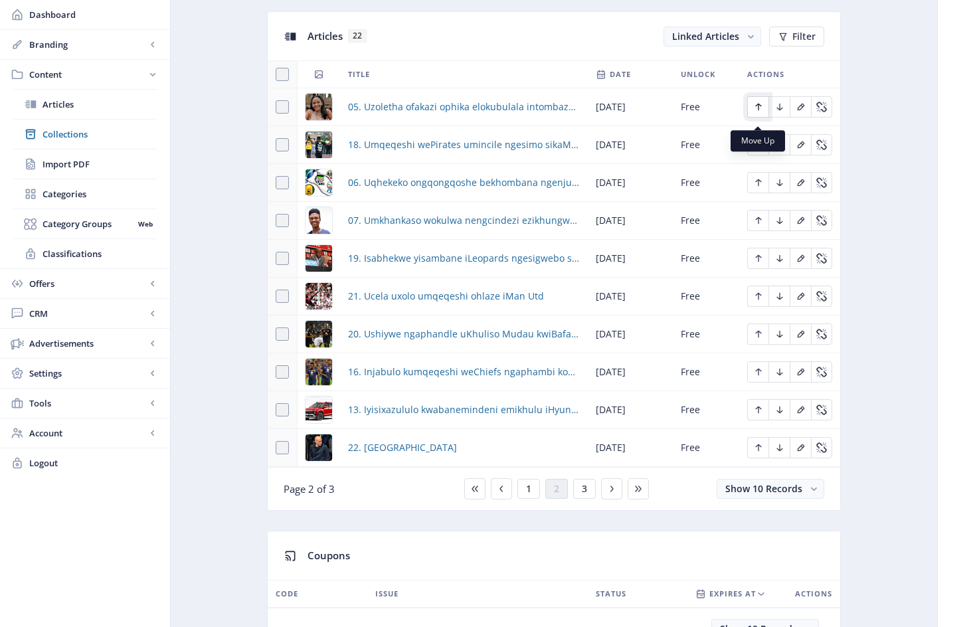
click at [762, 112] on icon "Edit page" at bounding box center [758, 107] width 11 height 11
click at [761, 188] on icon "Edit page" at bounding box center [758, 182] width 11 height 11
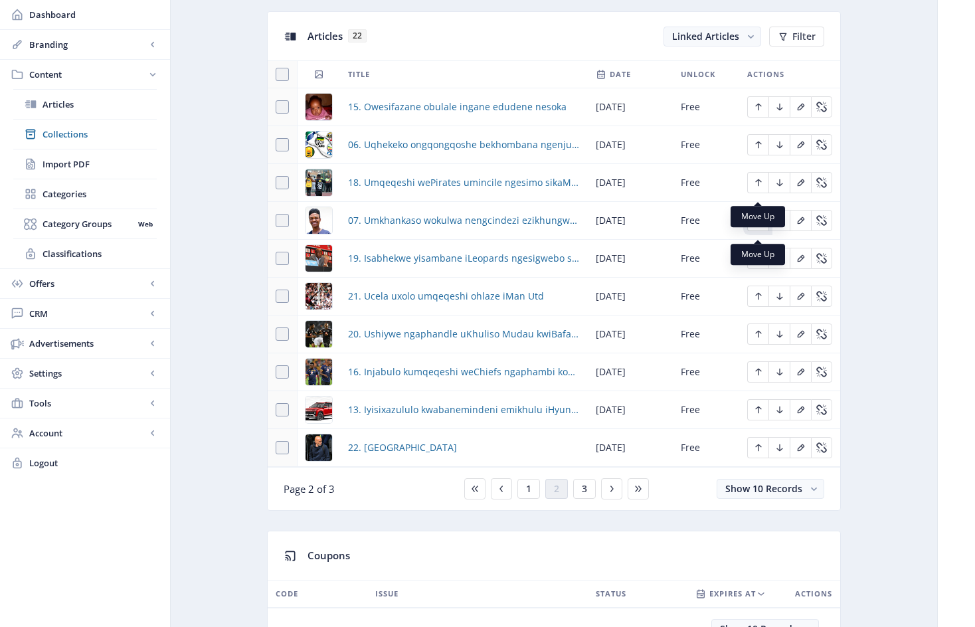
click at [758, 224] on icon "Edit page" at bounding box center [758, 220] width 6 height 7
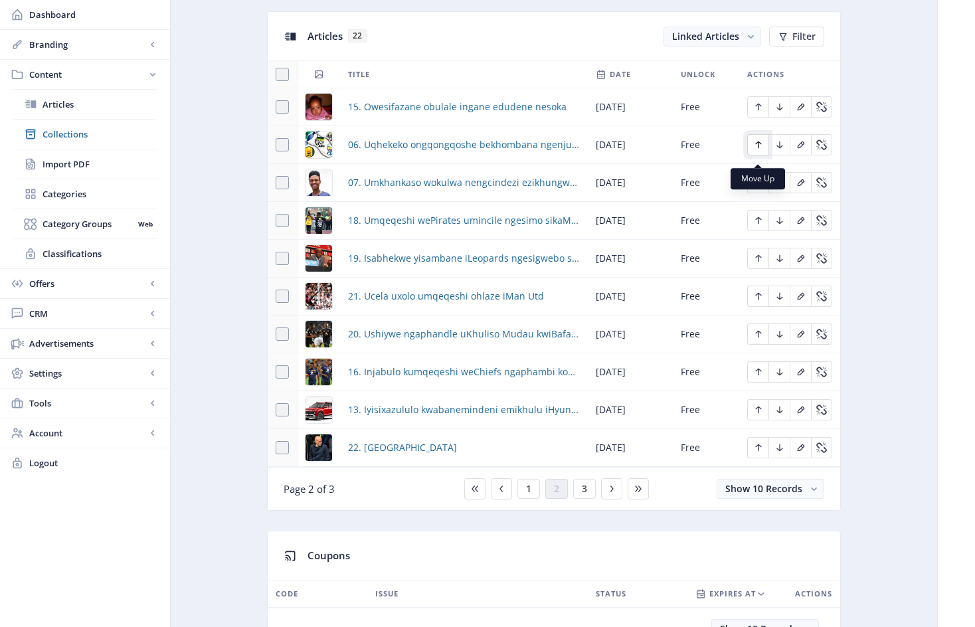
click at [758, 149] on icon "Edit page" at bounding box center [758, 144] width 6 height 7
click at [757, 188] on icon "Edit page" at bounding box center [758, 182] width 11 height 11
click at [531, 495] on button "1" at bounding box center [528, 489] width 23 height 20
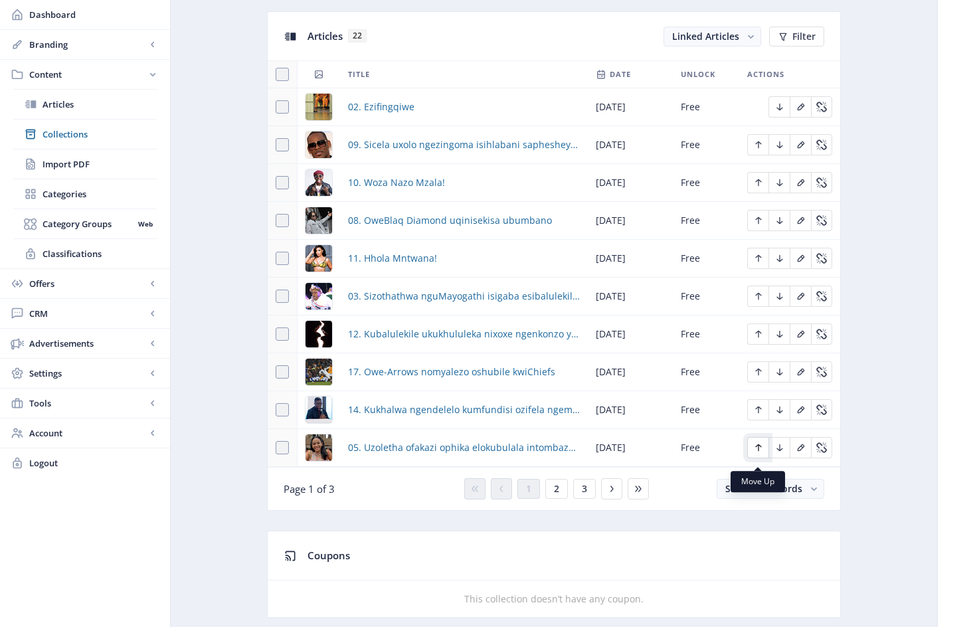
click at [760, 453] on icon "Edit page" at bounding box center [758, 447] width 11 height 11
click at [760, 415] on icon "Edit page" at bounding box center [758, 409] width 11 height 11
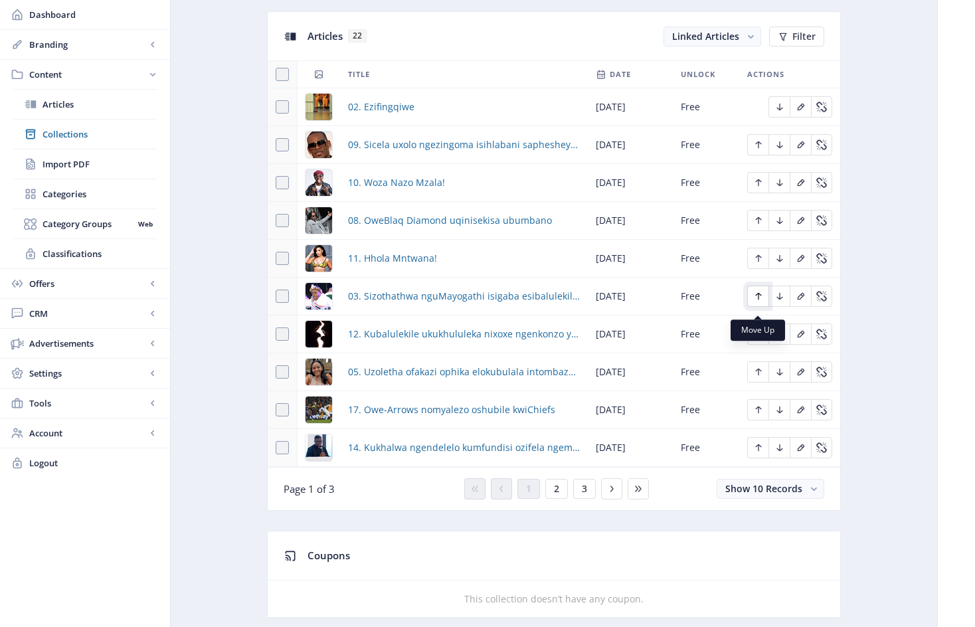
click at [760, 302] on icon "Edit page" at bounding box center [758, 296] width 11 height 11
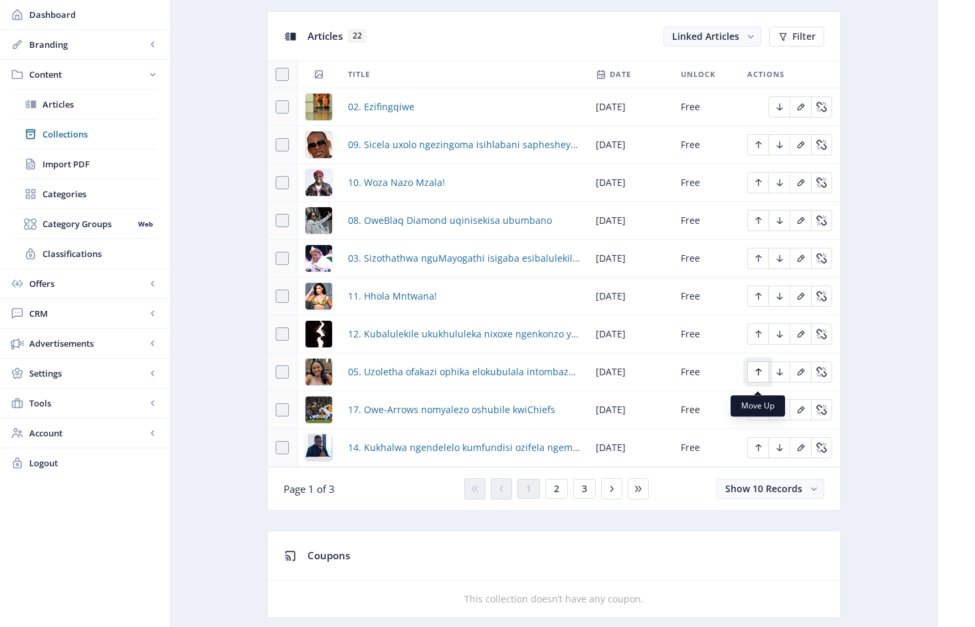
click at [760, 376] on icon "Edit page" at bounding box center [758, 372] width 6 height 7
click at [556, 494] on span "2" at bounding box center [556, 488] width 5 height 11
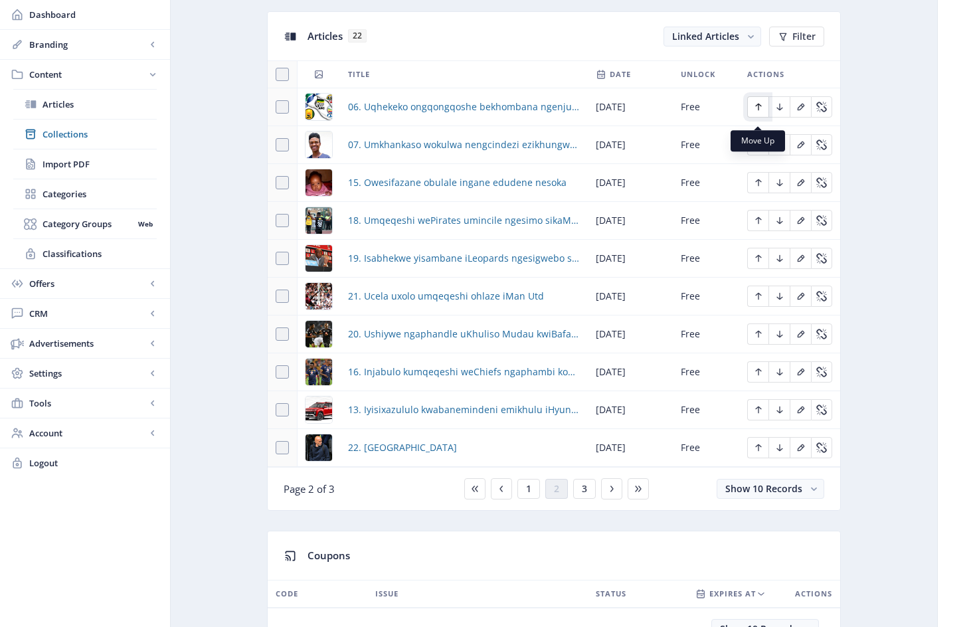
click at [758, 111] on icon "Edit page" at bounding box center [758, 107] width 6 height 7
click at [759, 150] on icon "Edit page" at bounding box center [758, 144] width 11 height 11
click at [531, 497] on button "1" at bounding box center [528, 489] width 23 height 20
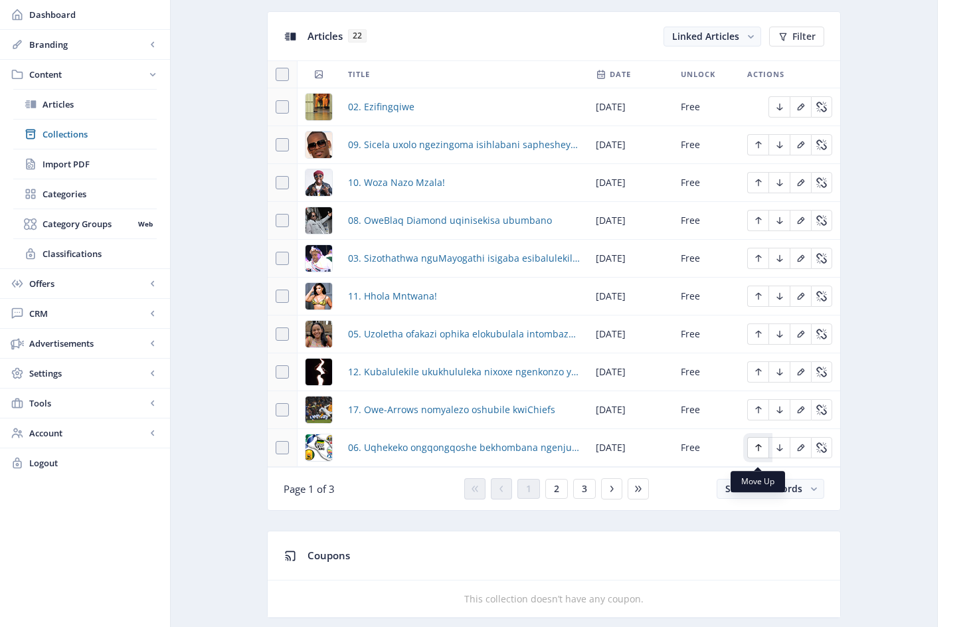
click at [758, 452] on icon "Edit page" at bounding box center [758, 447] width 6 height 7
click at [758, 414] on icon "Edit page" at bounding box center [758, 409] width 6 height 7
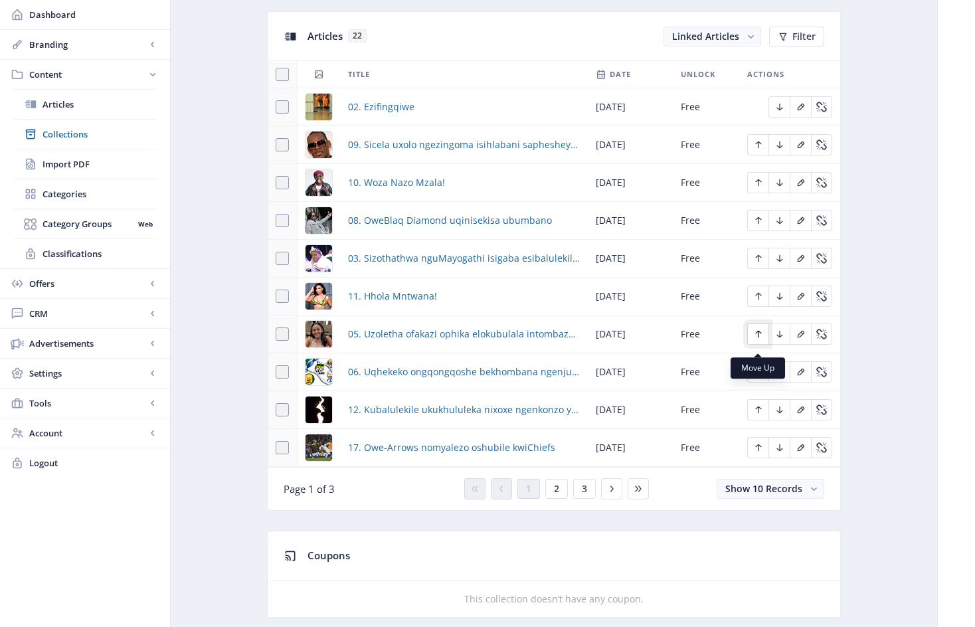
click at [758, 338] on icon "Edit page" at bounding box center [758, 334] width 6 height 7
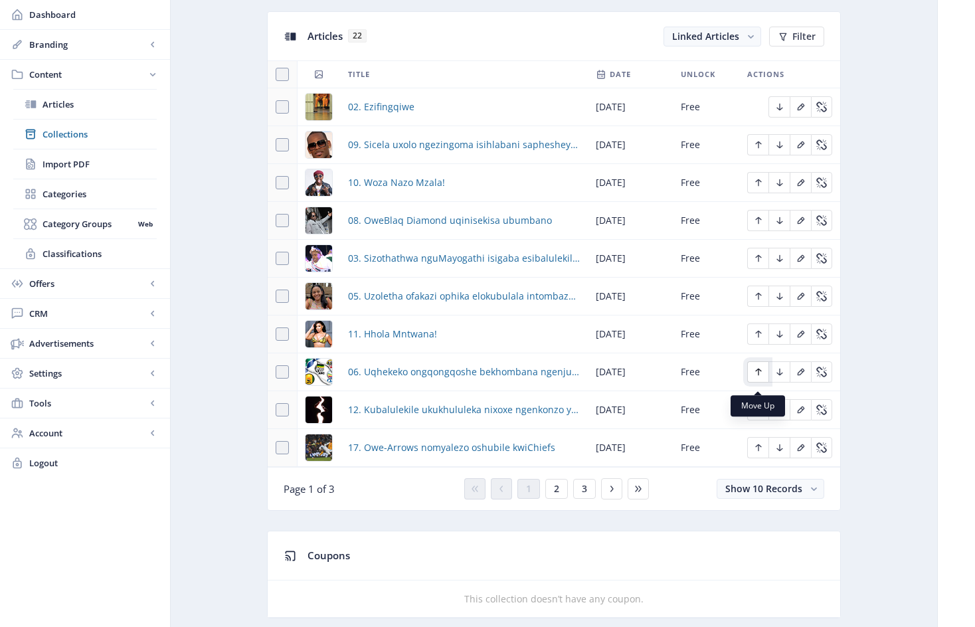
click at [762, 377] on icon "Edit page" at bounding box center [758, 372] width 11 height 11
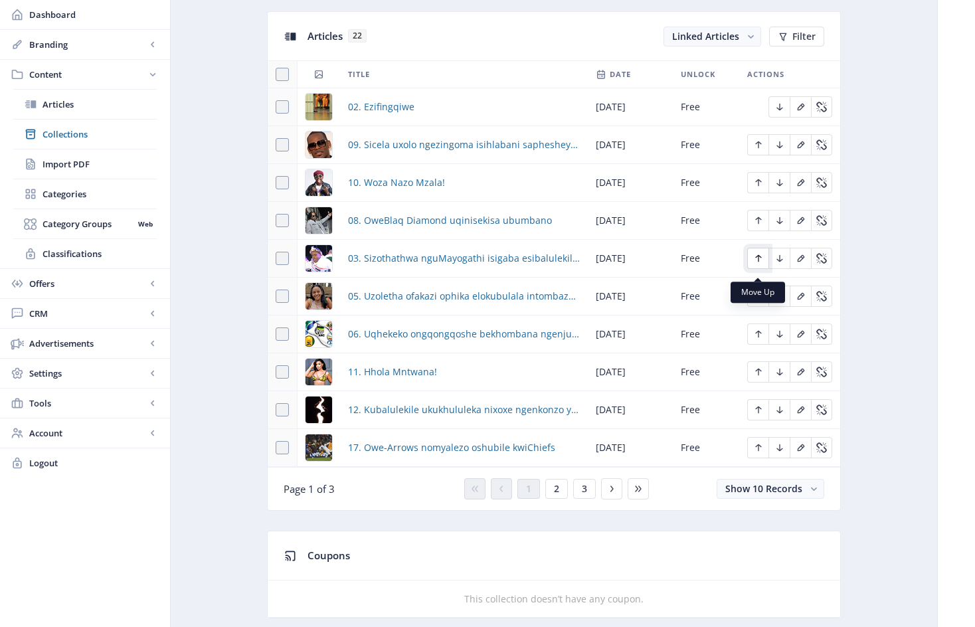
click at [760, 262] on icon "Edit page" at bounding box center [758, 258] width 6 height 7
click at [758, 224] on icon "Edit page" at bounding box center [758, 220] width 6 height 7
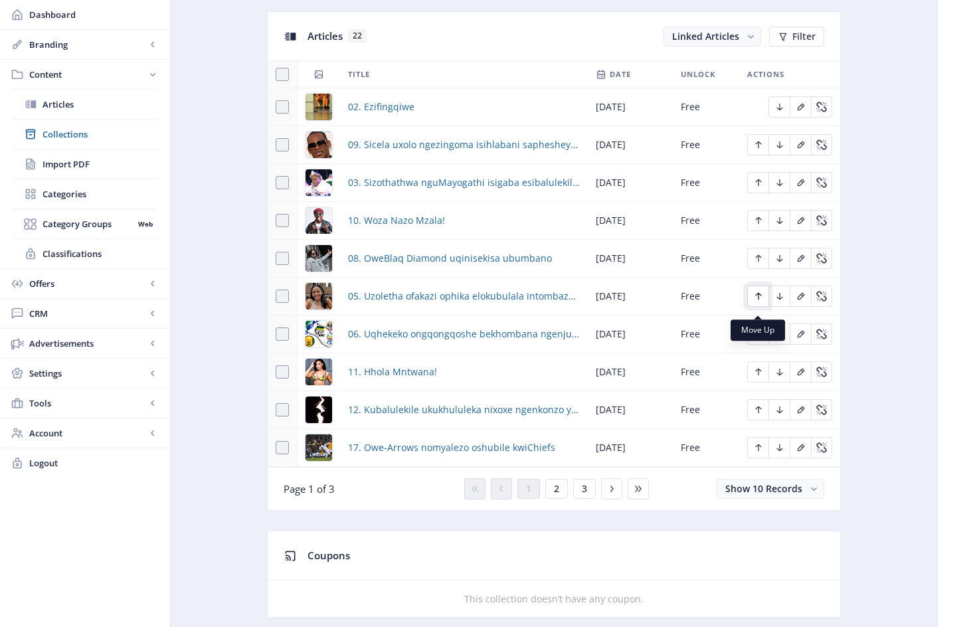
click at [758, 300] on icon "Edit page" at bounding box center [758, 296] width 6 height 7
click at [760, 339] on icon "Edit page" at bounding box center [758, 334] width 11 height 11
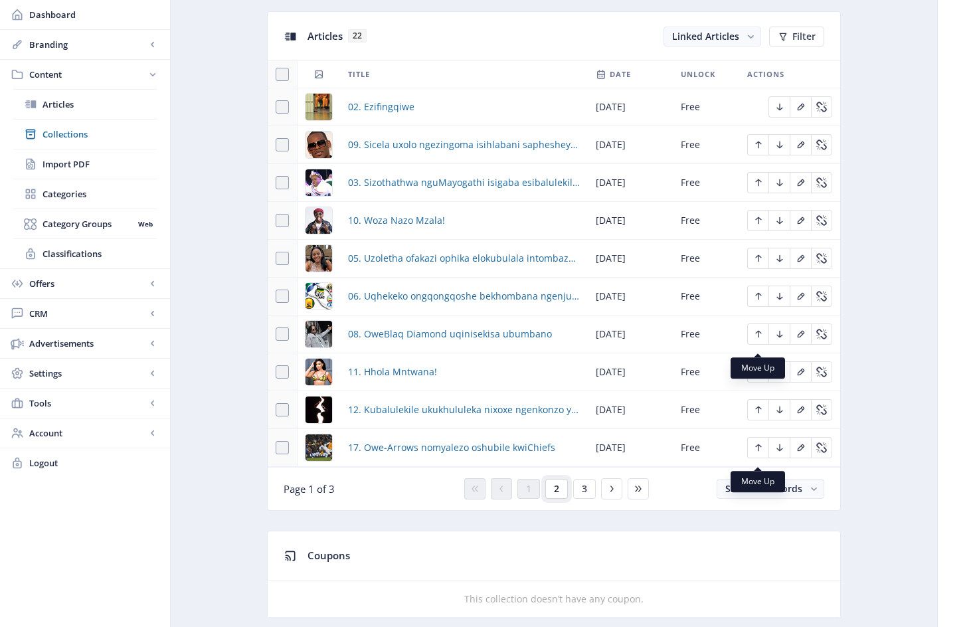
click at [559, 499] on button "2" at bounding box center [556, 489] width 23 height 20
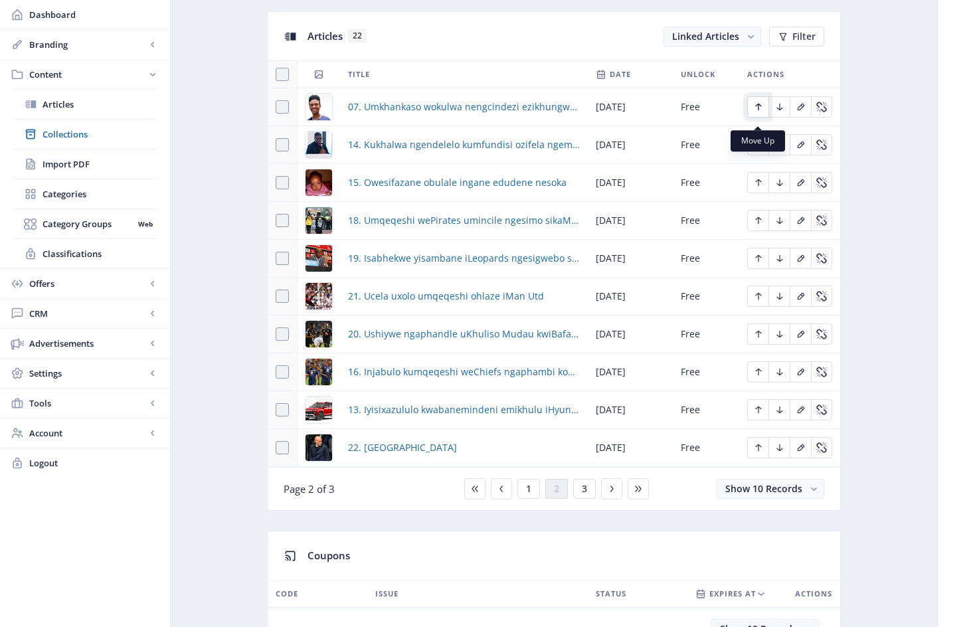
click at [761, 112] on icon "Edit page" at bounding box center [758, 107] width 11 height 11
click at [760, 415] on icon "Edit page" at bounding box center [758, 409] width 11 height 11
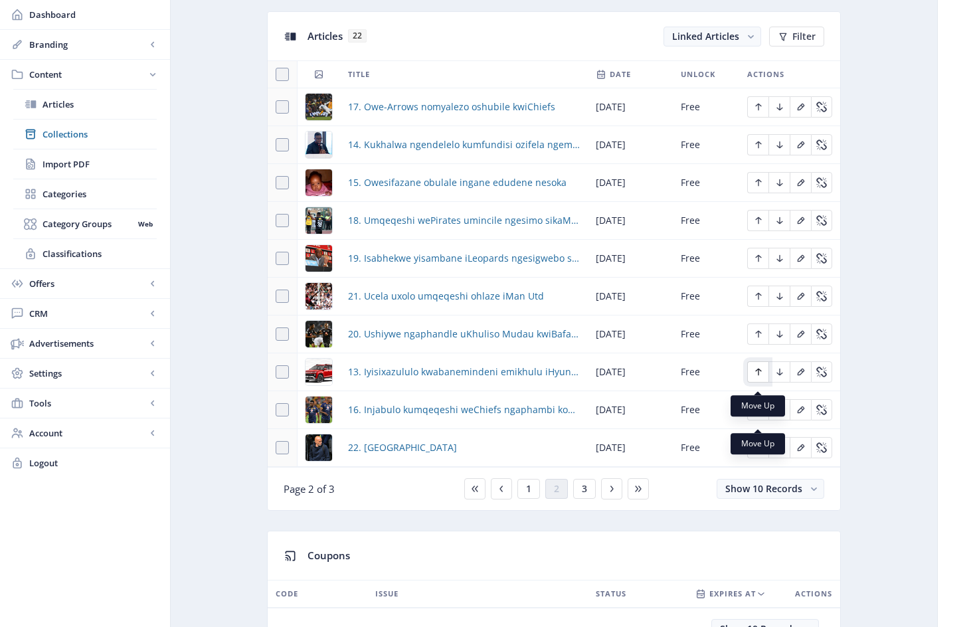
click at [759, 377] on icon "Edit page" at bounding box center [758, 372] width 11 height 11
click at [756, 337] on icon "Edit page" at bounding box center [758, 334] width 11 height 11
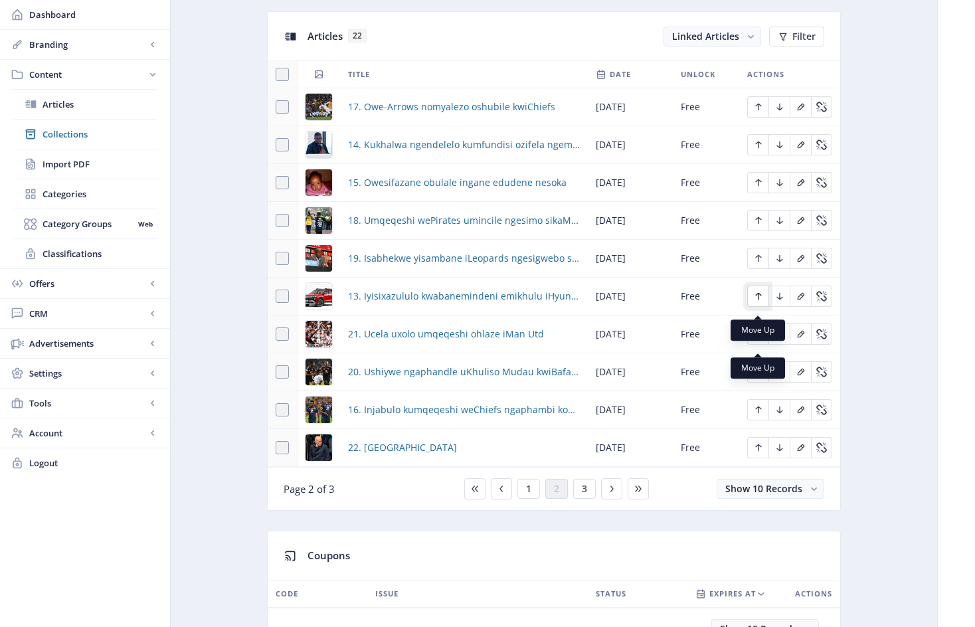
click at [760, 300] on icon "Edit page" at bounding box center [758, 296] width 6 height 7
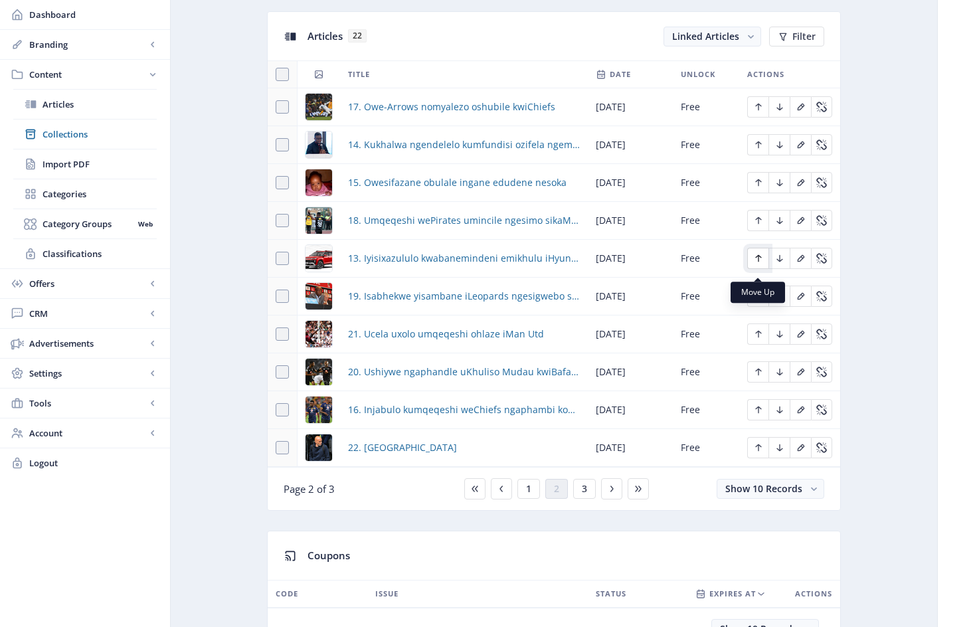
click at [760, 264] on icon "Edit page" at bounding box center [758, 258] width 11 height 11
click at [761, 225] on icon "Edit page" at bounding box center [758, 220] width 11 height 11
click at [760, 187] on icon "Edit page" at bounding box center [758, 182] width 6 height 7
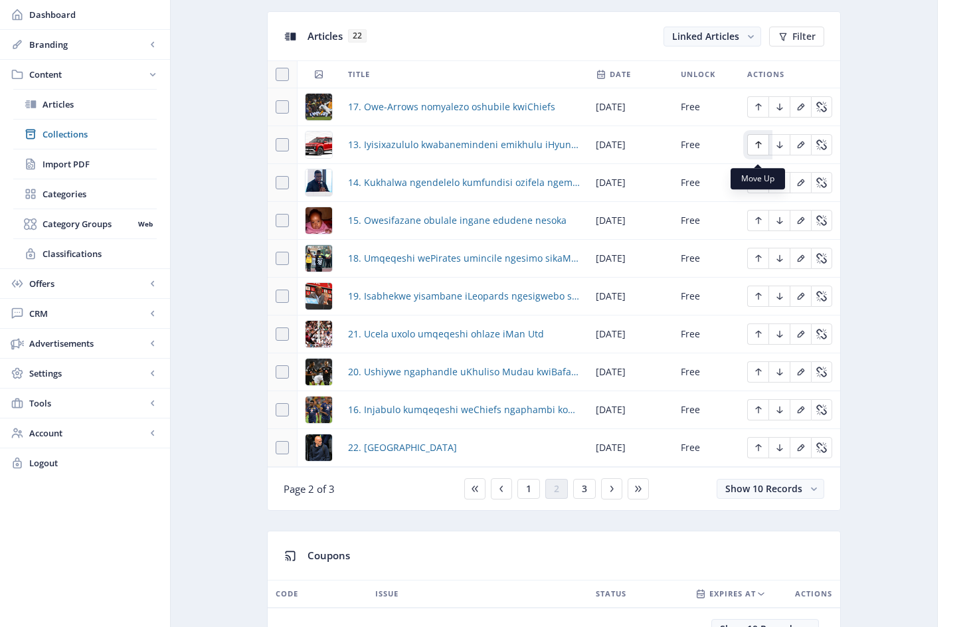
click at [758, 150] on icon "Edit page" at bounding box center [758, 144] width 11 height 11
click at [758, 188] on icon "Edit page" at bounding box center [758, 182] width 11 height 11
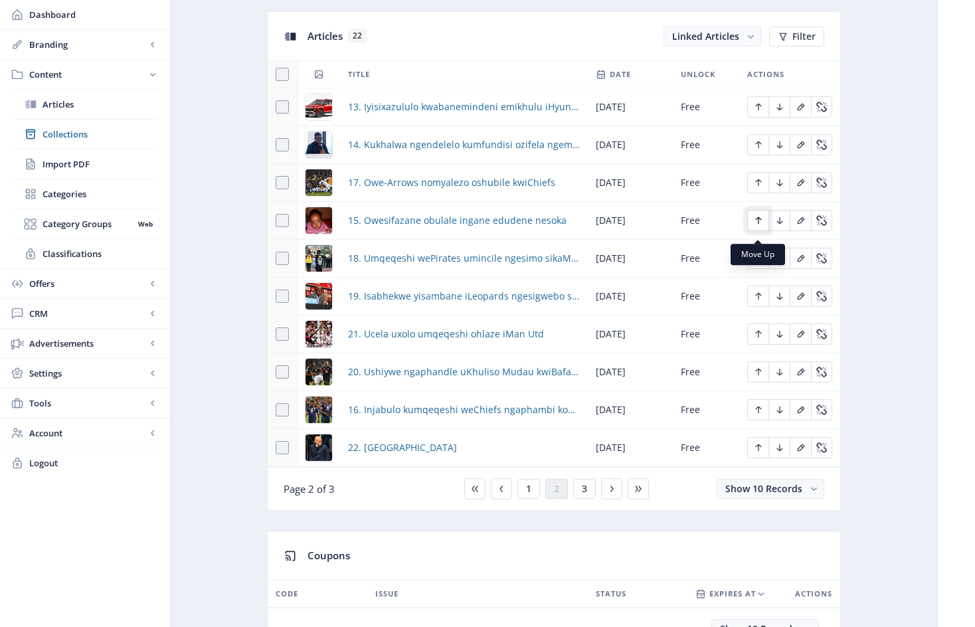
click at [760, 226] on icon "Edit page" at bounding box center [758, 220] width 11 height 11
click at [762, 415] on icon "Edit page" at bounding box center [758, 409] width 11 height 11
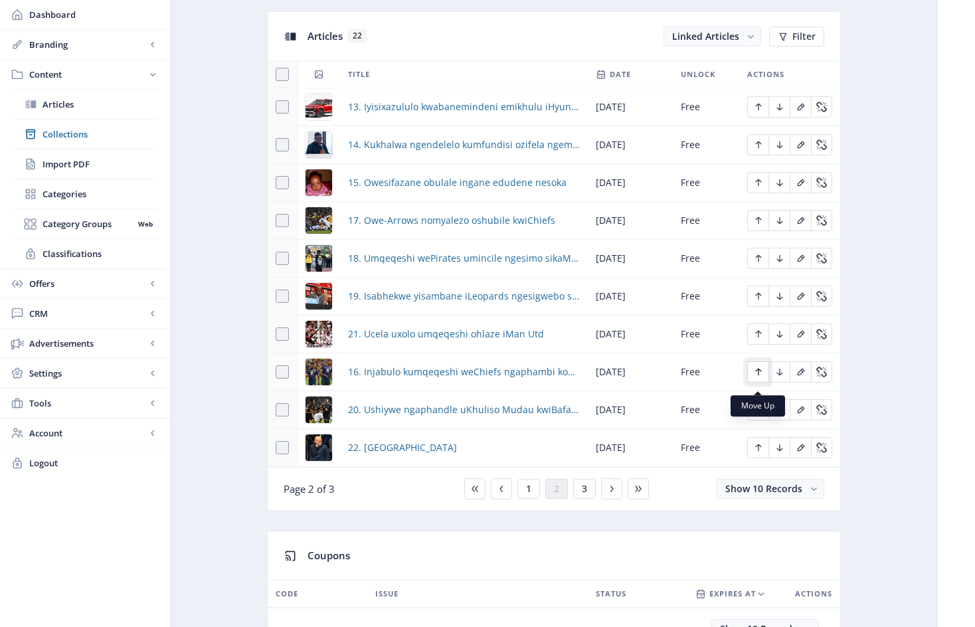
click at [758, 377] on icon "Edit page" at bounding box center [758, 372] width 11 height 11
click at [759, 339] on icon "Edit page" at bounding box center [758, 334] width 11 height 11
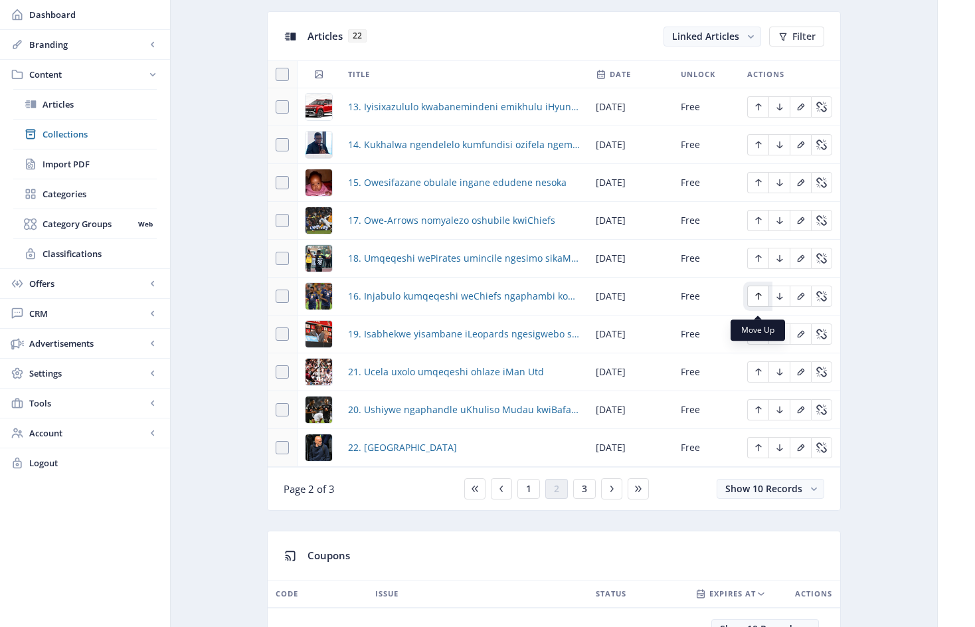
click at [760, 302] on icon "Edit page" at bounding box center [758, 296] width 11 height 11
click at [759, 264] on icon "Edit page" at bounding box center [758, 258] width 11 height 11
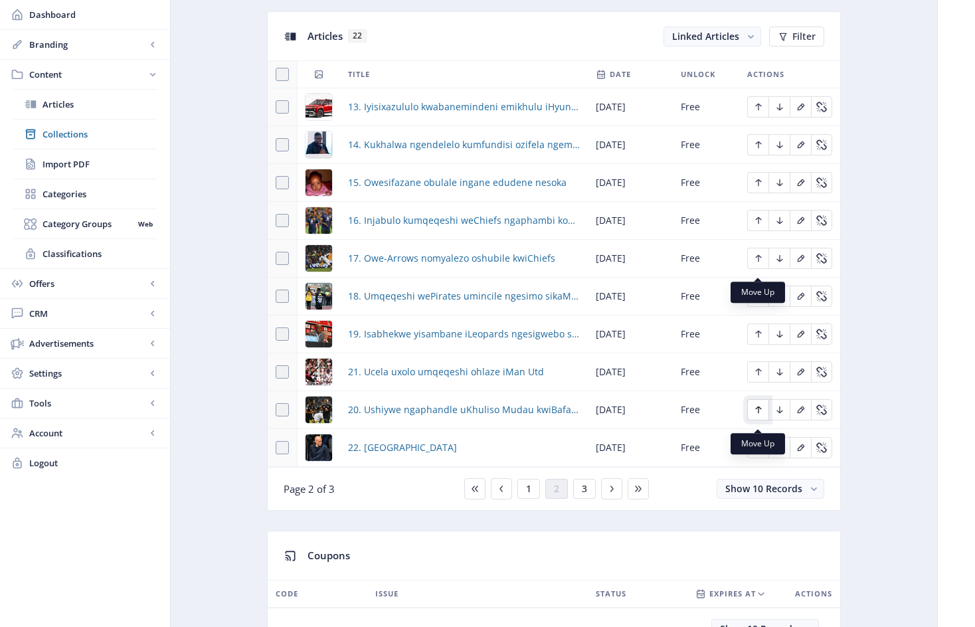
click at [758, 415] on icon "Edit page" at bounding box center [758, 409] width 11 height 11
click at [531, 494] on span "1" at bounding box center [528, 488] width 5 height 11
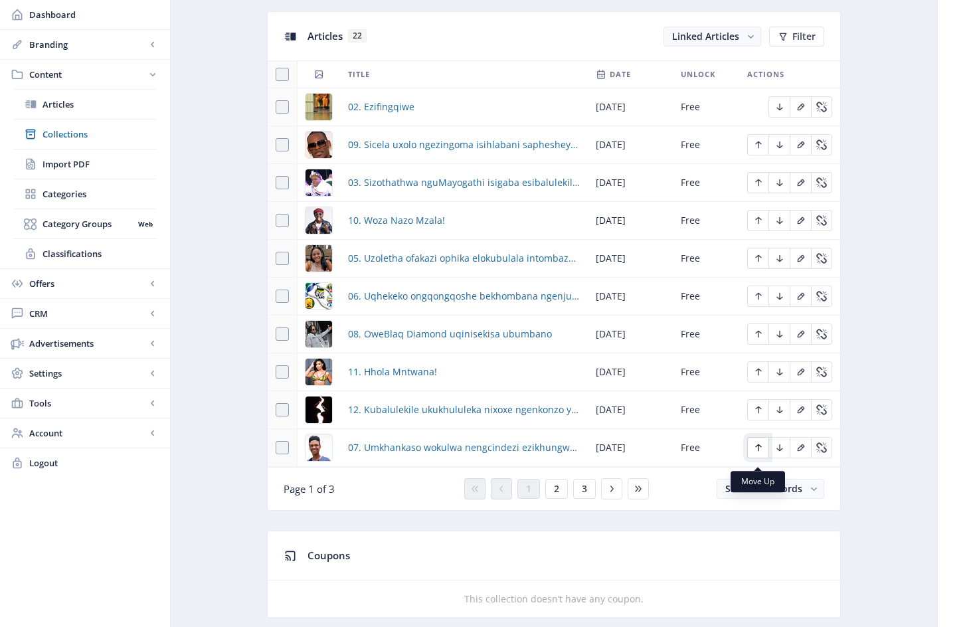
click at [758, 452] on icon "Edit page" at bounding box center [758, 447] width 6 height 7
click at [757, 414] on icon "Edit page" at bounding box center [758, 409] width 6 height 7
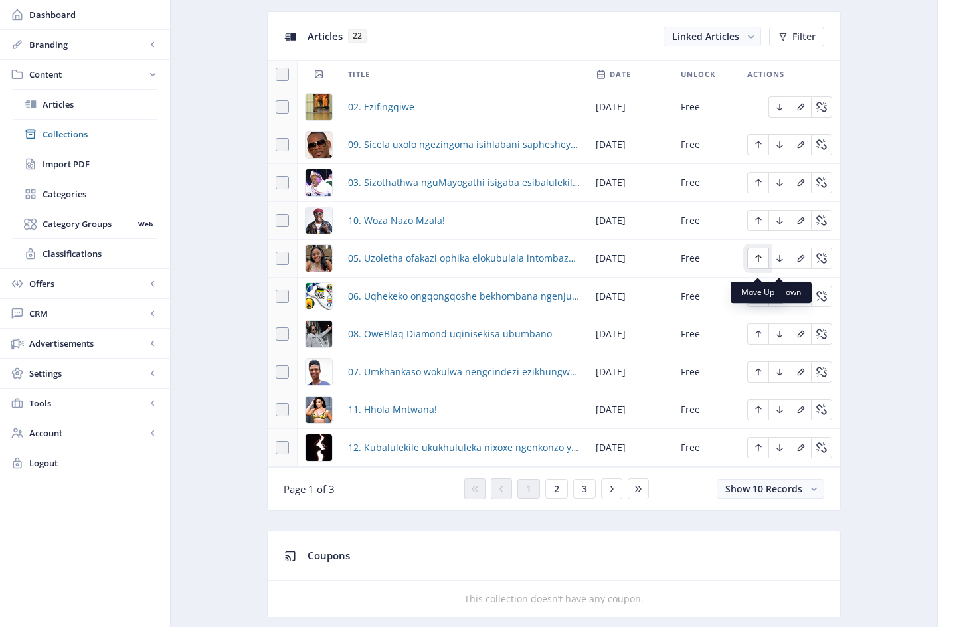
click at [760, 262] on icon "Edit page" at bounding box center [758, 258] width 6 height 7
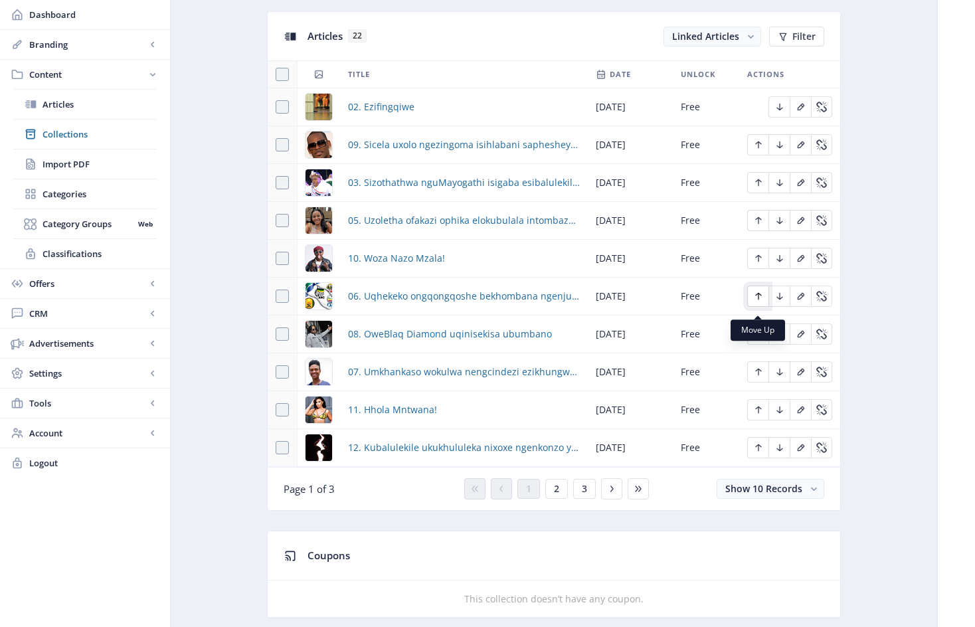
click at [758, 300] on icon "Edit page" at bounding box center [758, 296] width 6 height 7
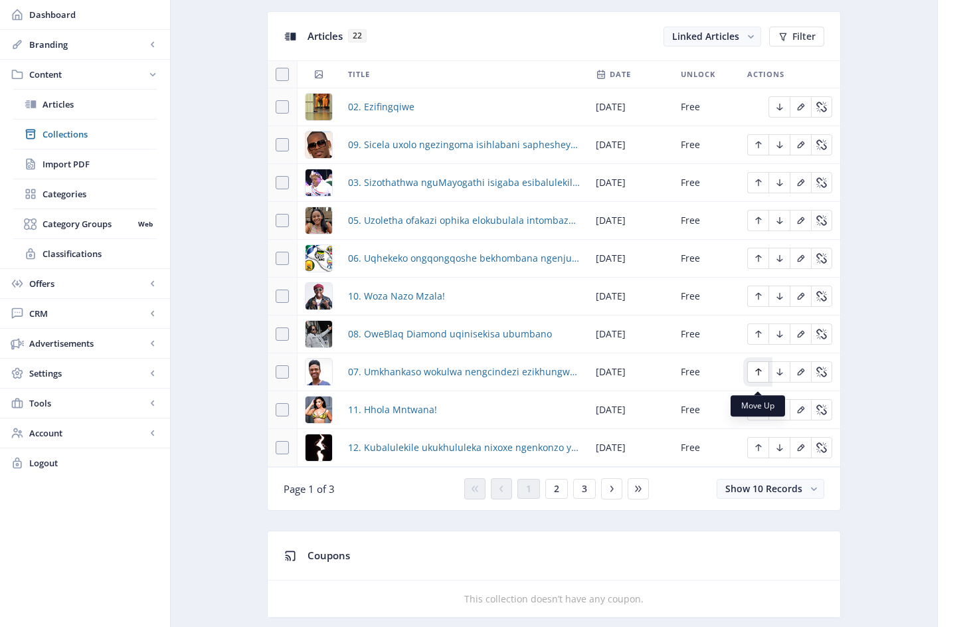
click at [758, 376] on icon "Edit page" at bounding box center [758, 372] width 6 height 7
click at [760, 338] on icon "Edit page" at bounding box center [758, 334] width 6 height 7
click at [760, 377] on icon "Edit page" at bounding box center [758, 372] width 11 height 11
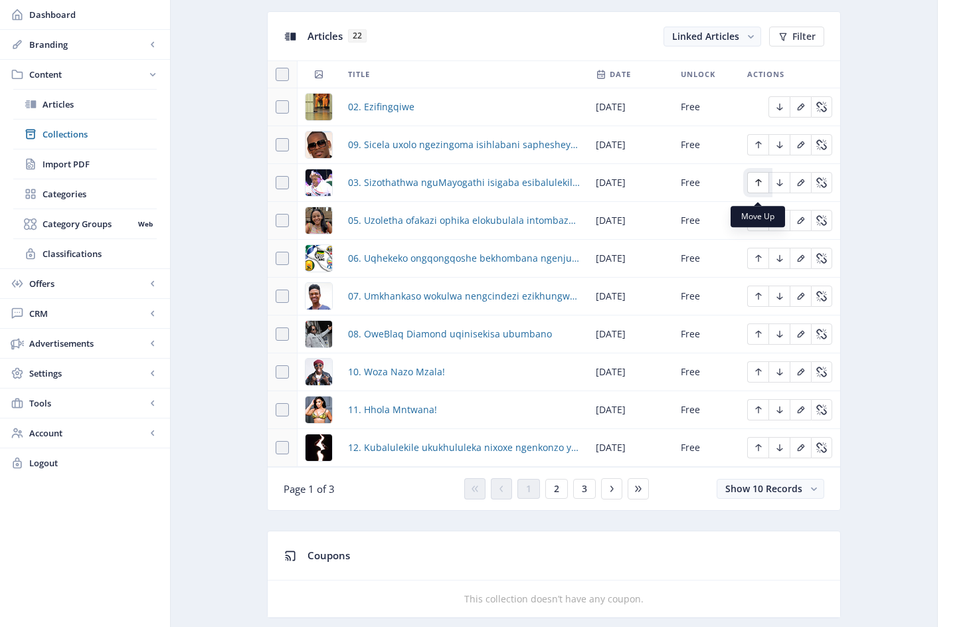
click at [761, 187] on icon "Edit page" at bounding box center [758, 182] width 11 height 11
click at [782, 188] on icon "Edit page" at bounding box center [779, 182] width 11 height 11
click at [559, 494] on span "2" at bounding box center [556, 488] width 5 height 11
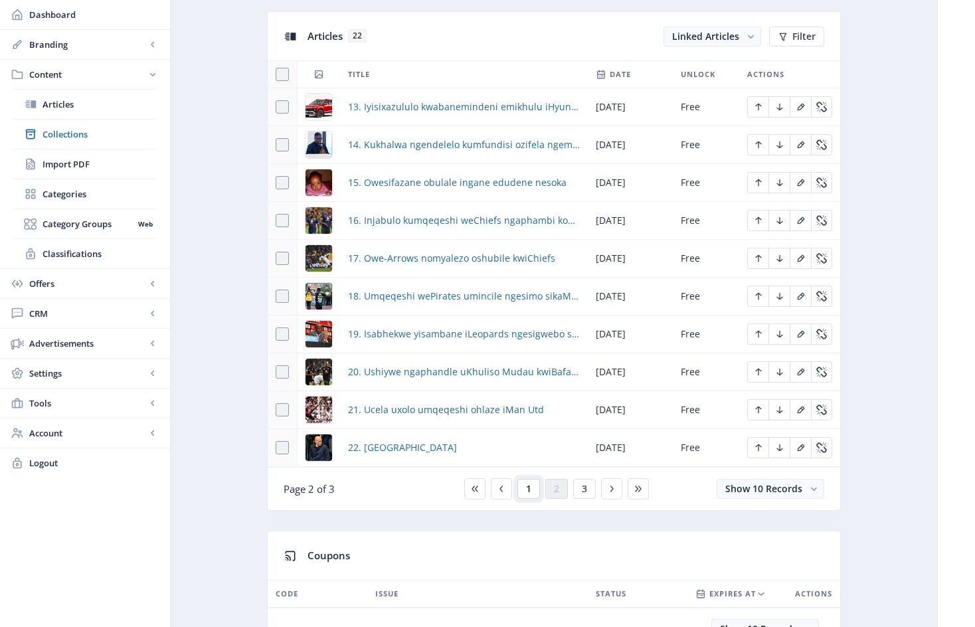
click at [531, 494] on span "1" at bounding box center [528, 488] width 5 height 11
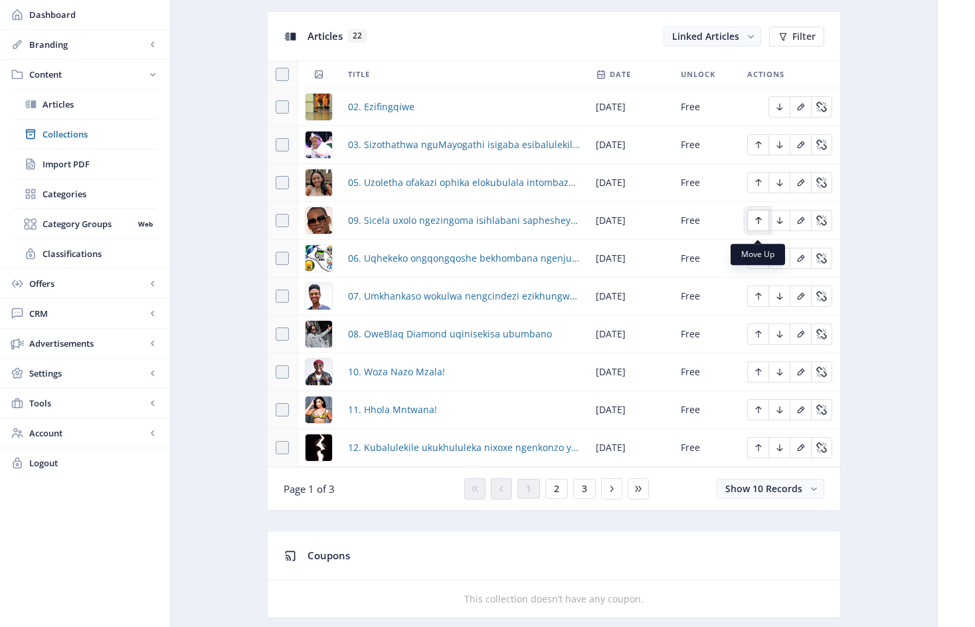
click at [760, 226] on icon "Edit page" at bounding box center [758, 220] width 11 height 11
click at [782, 187] on icon "Edit page" at bounding box center [779, 182] width 6 height 7
click at [782, 226] on icon "Edit page" at bounding box center [779, 220] width 11 height 11
click at [779, 264] on icon "Edit page" at bounding box center [779, 258] width 11 height 11
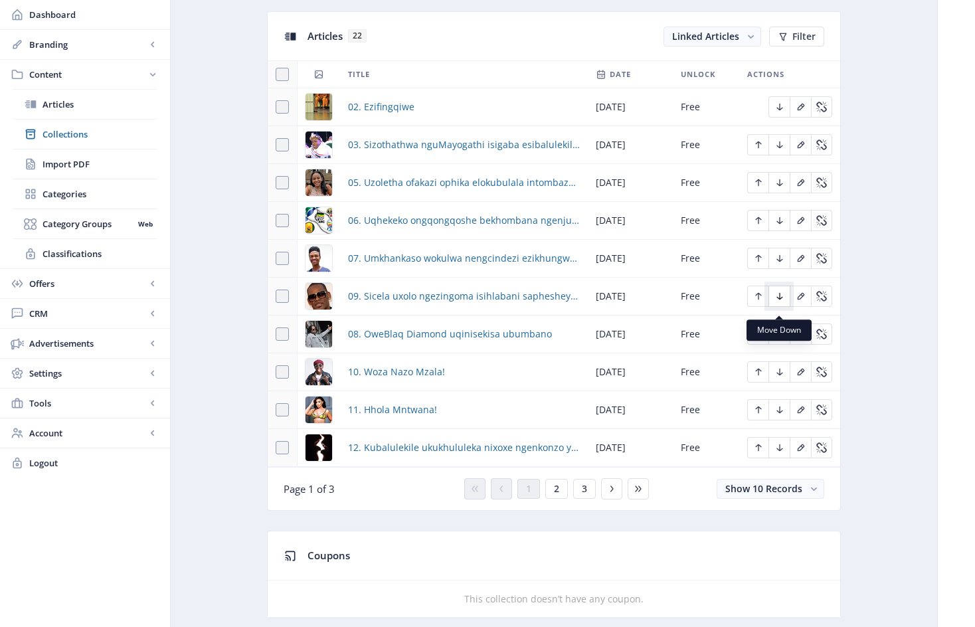
click at [782, 300] on icon "Edit page" at bounding box center [779, 296] width 6 height 7
click at [559, 494] on span "2" at bounding box center [556, 488] width 5 height 11
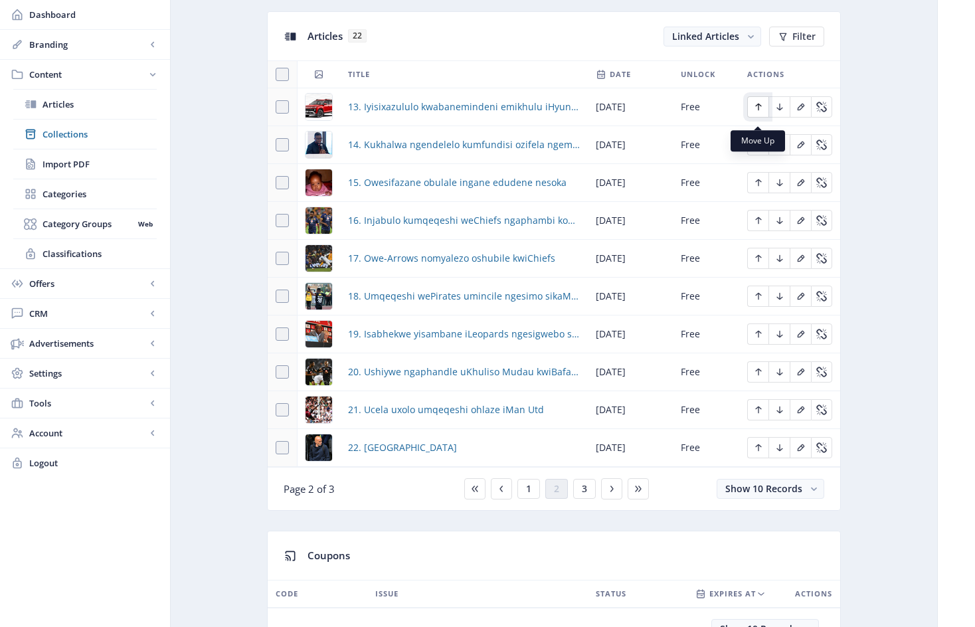
click at [762, 112] on icon "Edit page" at bounding box center [758, 107] width 11 height 11
click at [532, 499] on button "1" at bounding box center [528, 489] width 23 height 20
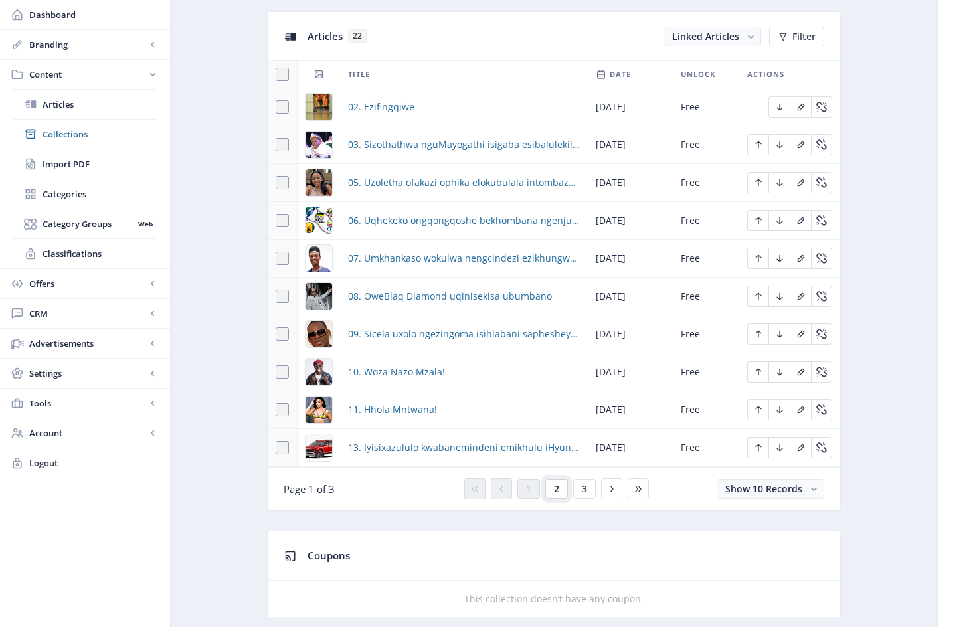
click at [560, 497] on button "2" at bounding box center [556, 489] width 23 height 20
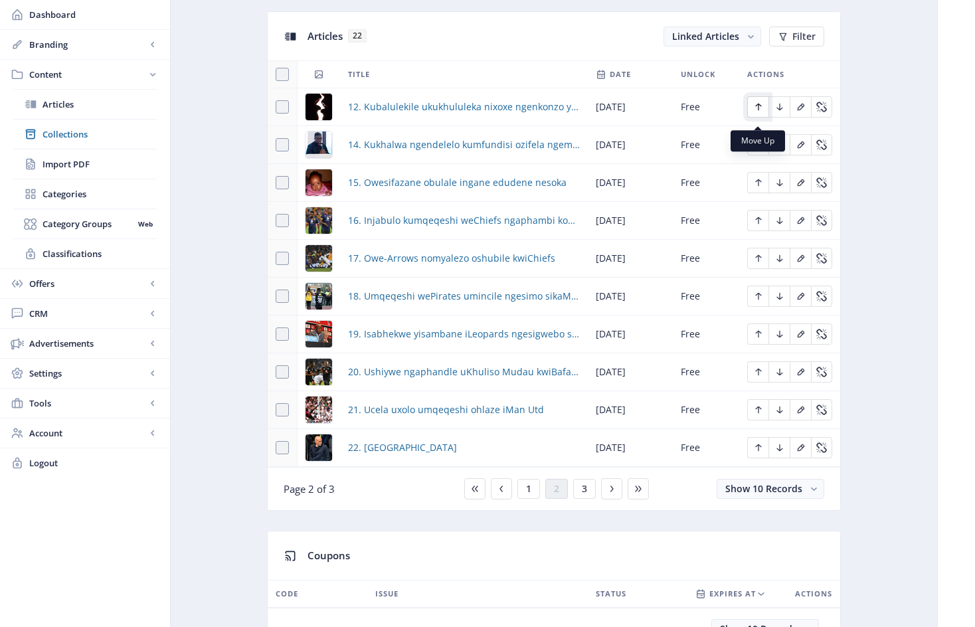
click at [758, 111] on icon "Edit page" at bounding box center [758, 107] width 6 height 7
click at [531, 494] on span "1" at bounding box center [528, 488] width 5 height 11
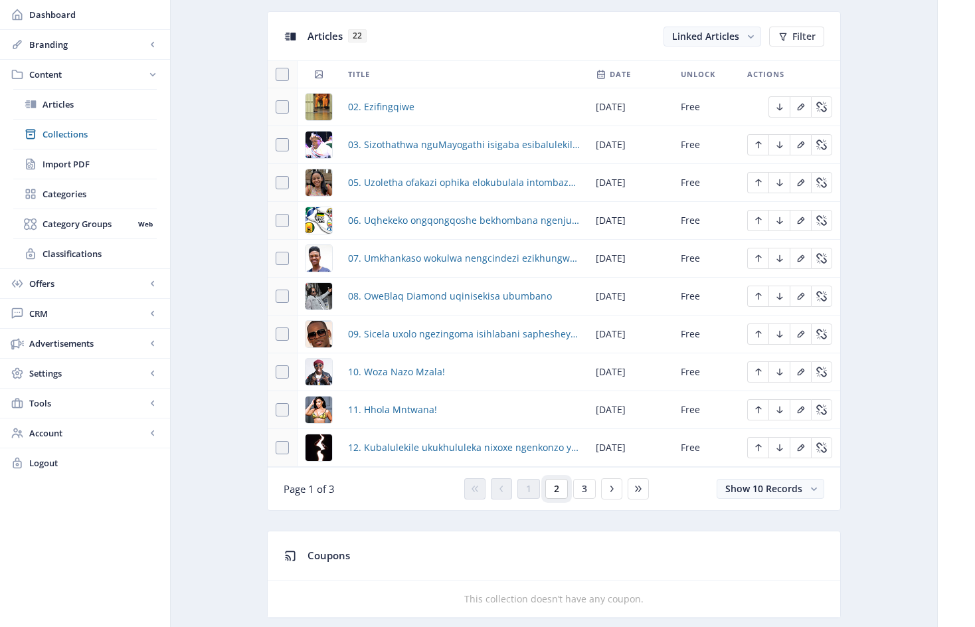
click at [557, 494] on span "2" at bounding box center [556, 488] width 5 height 11
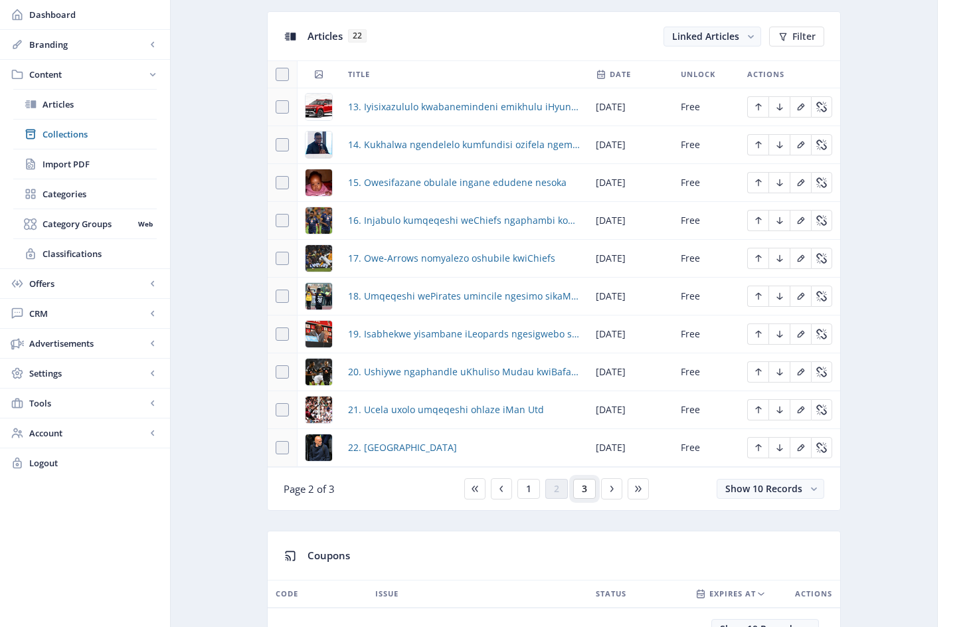
click at [588, 497] on button "3" at bounding box center [584, 489] width 23 height 20
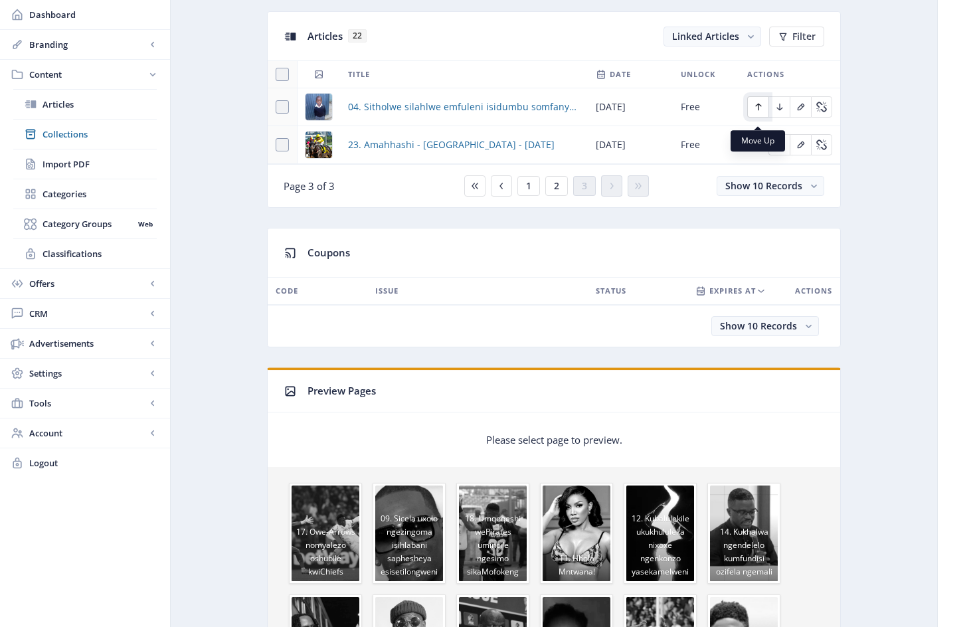
click at [760, 111] on icon "Edit page" at bounding box center [758, 107] width 6 height 7
click at [557, 191] on span "2" at bounding box center [556, 186] width 5 height 11
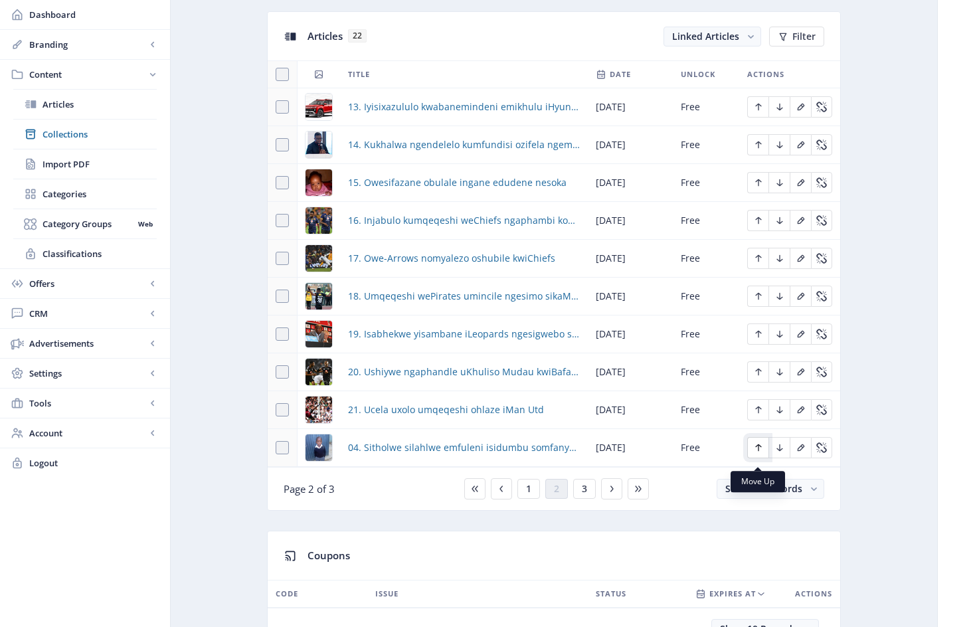
click at [757, 453] on icon "Edit page" at bounding box center [758, 447] width 11 height 11
click at [758, 414] on icon "Edit page" at bounding box center [758, 409] width 11 height 11
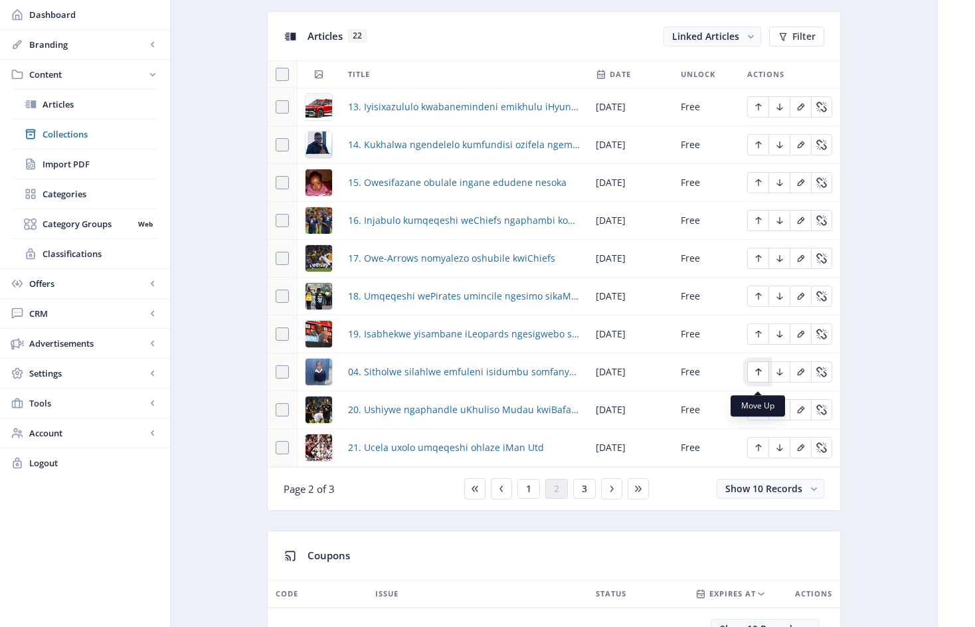
click at [760, 377] on icon "Edit page" at bounding box center [758, 372] width 11 height 11
click at [760, 339] on icon "Edit page" at bounding box center [758, 334] width 11 height 11
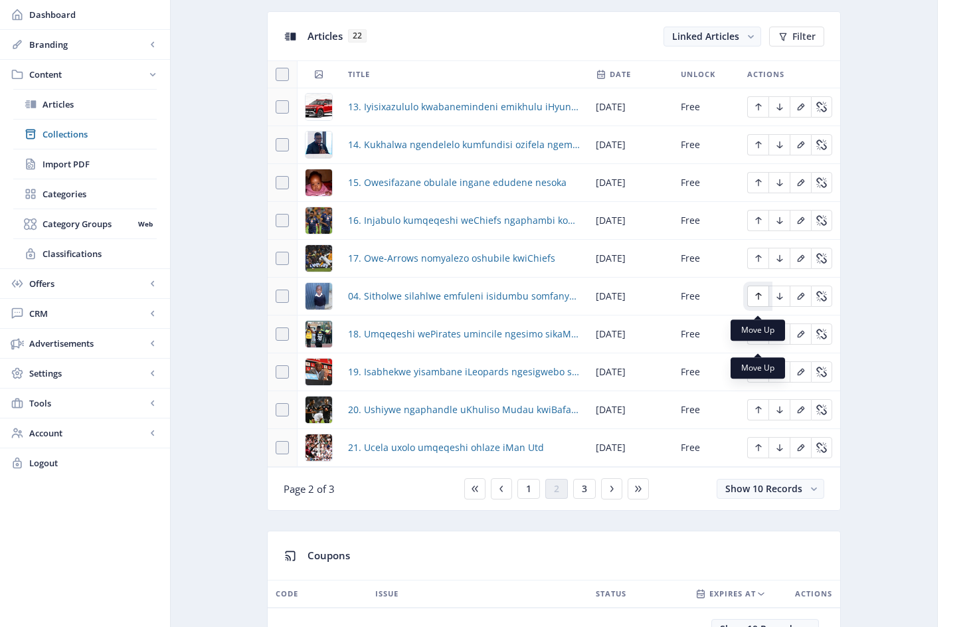
click at [762, 302] on icon "Edit page" at bounding box center [758, 296] width 11 height 11
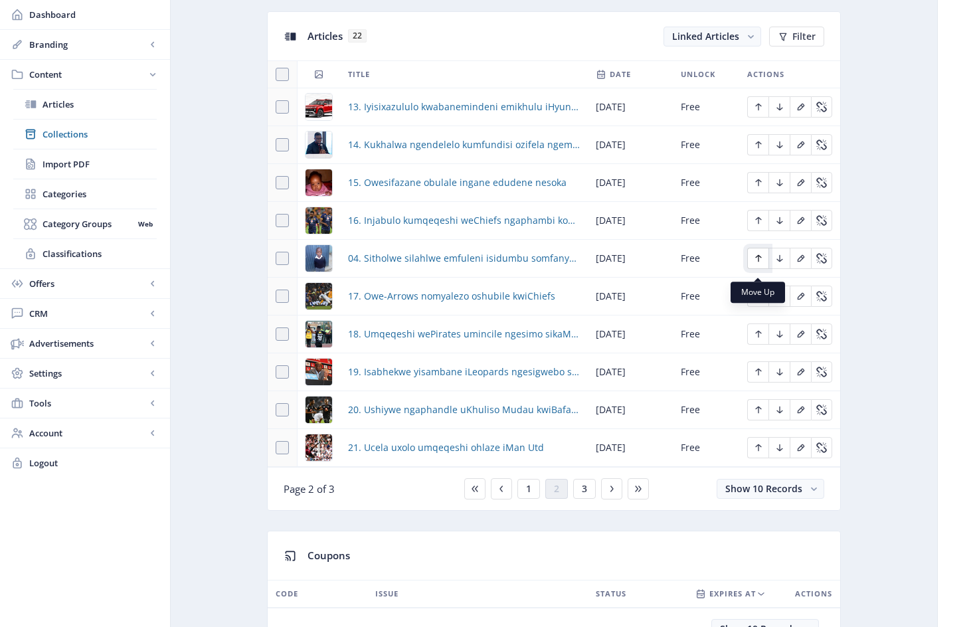
click at [760, 264] on icon "Edit page" at bounding box center [758, 258] width 11 height 11
click at [757, 226] on icon "Edit page" at bounding box center [758, 220] width 11 height 11
click at [760, 188] on icon "Edit page" at bounding box center [758, 182] width 11 height 11
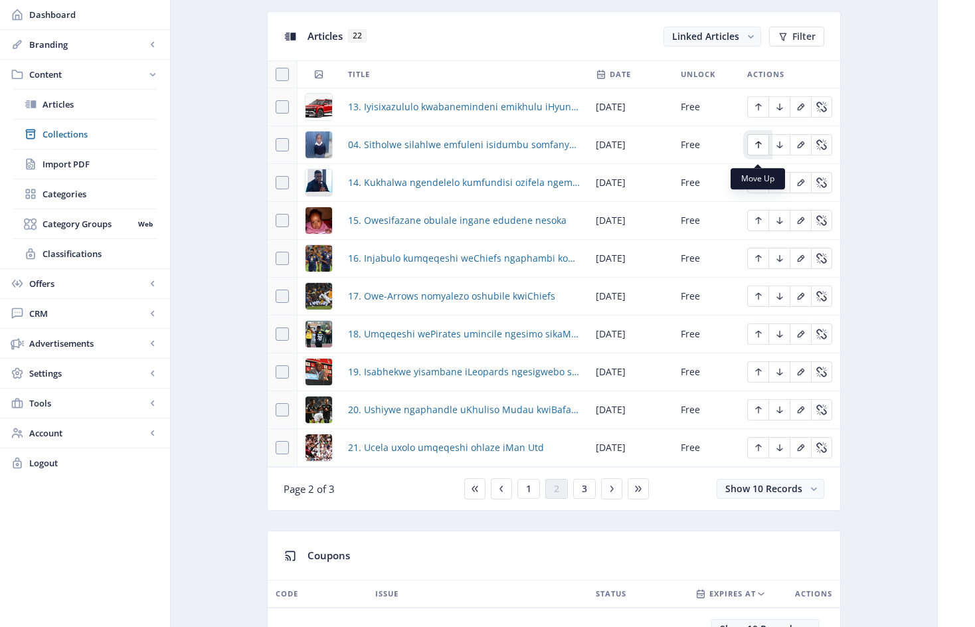
click at [758, 150] on icon "Edit page" at bounding box center [758, 144] width 11 height 11
click at [759, 111] on icon "Edit page" at bounding box center [758, 107] width 6 height 7
click at [529, 494] on span "1" at bounding box center [528, 488] width 5 height 11
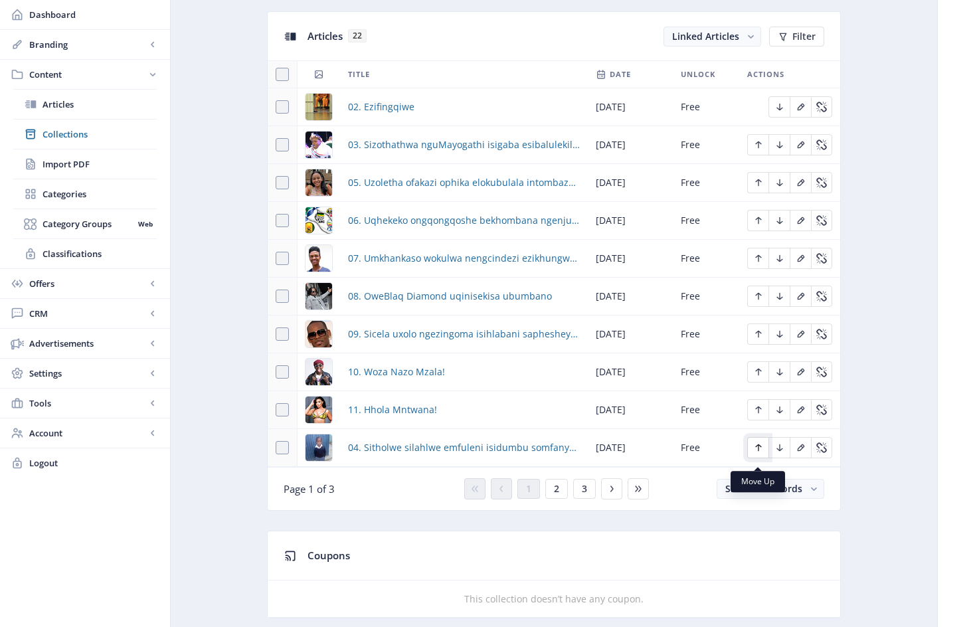
click at [758, 452] on icon "Edit page" at bounding box center [758, 447] width 6 height 7
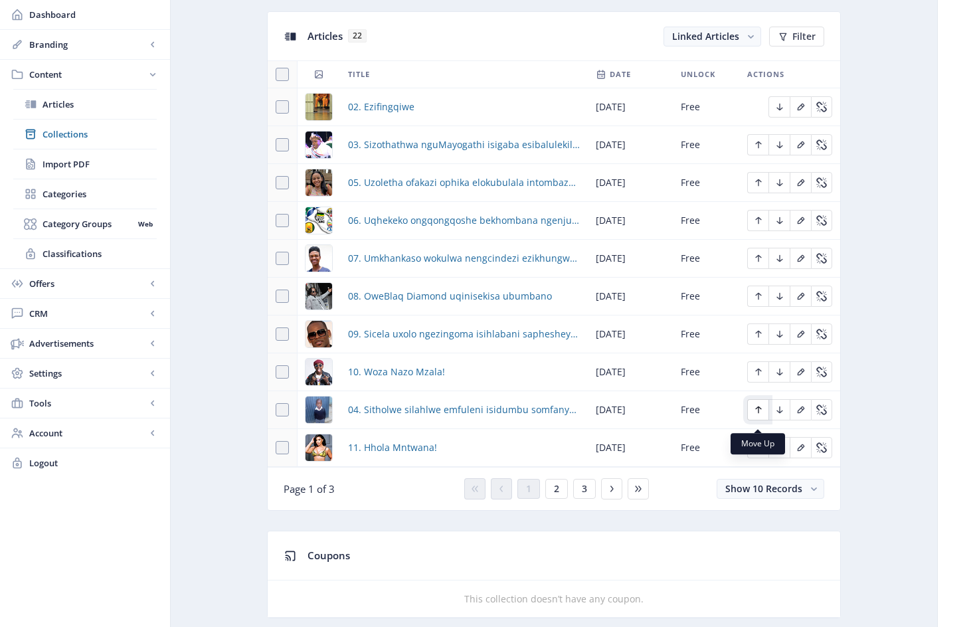
click at [760, 414] on icon "Edit page" at bounding box center [758, 409] width 6 height 7
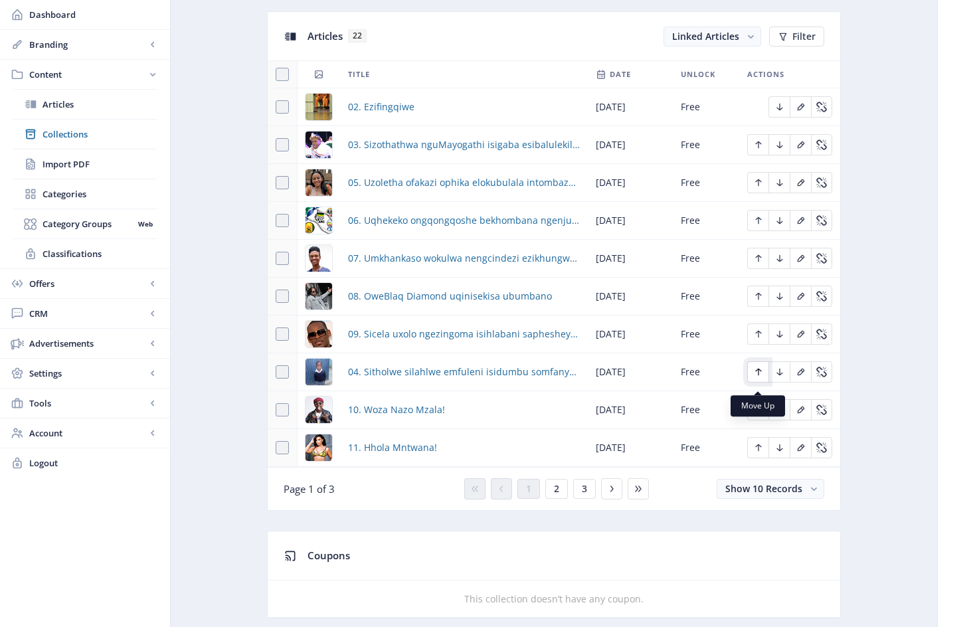
click at [758, 376] on icon "Edit page" at bounding box center [758, 372] width 6 height 7
click at [759, 339] on icon "Edit page" at bounding box center [758, 334] width 11 height 11
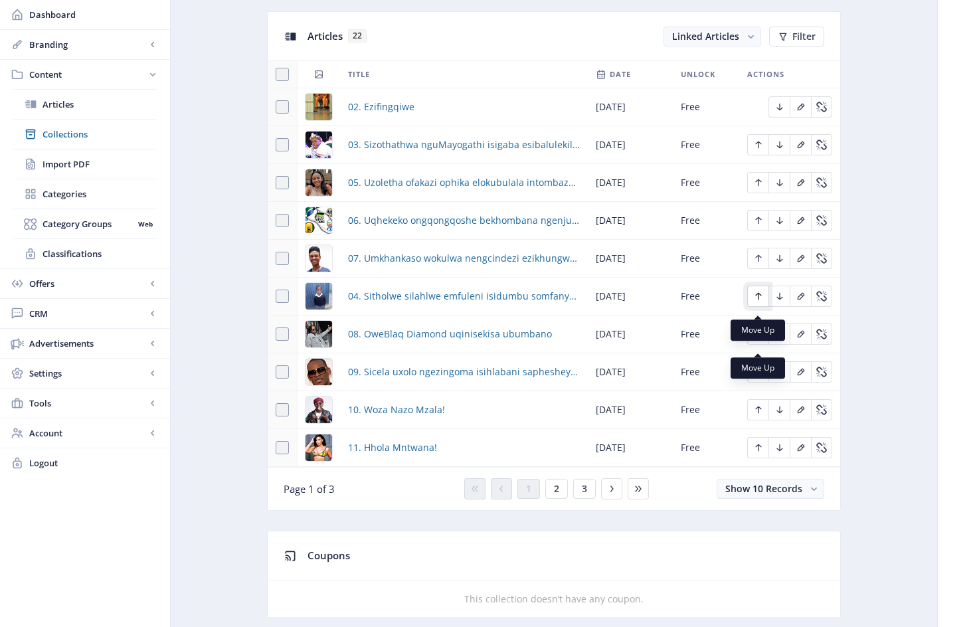
click at [757, 300] on icon "Edit page" at bounding box center [758, 296] width 11 height 11
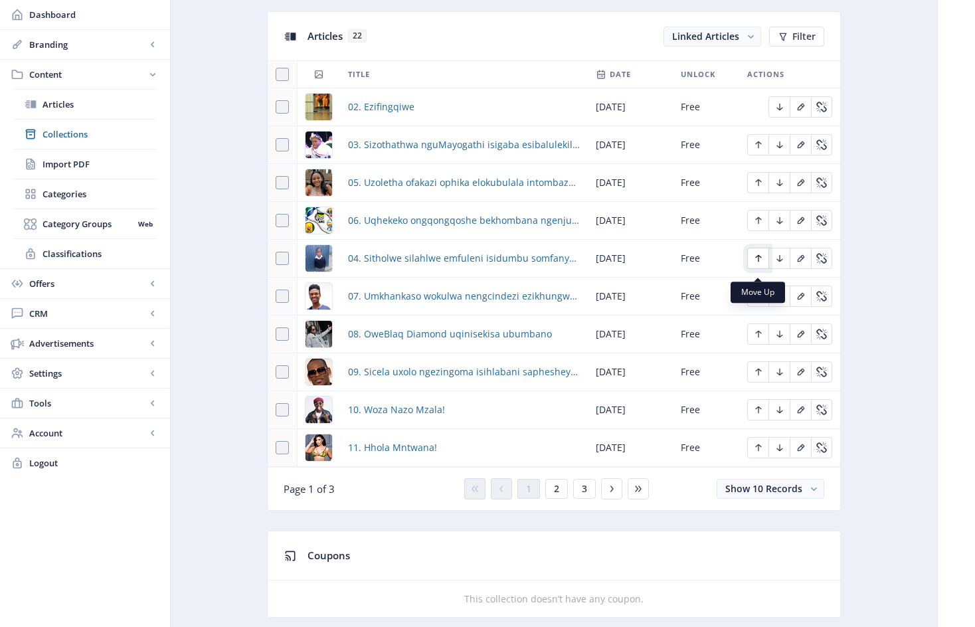
click at [760, 264] on icon "Edit page" at bounding box center [758, 258] width 11 height 11
click at [758, 224] on icon "Edit page" at bounding box center [758, 220] width 6 height 7
click at [558, 494] on span "2" at bounding box center [556, 488] width 5 height 11
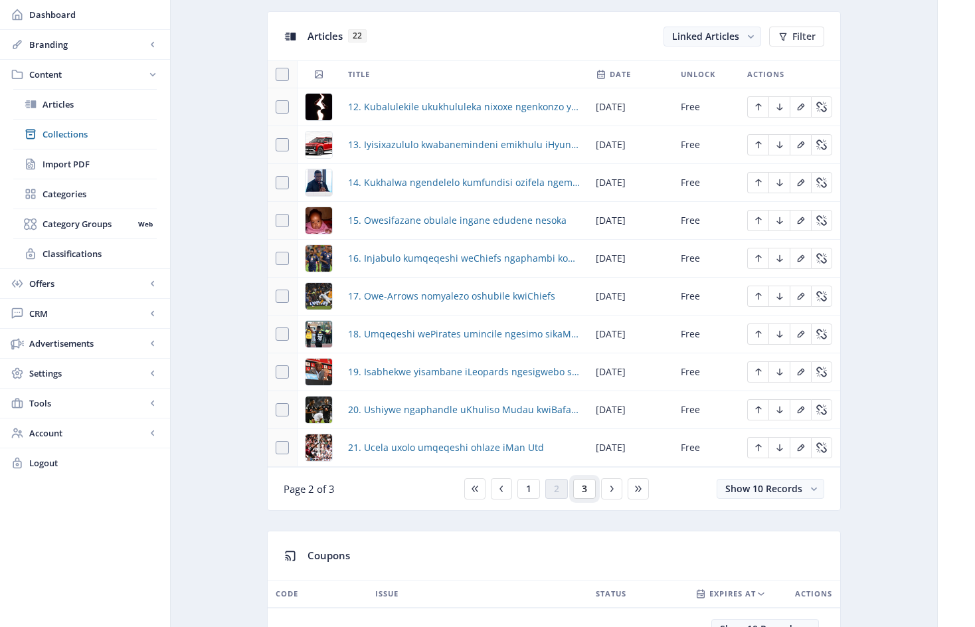
click at [587, 496] on button "3" at bounding box center [584, 489] width 23 height 20
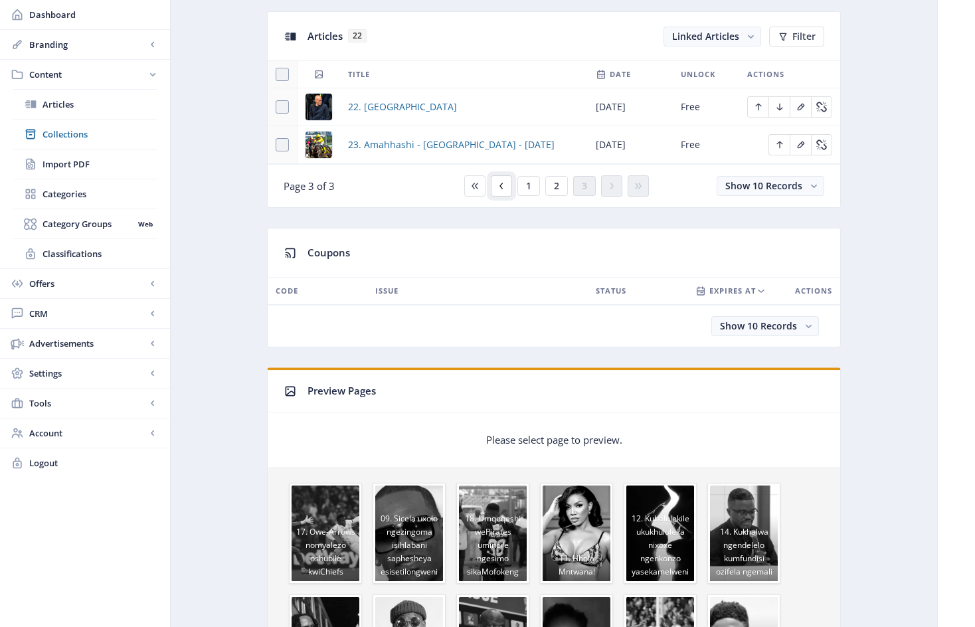
click at [504, 191] on icon at bounding box center [501, 186] width 11 height 11
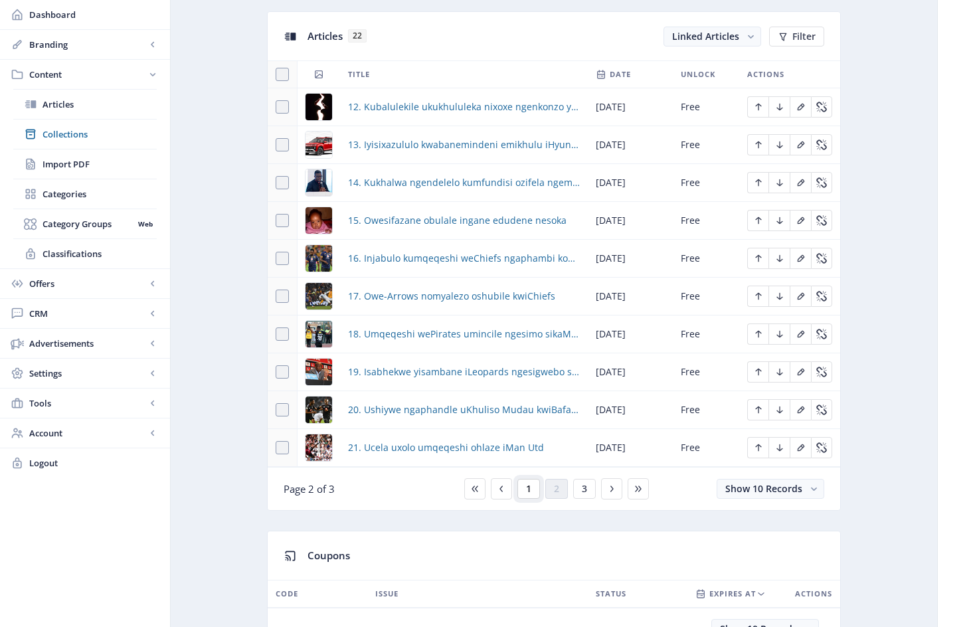
click at [531, 494] on span "1" at bounding box center [528, 488] width 5 height 11
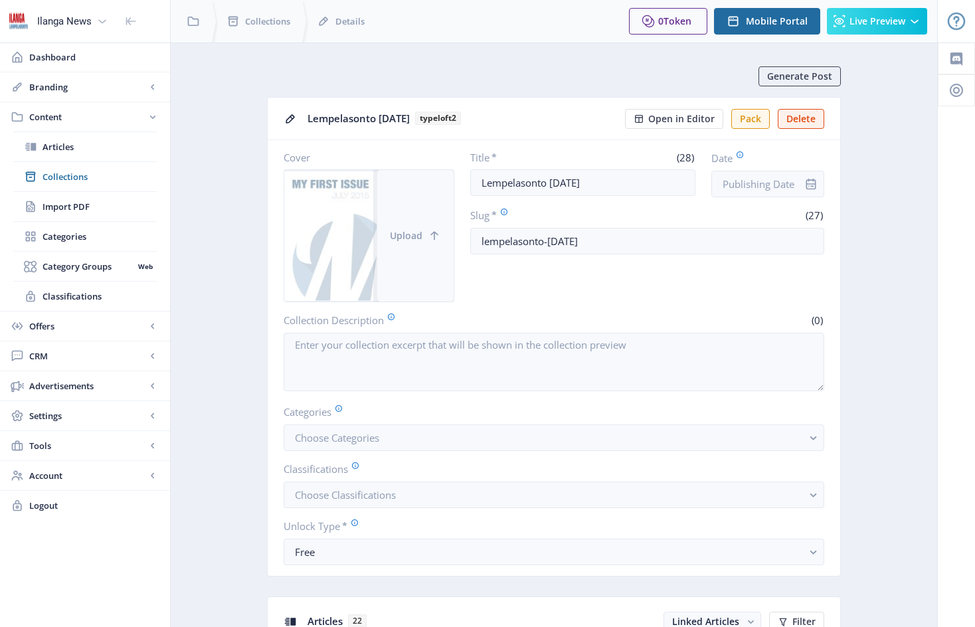
click at [427, 204] on button "Upload" at bounding box center [415, 236] width 76 height 132
click at [782, 185] on input "Date" at bounding box center [767, 184] width 113 height 27
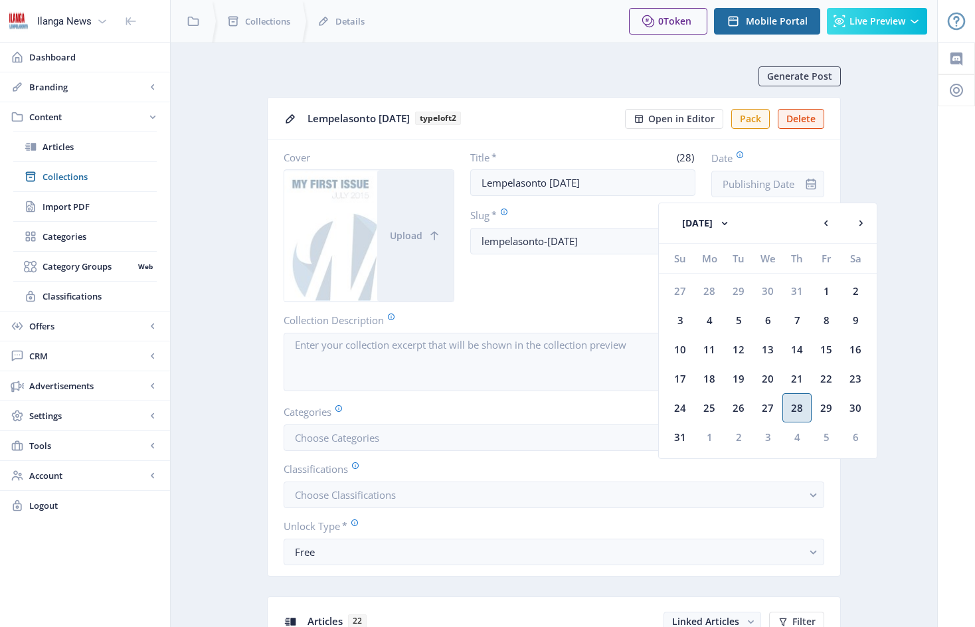
click at [799, 410] on div "28" at bounding box center [796, 407] width 29 height 29
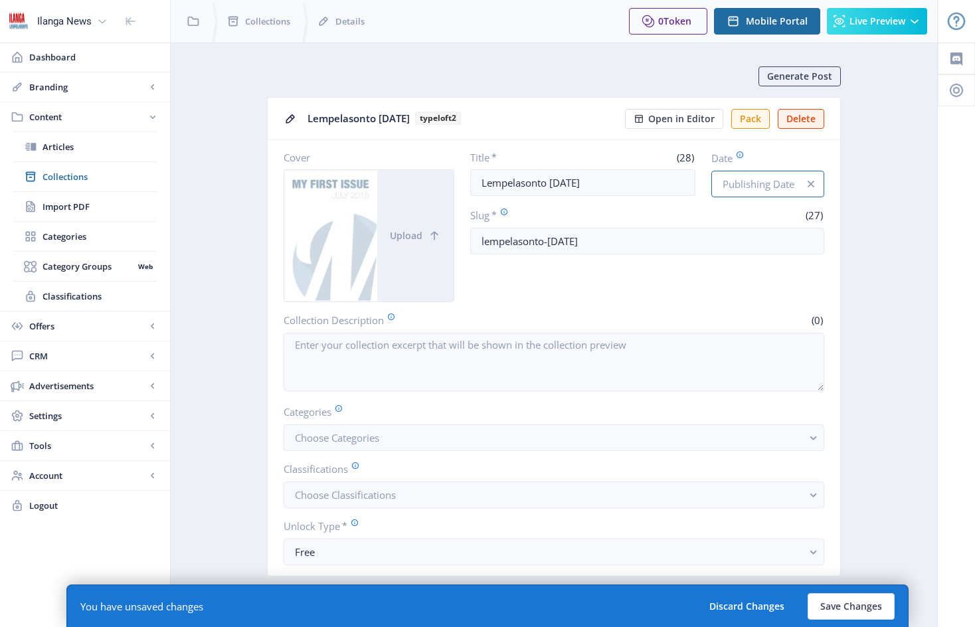
type input "[DATE]"
click at [402, 449] on button "Choose Categories" at bounding box center [554, 437] width 541 height 27
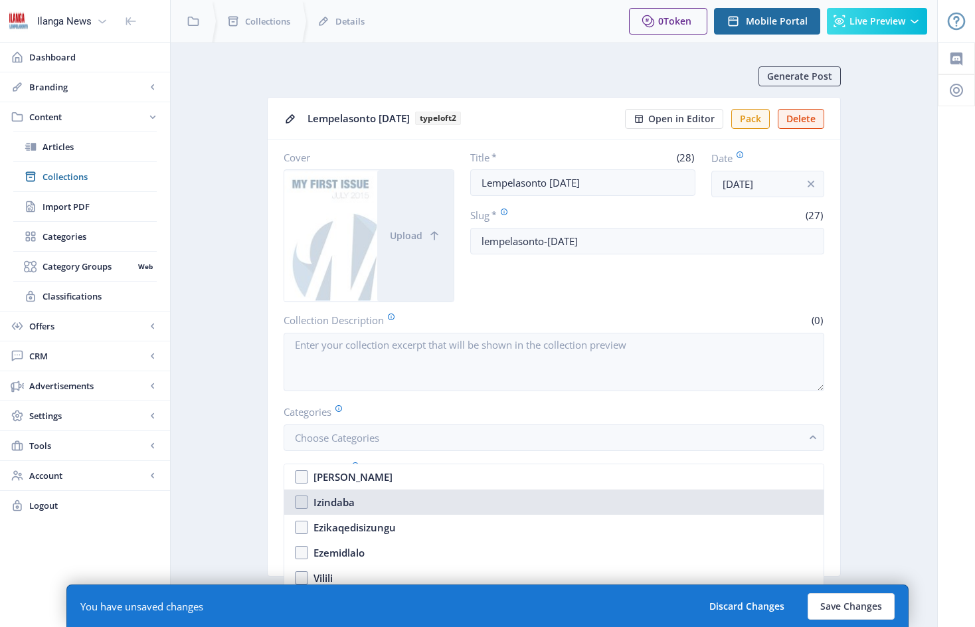
click at [302, 504] on nb-option "Izindaba" at bounding box center [553, 501] width 539 height 25
checkbox input "true"
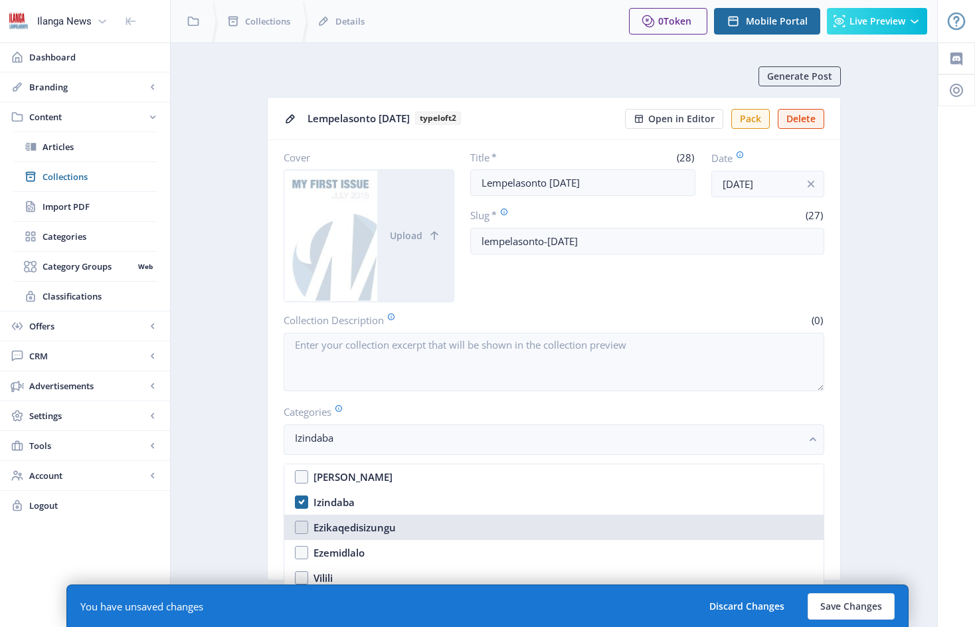
click at [302, 527] on nb-option "Ezikaqedisizungu" at bounding box center [553, 527] width 539 height 25
checkbox input "true"
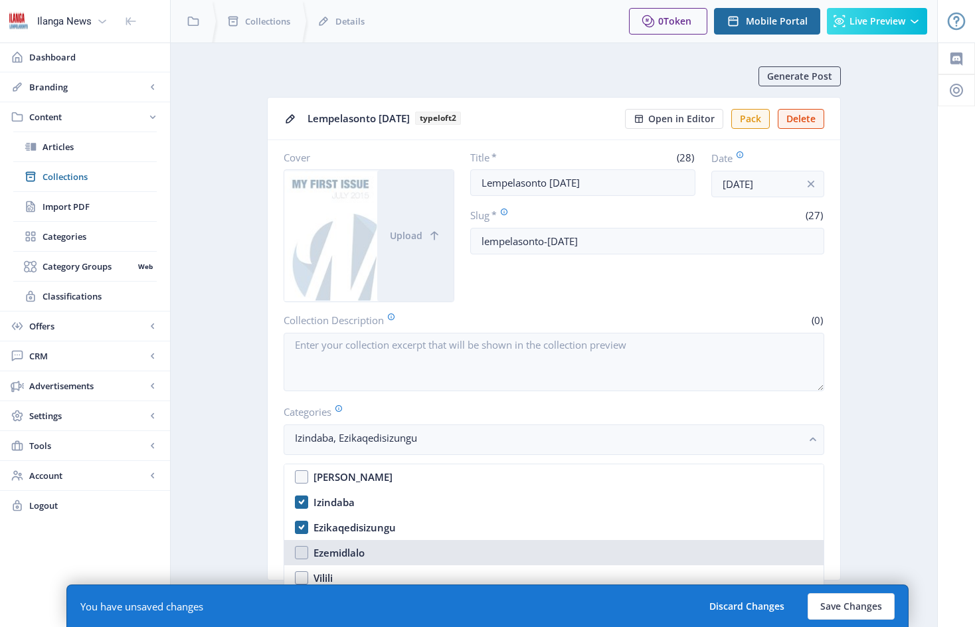
click at [302, 556] on nb-option "Ezemidlalo" at bounding box center [553, 552] width 539 height 25
checkbox input "true"
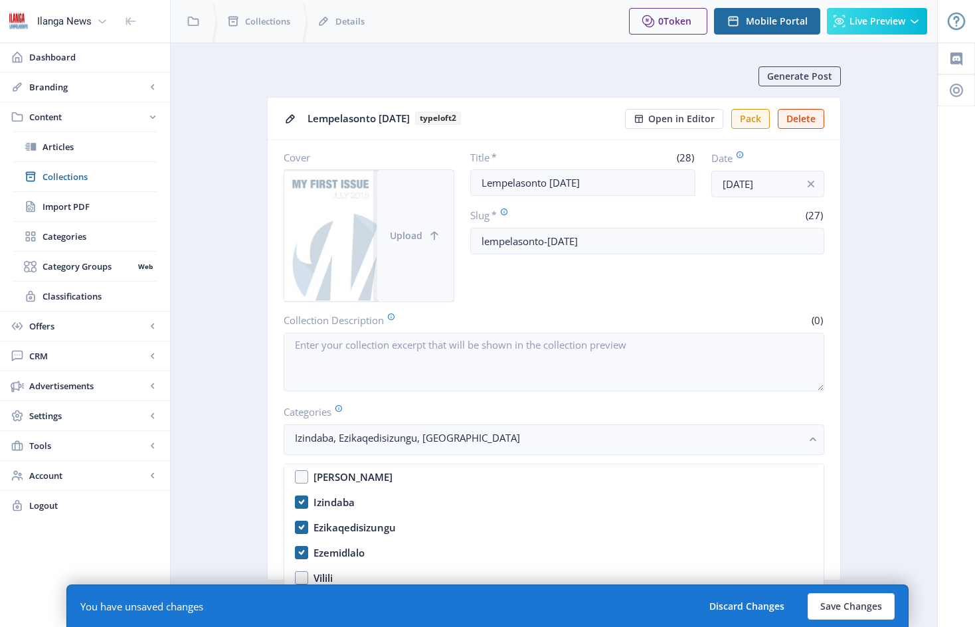
click at [412, 236] on span "Upload" at bounding box center [406, 235] width 33 height 11
click at [414, 217] on button "Upload" at bounding box center [415, 236] width 76 height 132
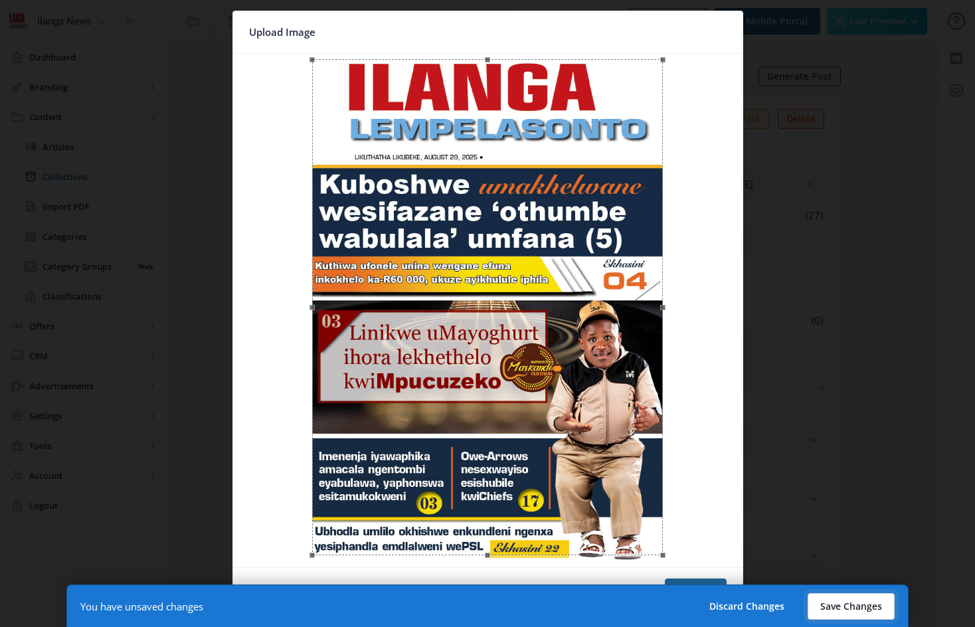
click at [851, 606] on button "Save Changes" at bounding box center [851, 606] width 87 height 27
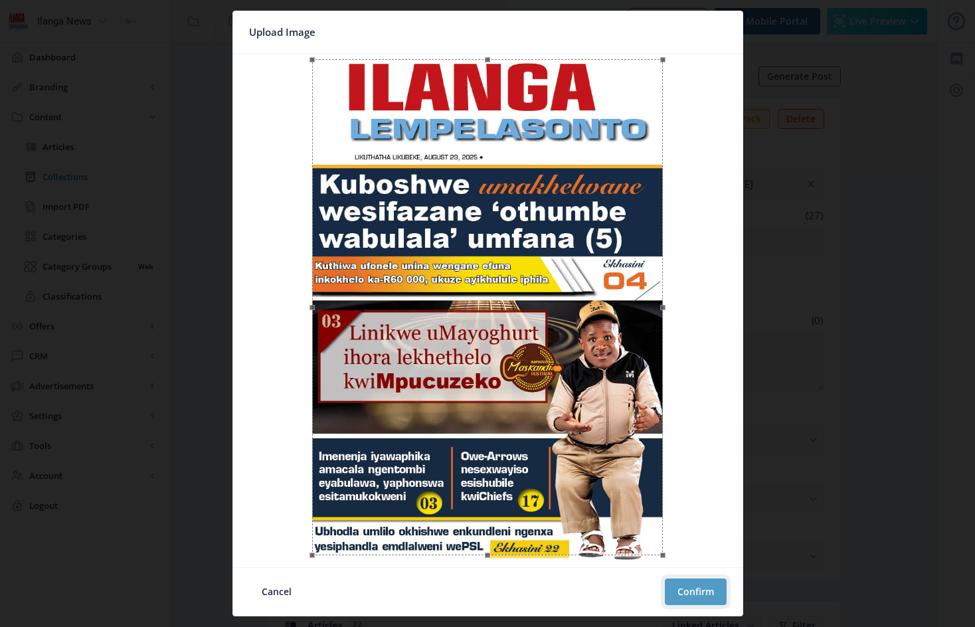
click at [702, 590] on button "Confirm" at bounding box center [696, 591] width 62 height 27
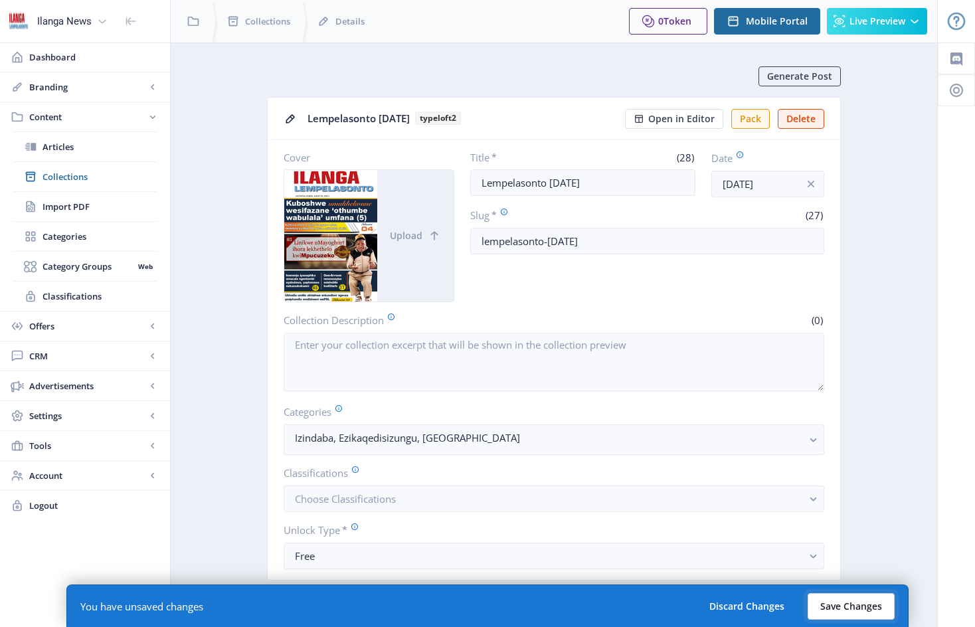
click at [855, 605] on button "Save Changes" at bounding box center [851, 606] width 87 height 27
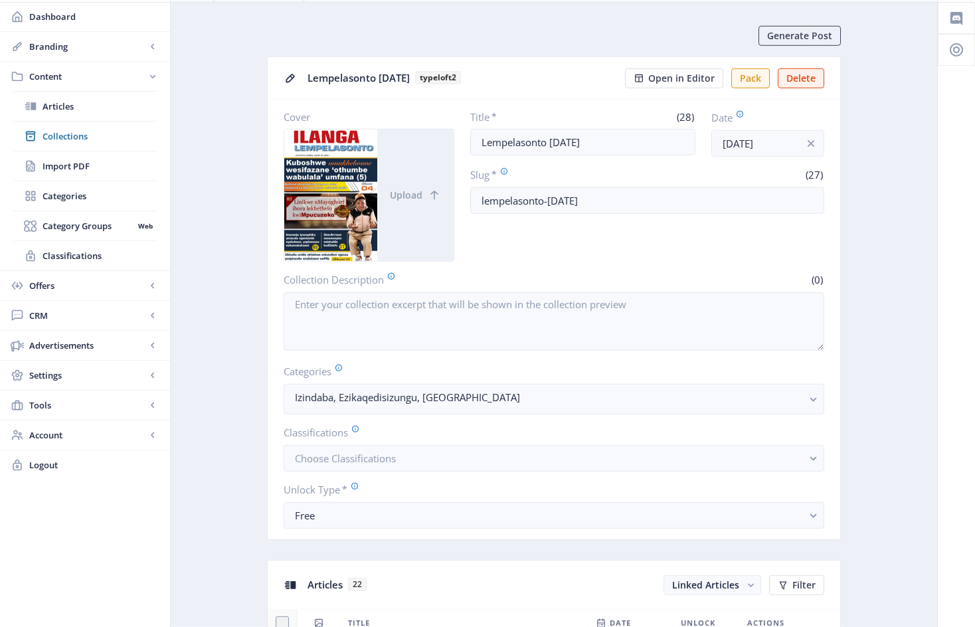
scroll to position [25, 0]
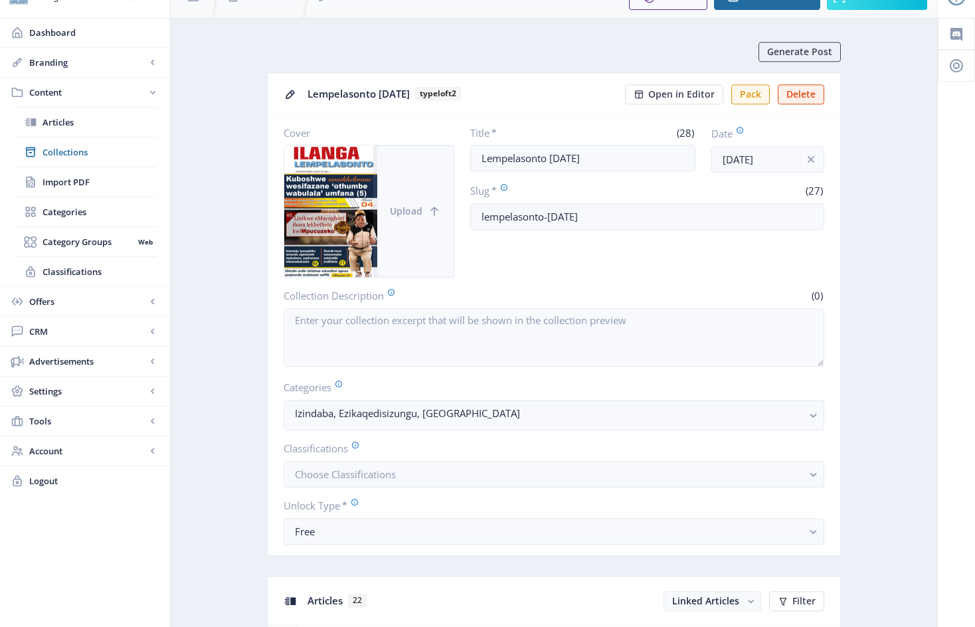
click at [420, 196] on button "Upload" at bounding box center [415, 211] width 76 height 132
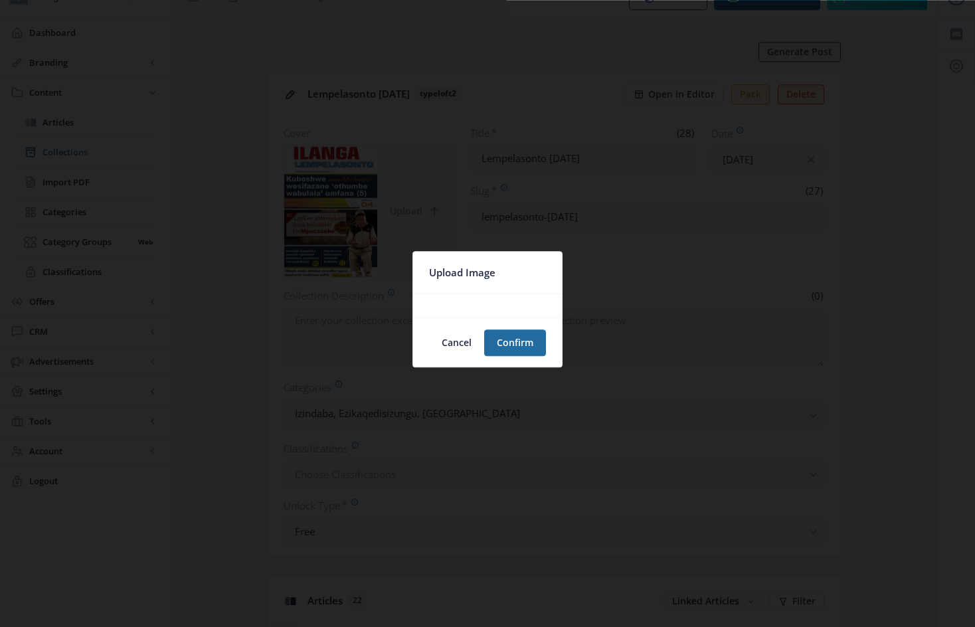
scroll to position [0, 0]
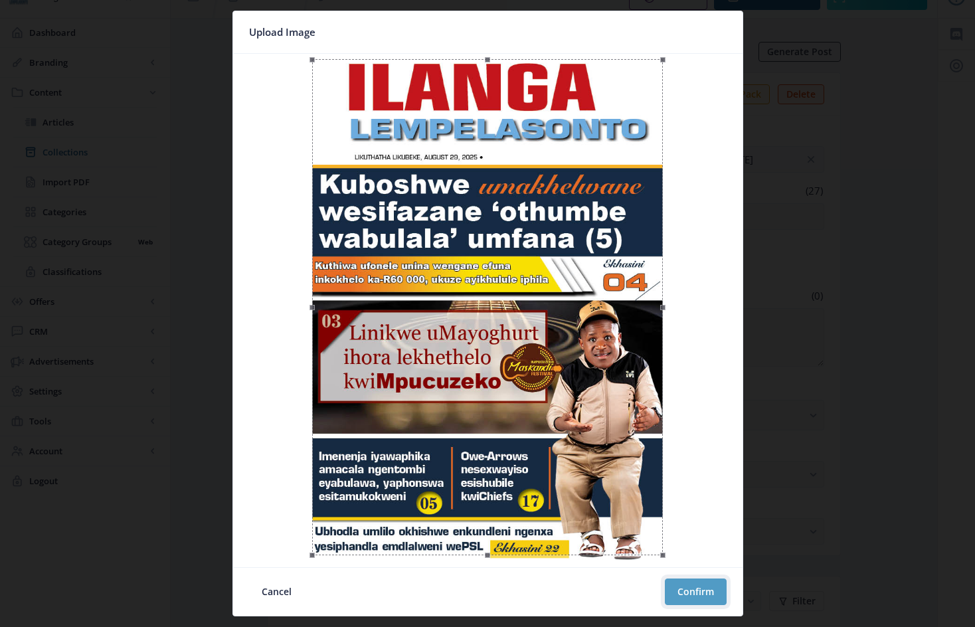
click at [695, 590] on button "Confirm" at bounding box center [696, 591] width 62 height 27
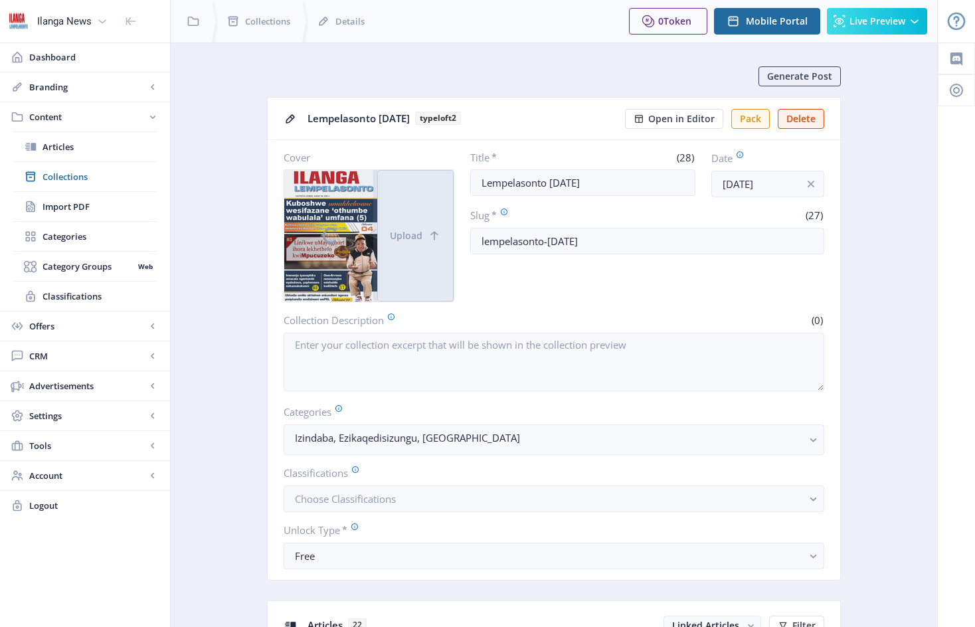
scroll to position [25, 0]
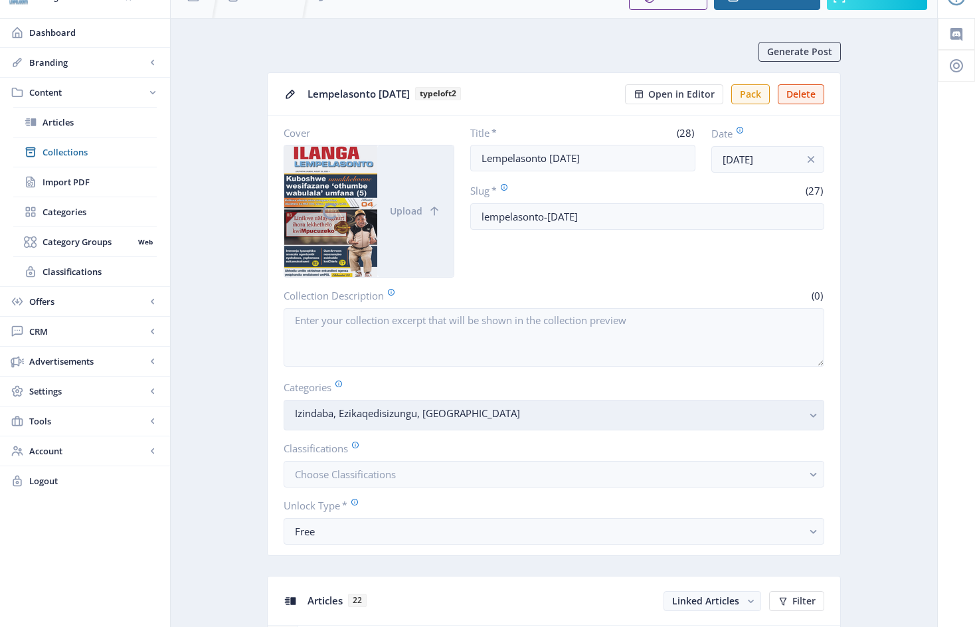
click at [518, 421] on nb-select-label "Izindaba, Ezikaqedisizungu, [GEOGRAPHIC_DATA]" at bounding box center [548, 413] width 507 height 16
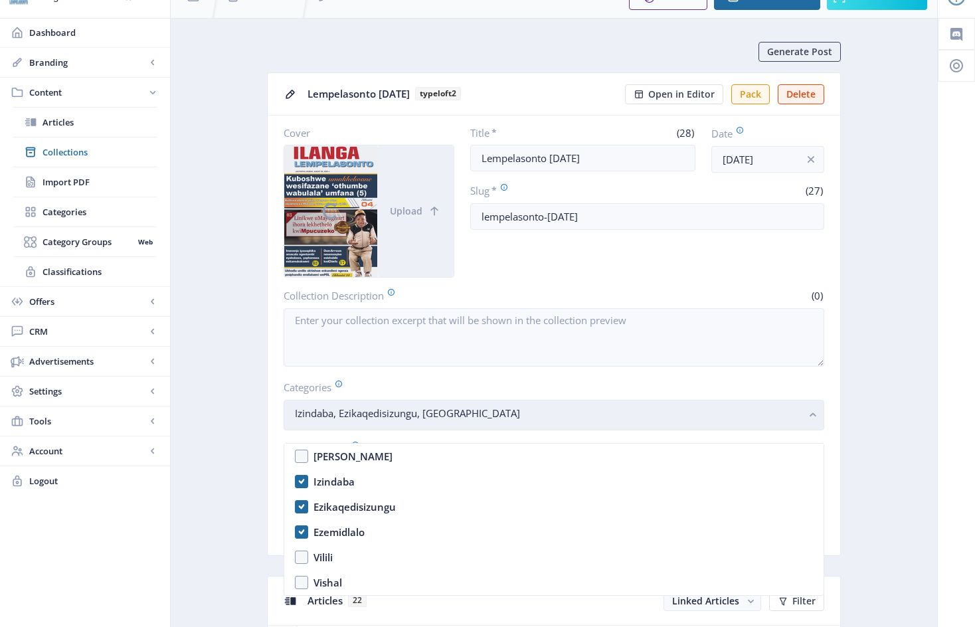
scroll to position [0, 0]
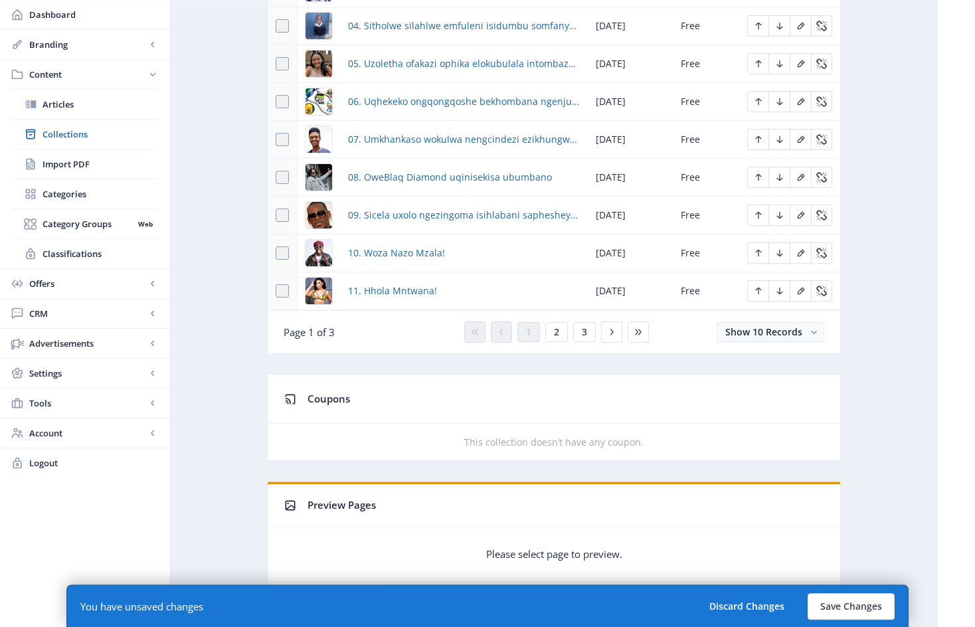
scroll to position [747, 0]
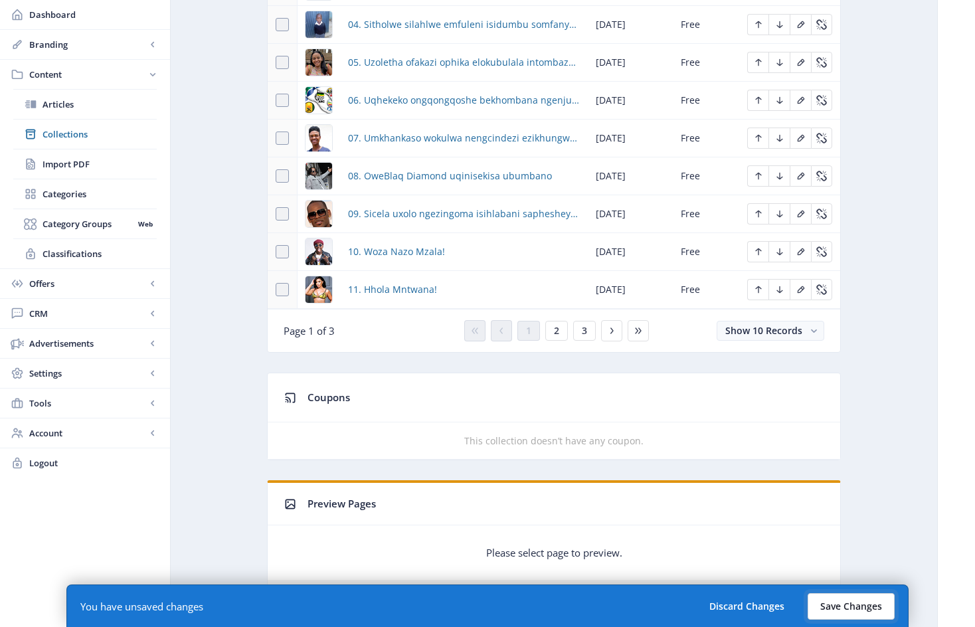
click at [847, 607] on button "Save Changes" at bounding box center [851, 606] width 87 height 27
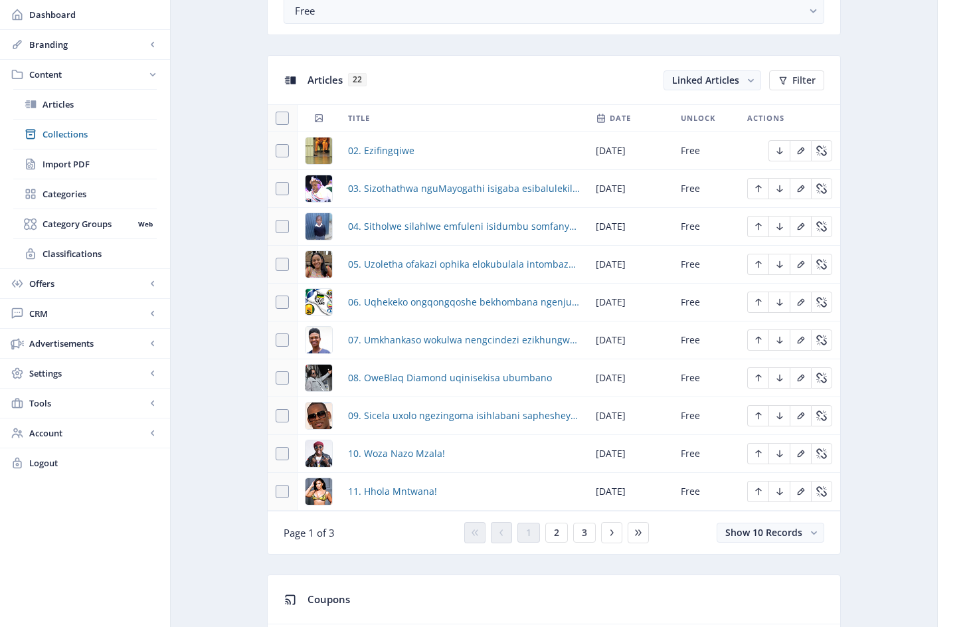
scroll to position [418, 0]
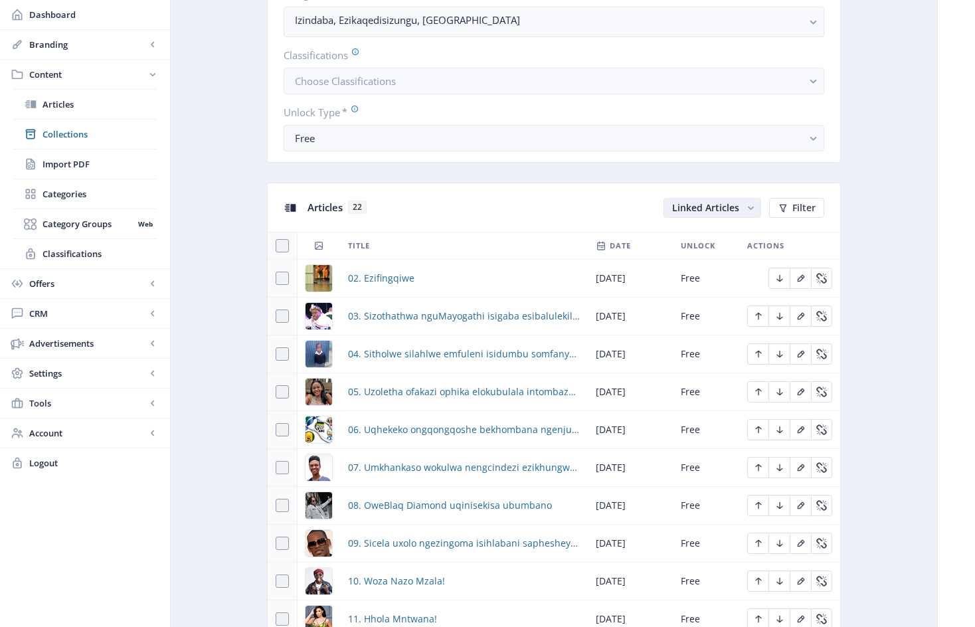
click at [711, 214] on span "Linked Articles" at bounding box center [705, 207] width 67 height 13
click at [718, 268] on nb-option "Unlinked Articles" at bounding box center [712, 267] width 95 height 24
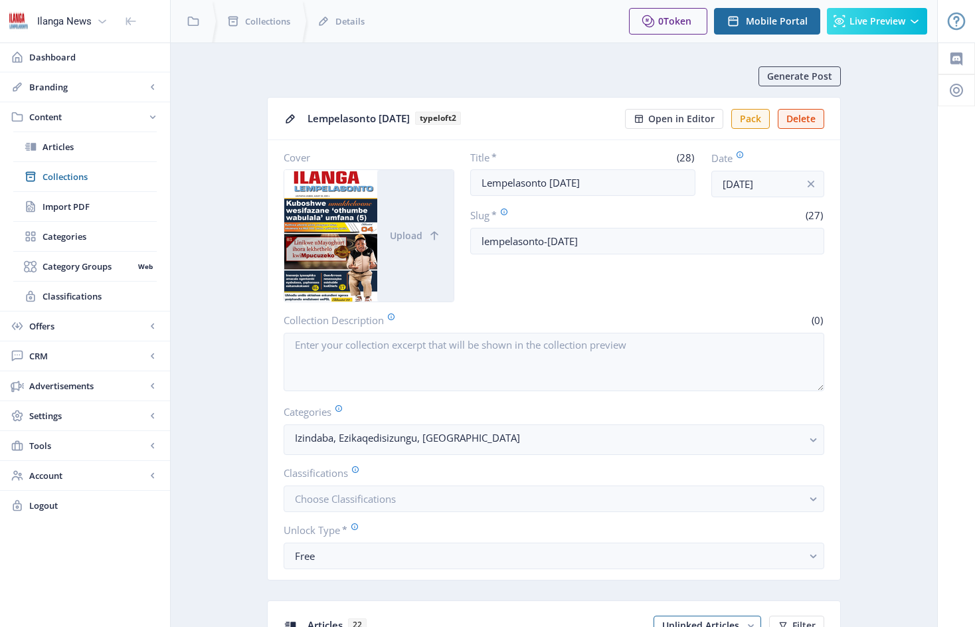
scroll to position [418, 0]
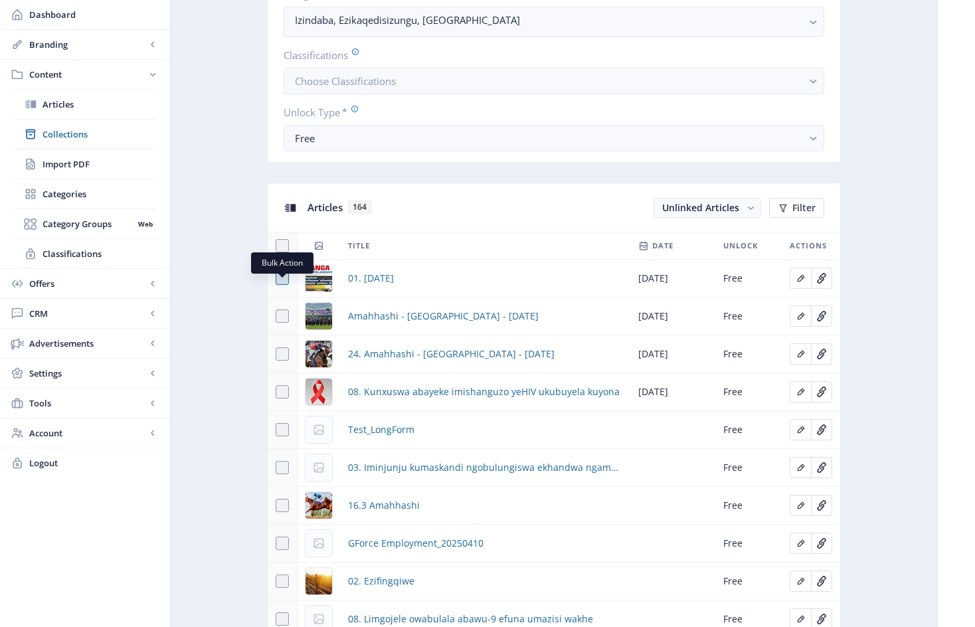
click at [284, 285] on span at bounding box center [282, 278] width 13 height 13
click at [276, 279] on input "checkbox" at bounding box center [276, 278] width 1 height 1
checkbox input "true"
click at [727, 213] on span "Link" at bounding box center [726, 208] width 19 height 11
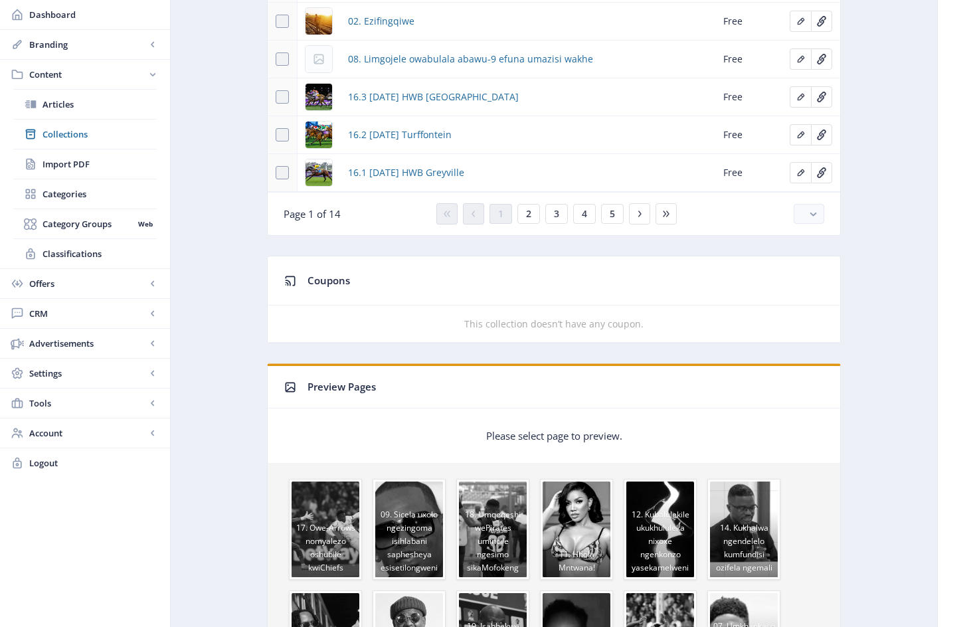
scroll to position [942, 0]
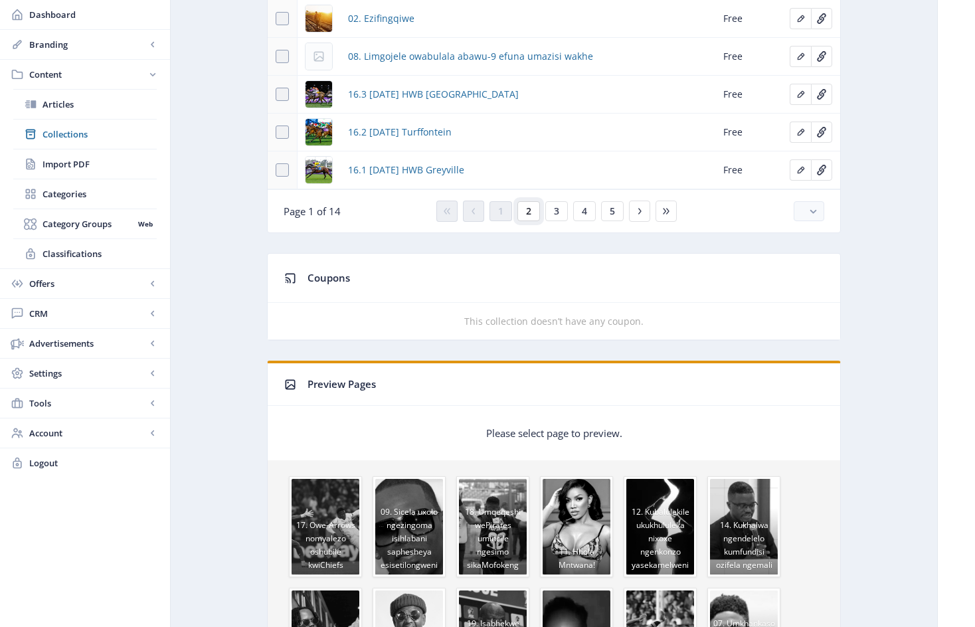
click at [529, 217] on span "2" at bounding box center [528, 211] width 5 height 11
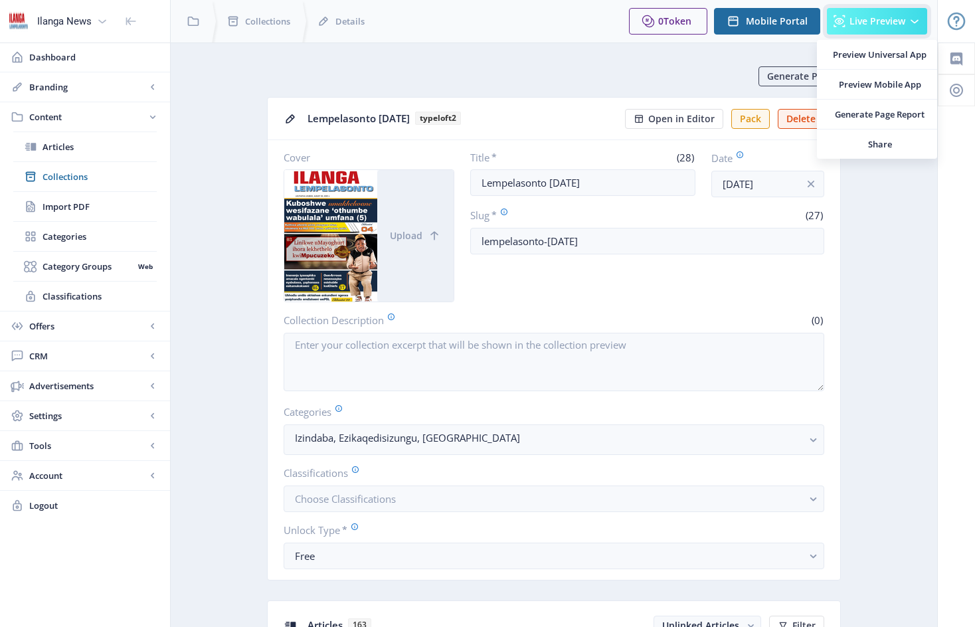
click at [881, 20] on span "Live Preview" at bounding box center [877, 21] width 56 height 11
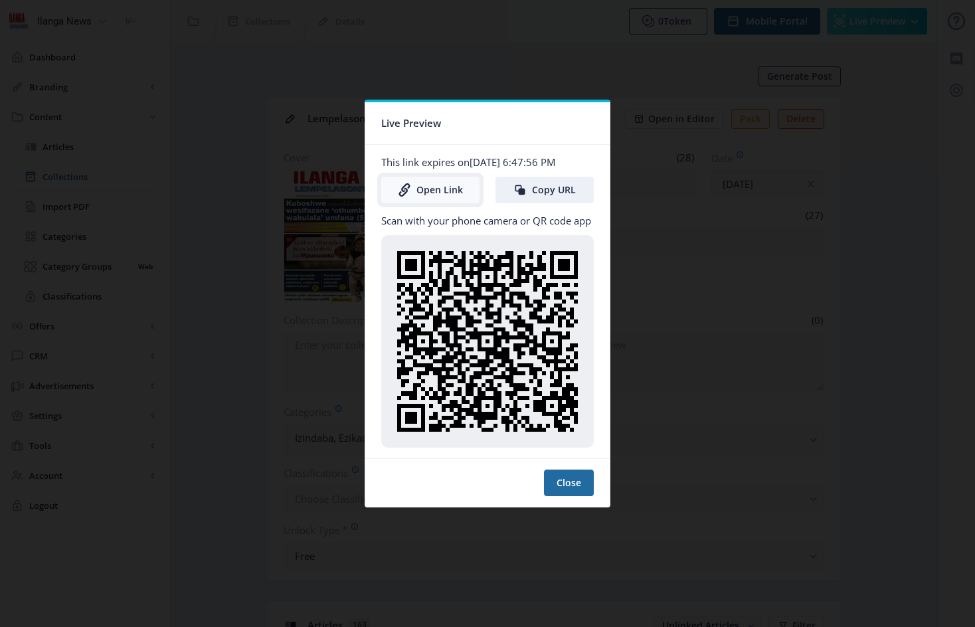
click at [446, 189] on link "Open Link" at bounding box center [430, 190] width 98 height 27
click at [576, 485] on button "Close" at bounding box center [569, 483] width 50 height 27
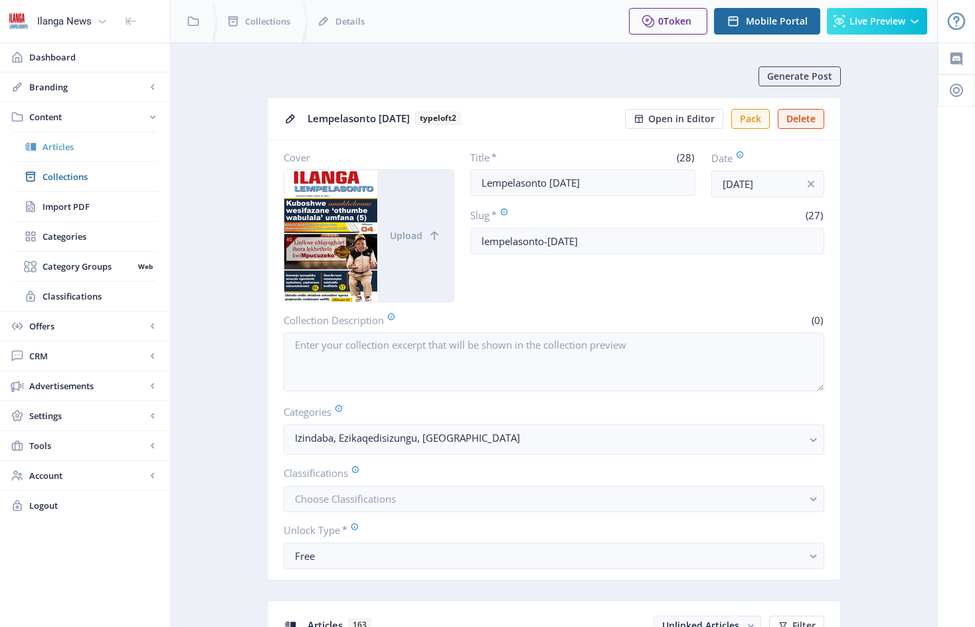
click at [58, 147] on span "Articles" at bounding box center [100, 146] width 114 height 13
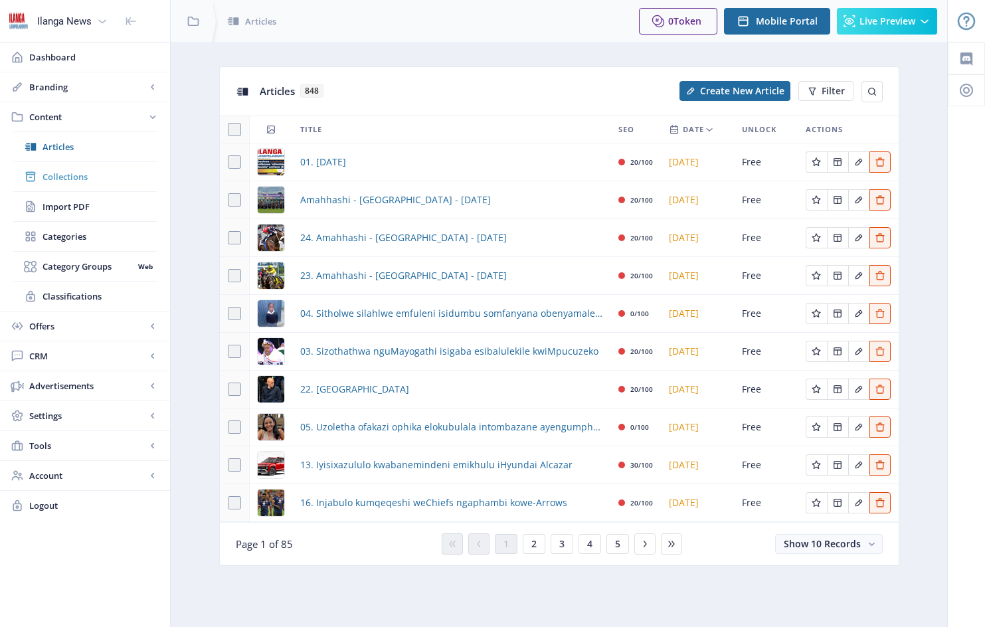
click at [74, 174] on span "Collections" at bounding box center [100, 176] width 114 height 13
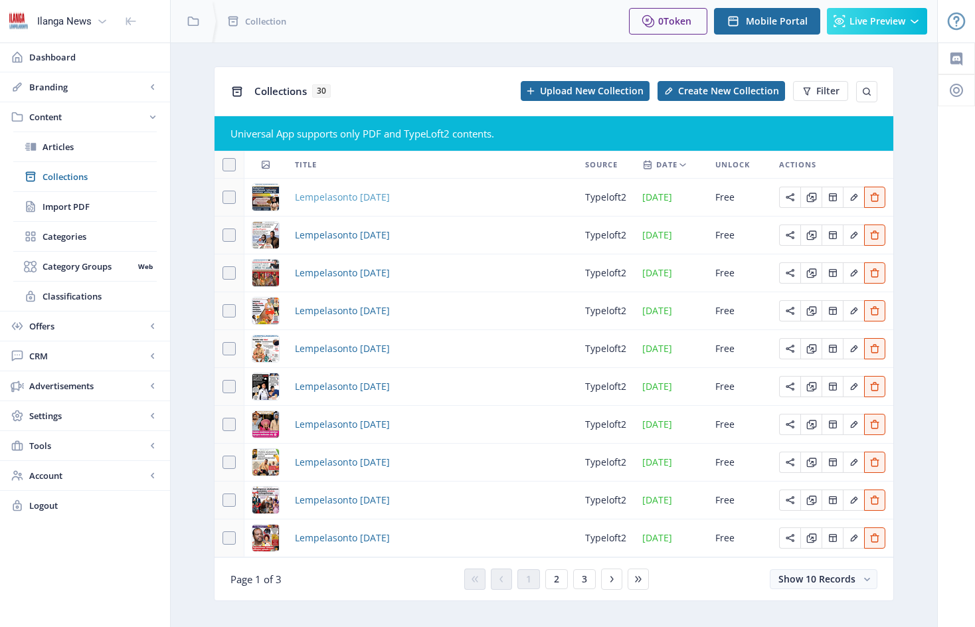
click at [348, 198] on span "Lempelasonto [DATE]" at bounding box center [342, 197] width 95 height 16
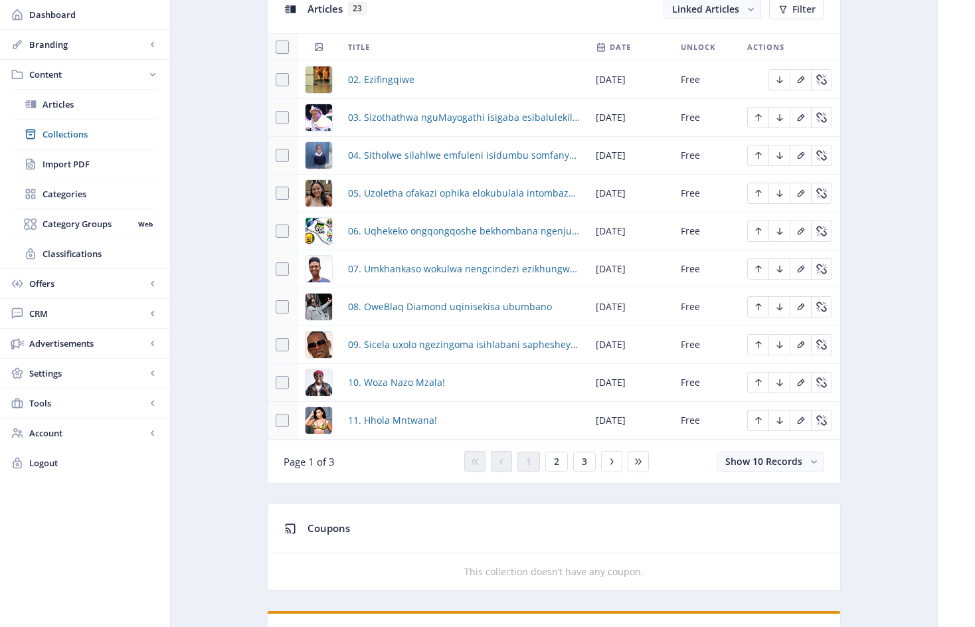
scroll to position [744, 0]
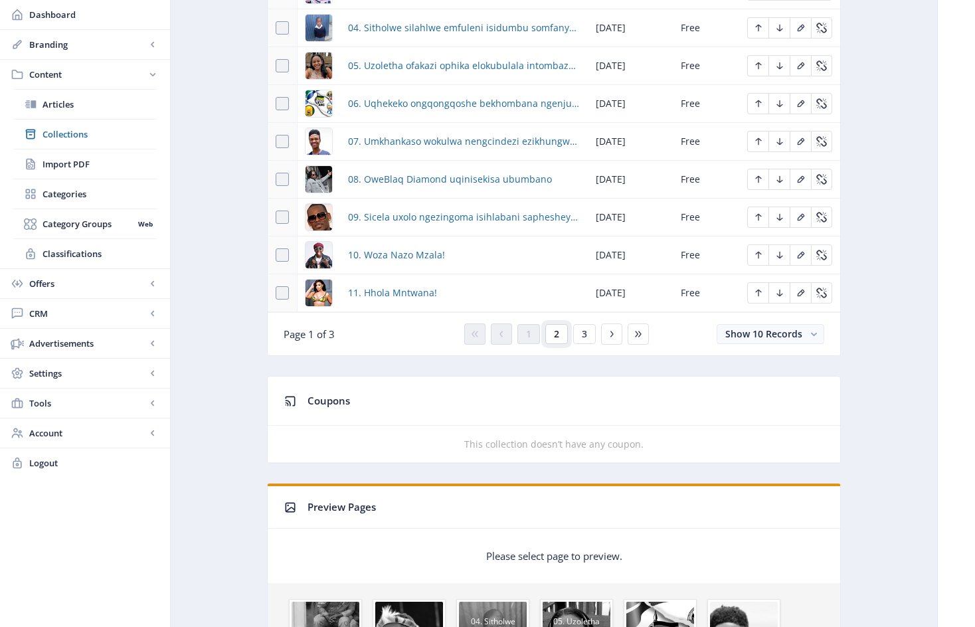
click at [557, 339] on span "2" at bounding box center [556, 334] width 5 height 11
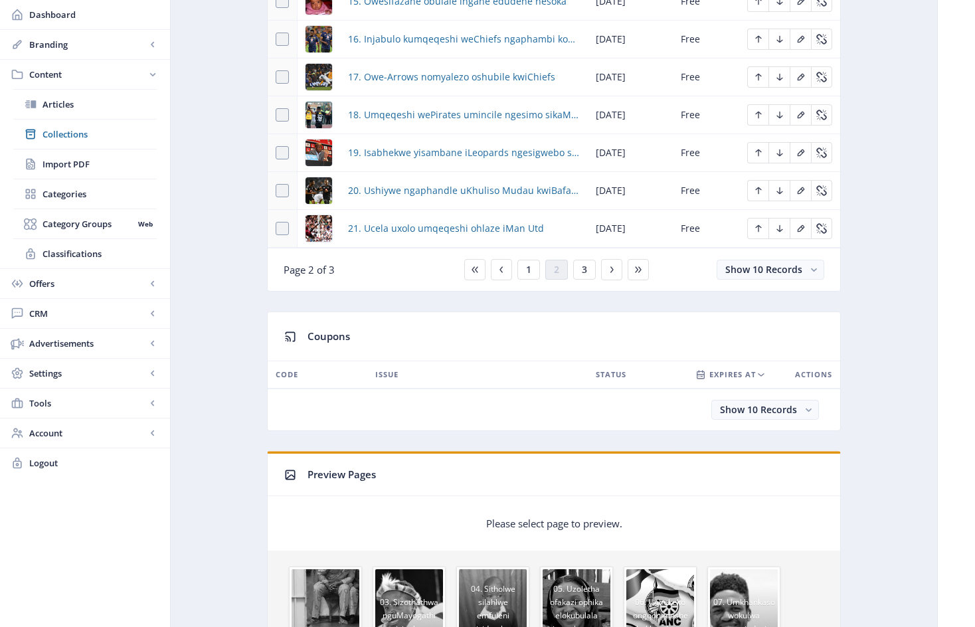
scroll to position [861, 0]
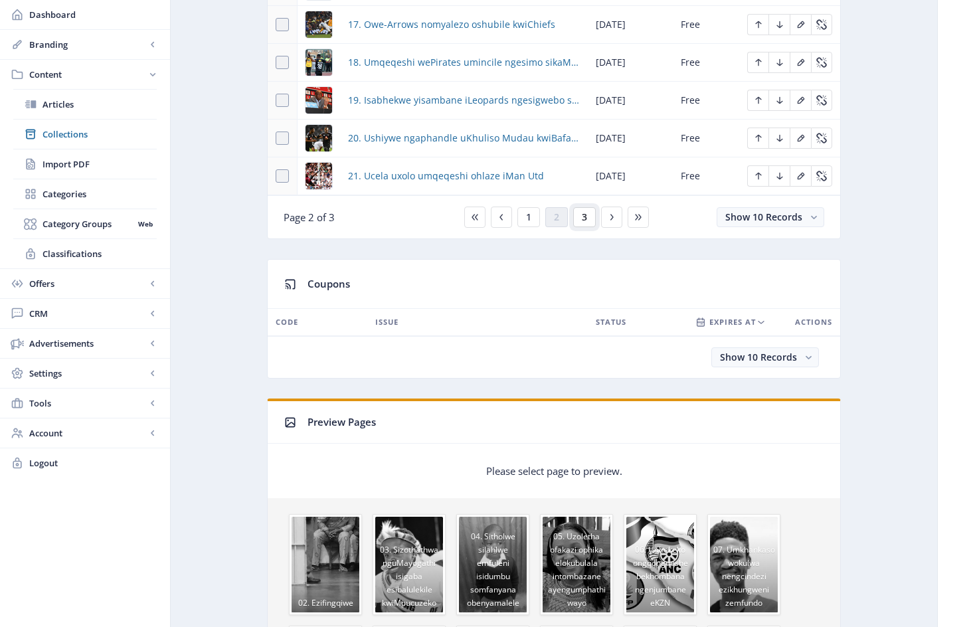
click at [586, 222] on span "3" at bounding box center [584, 217] width 5 height 11
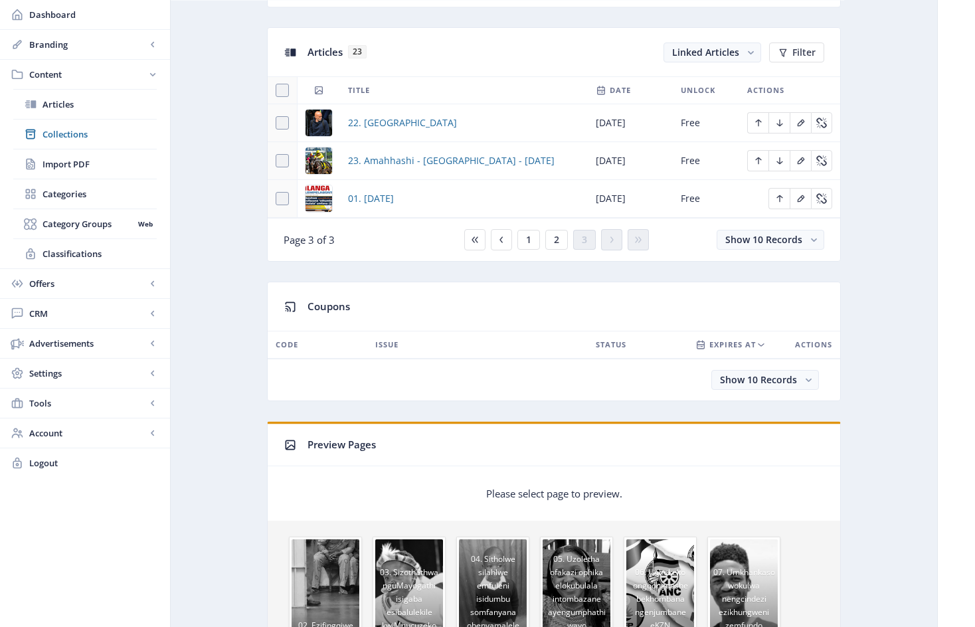
scroll to position [563, 0]
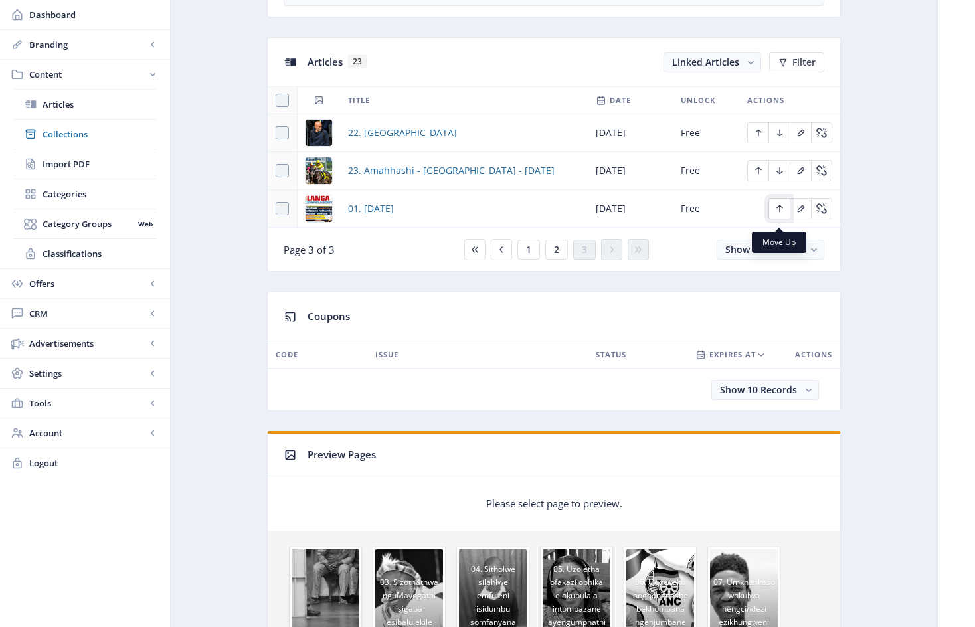
click at [780, 213] on icon "Edit page" at bounding box center [779, 208] width 6 height 7
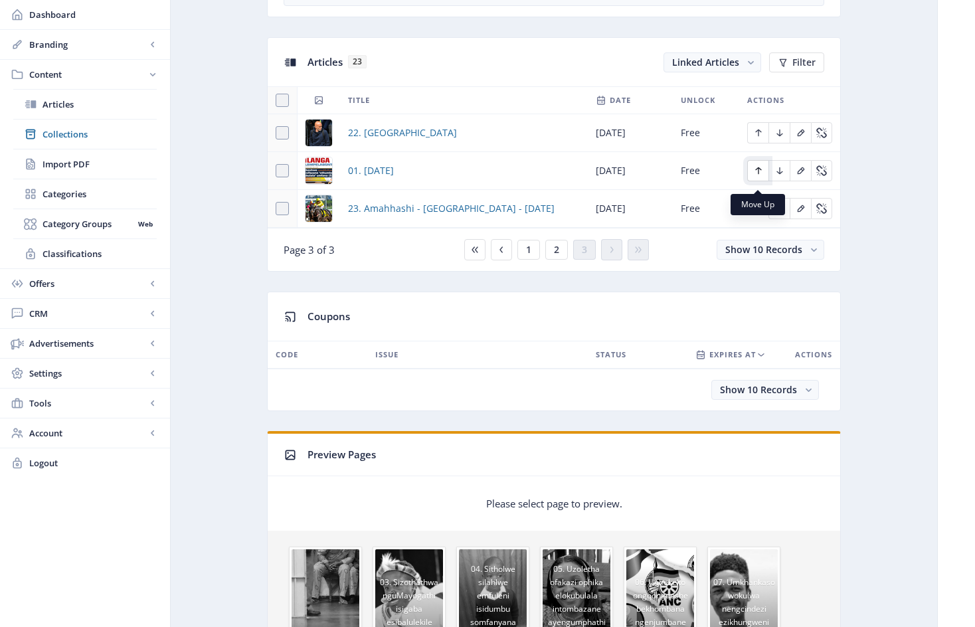
click at [762, 176] on icon "Edit page" at bounding box center [758, 170] width 11 height 11
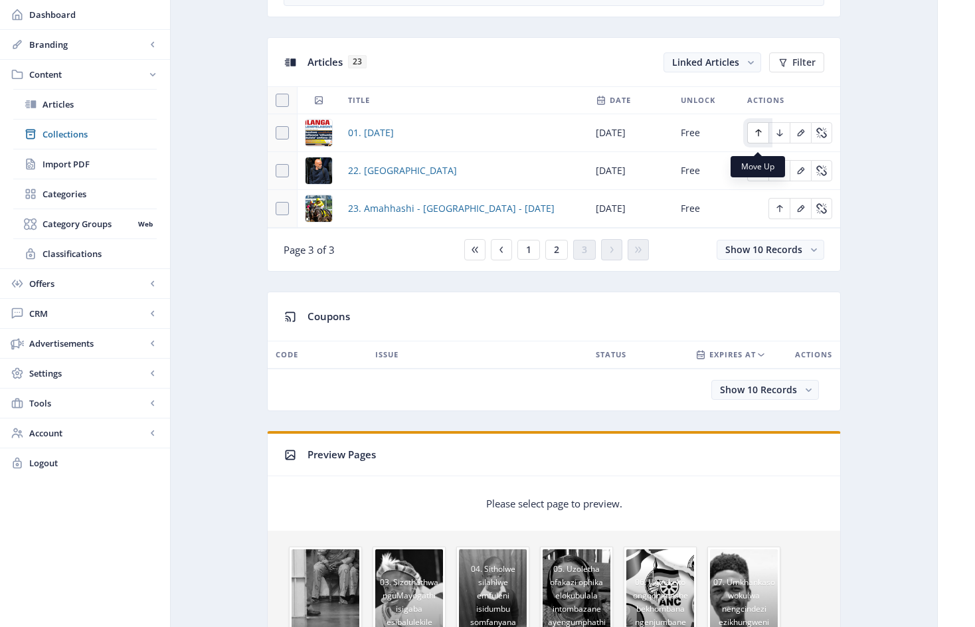
click at [759, 137] on icon "Edit page" at bounding box center [758, 133] width 11 height 11
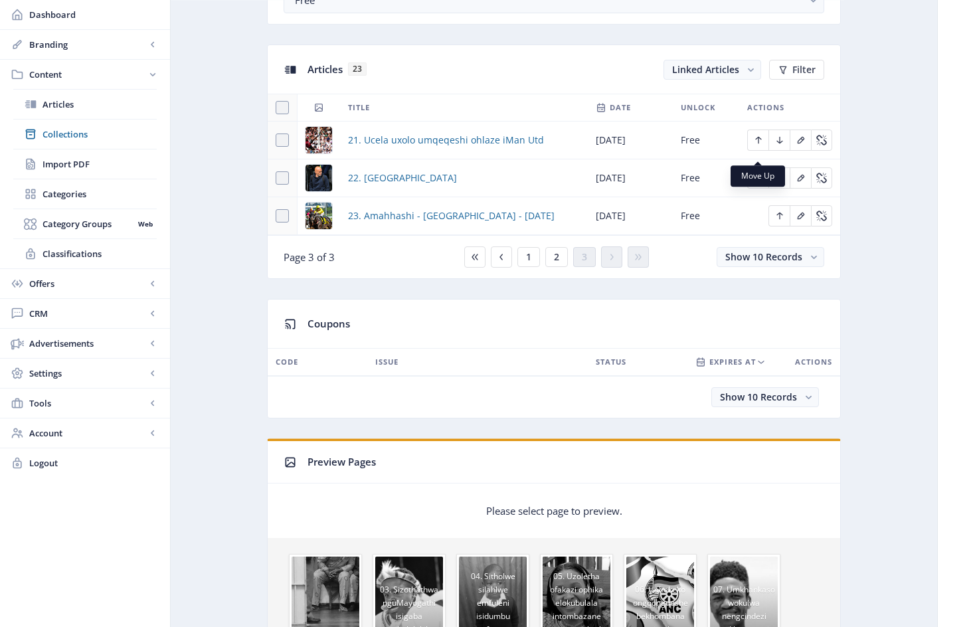
scroll to position [553, 0]
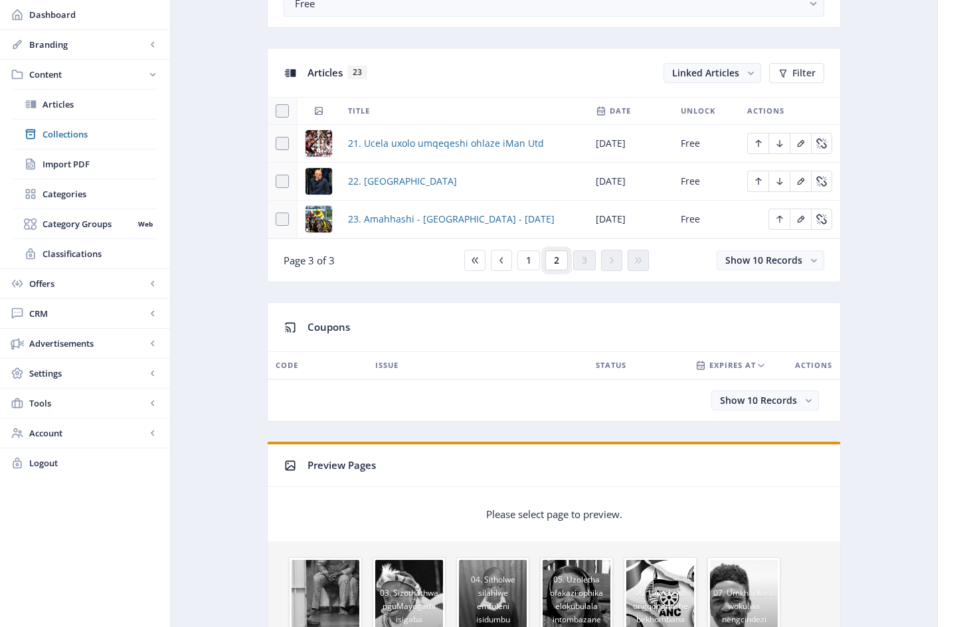
click at [559, 267] on button "2" at bounding box center [556, 260] width 23 height 20
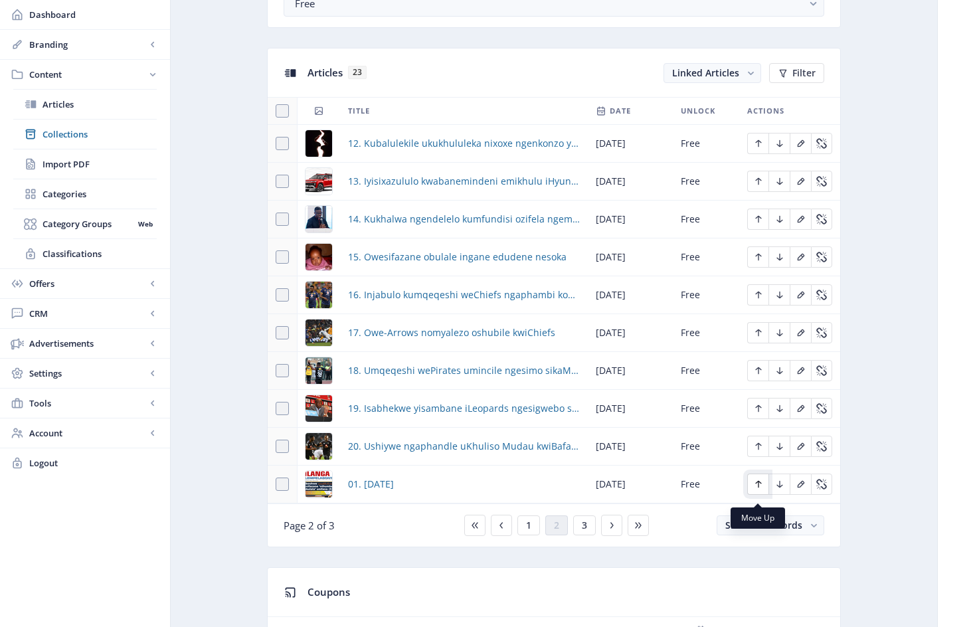
click at [760, 489] on icon "Edit page" at bounding box center [758, 484] width 11 height 11
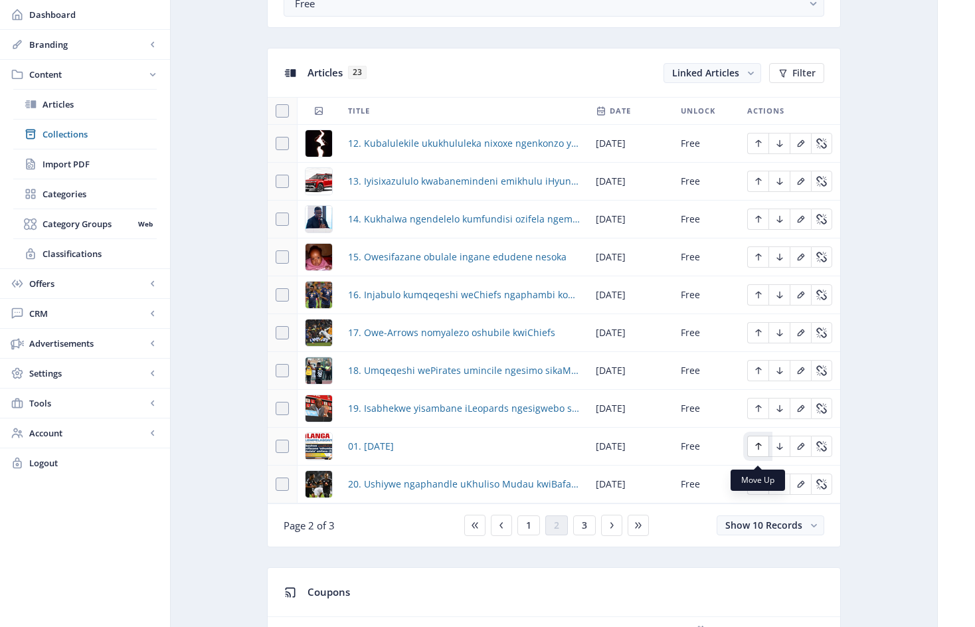
click at [759, 450] on icon "Edit page" at bounding box center [758, 446] width 11 height 11
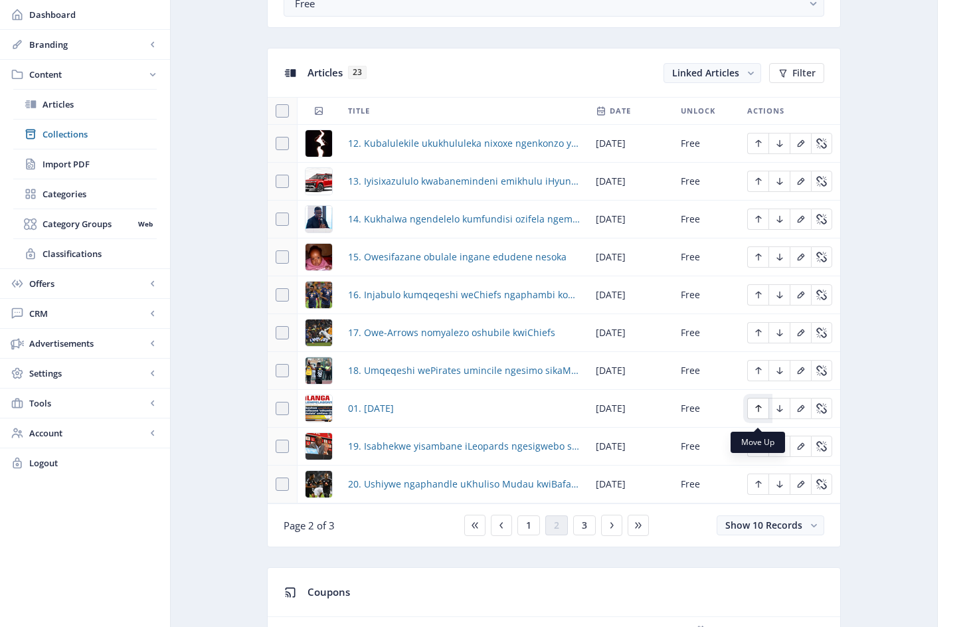
click at [758, 414] on icon "Edit page" at bounding box center [758, 408] width 11 height 11
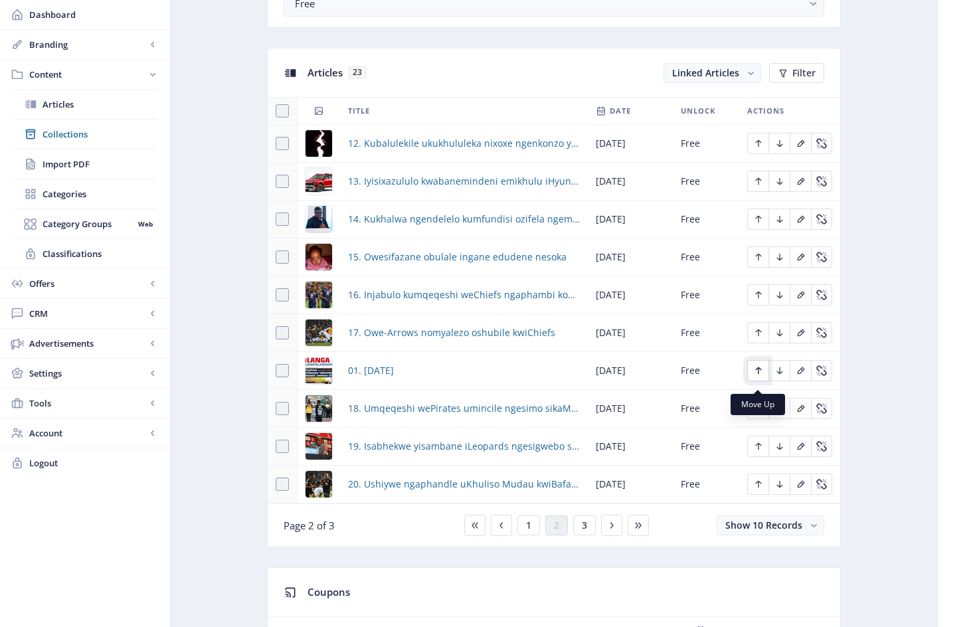
click at [758, 375] on icon "Edit page" at bounding box center [758, 370] width 6 height 7
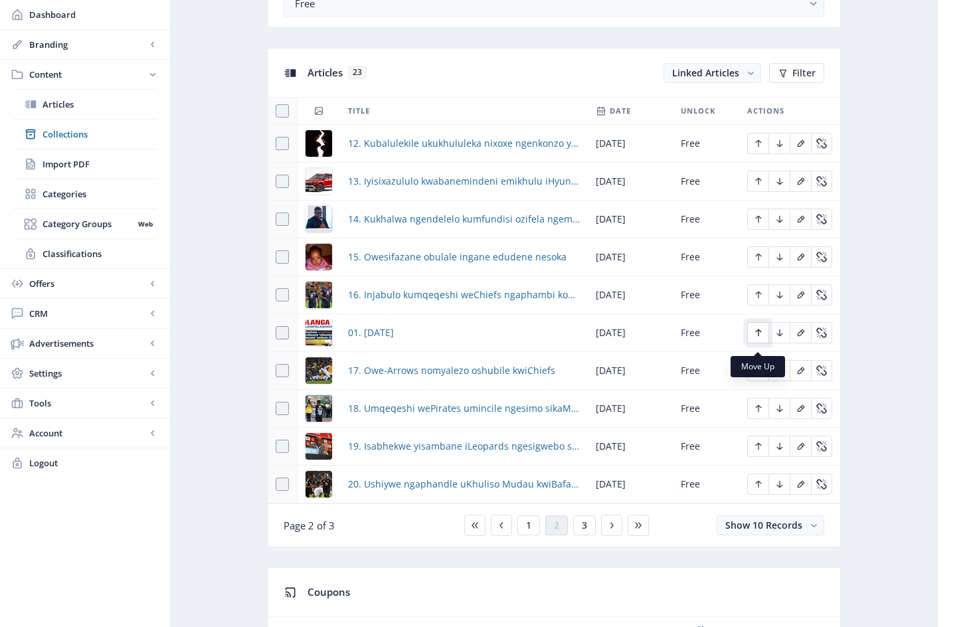
click at [756, 337] on icon "Edit page" at bounding box center [758, 332] width 6 height 7
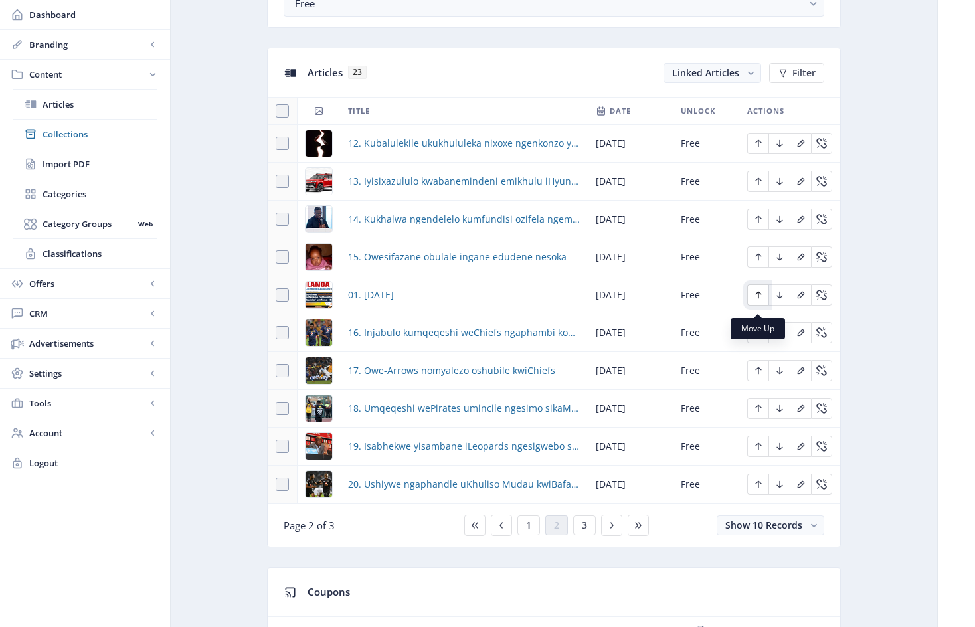
click at [758, 299] on icon "Edit page" at bounding box center [758, 295] width 6 height 7
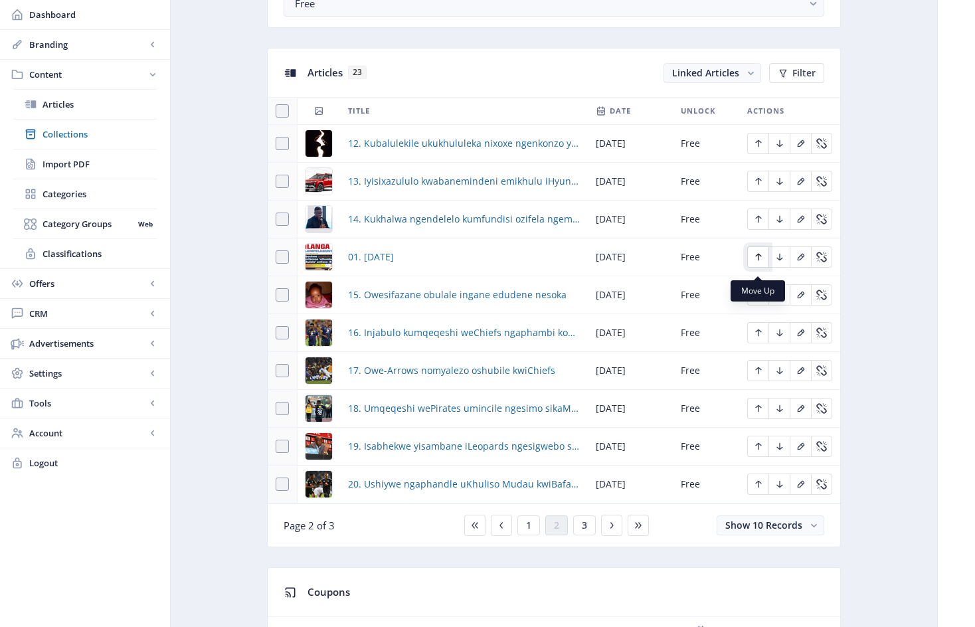
click at [758, 261] on icon "Edit page" at bounding box center [758, 257] width 6 height 7
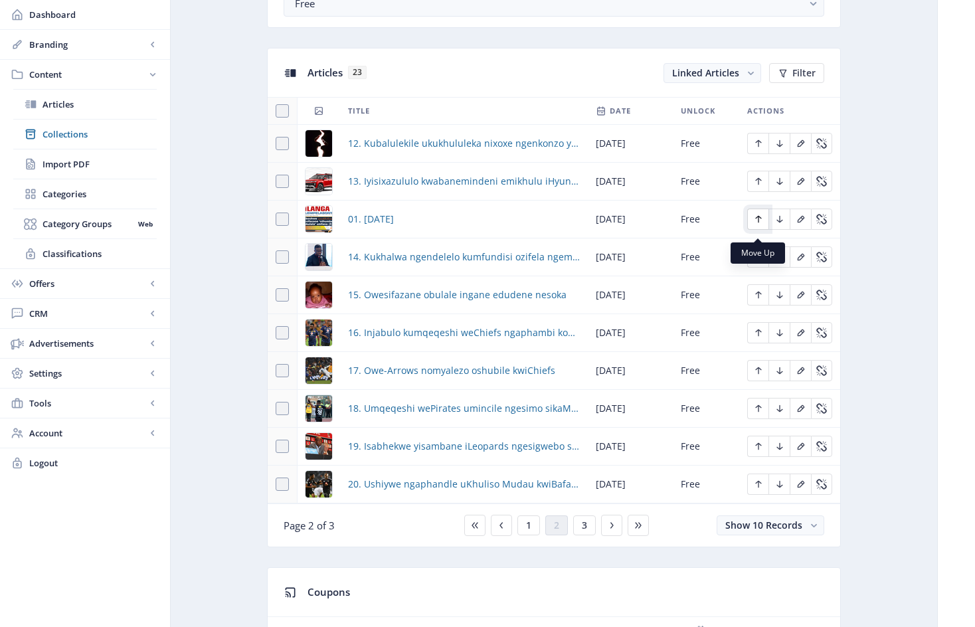
click at [760, 224] on icon "Edit page" at bounding box center [758, 219] width 11 height 11
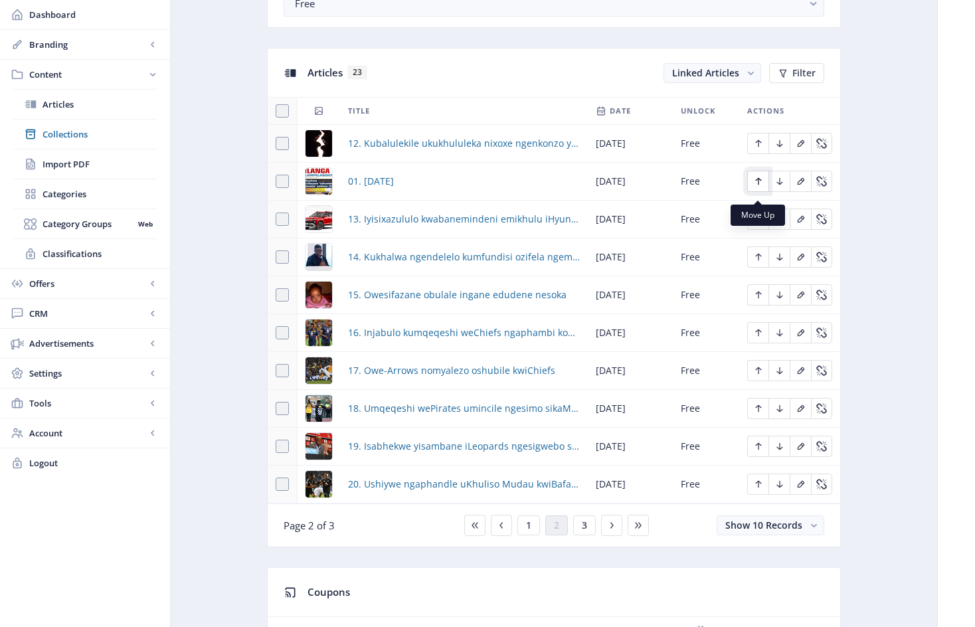
click at [758, 185] on icon "Edit page" at bounding box center [758, 181] width 6 height 7
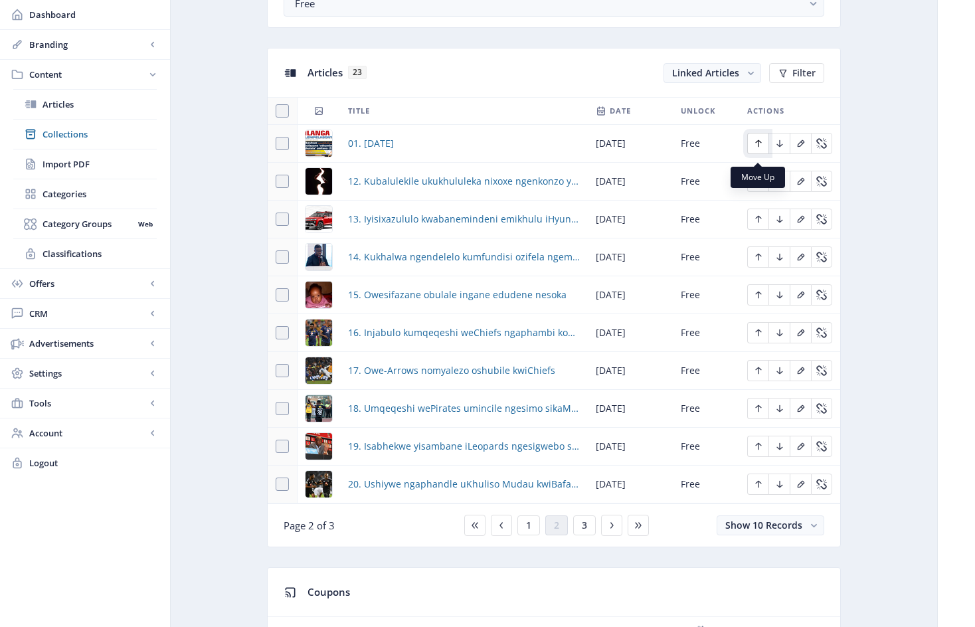
click at [760, 149] on icon "Edit page" at bounding box center [758, 143] width 11 height 11
click at [533, 535] on button "1" at bounding box center [528, 525] width 23 height 20
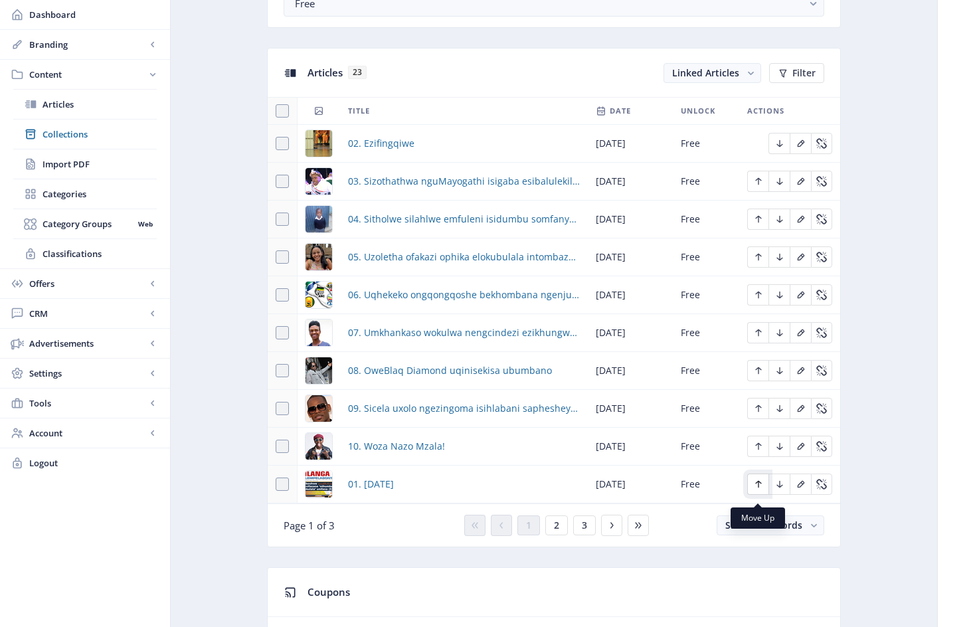
click at [759, 489] on icon "Edit page" at bounding box center [758, 484] width 11 height 11
click at [759, 450] on icon "Edit page" at bounding box center [758, 446] width 11 height 11
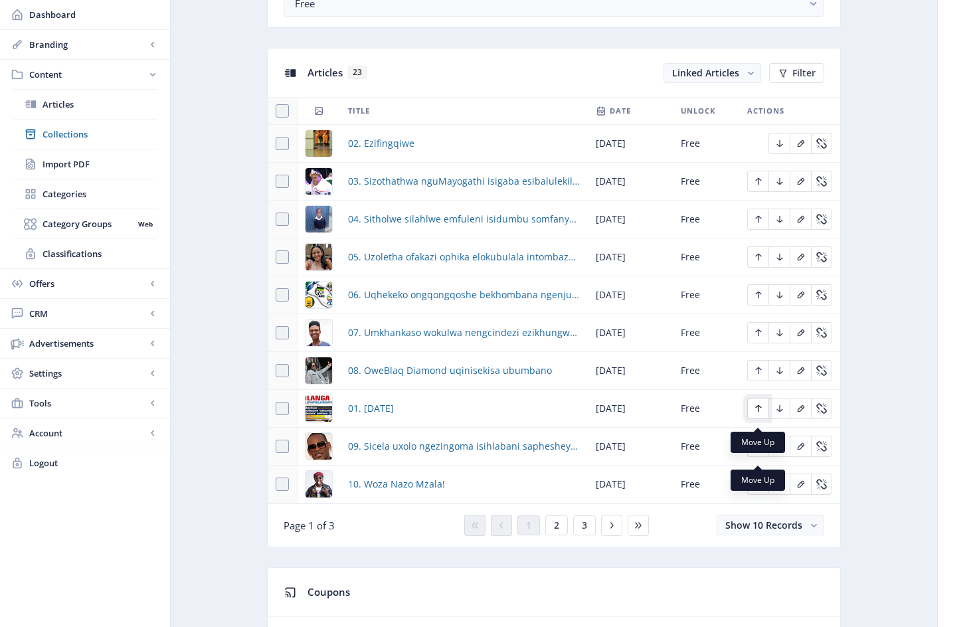
click at [754, 413] on icon "Edit page" at bounding box center [758, 408] width 11 height 11
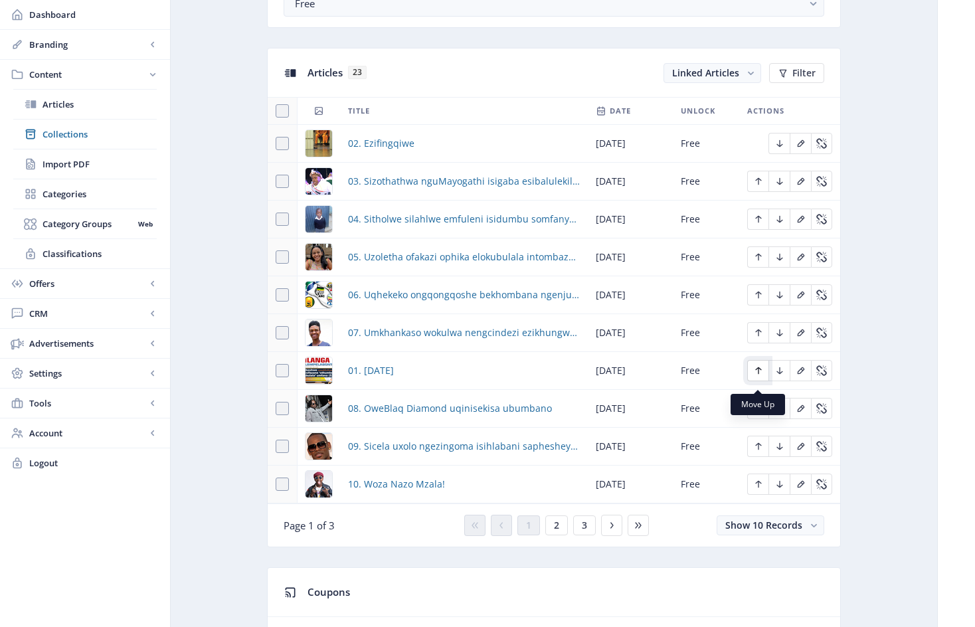
click at [759, 376] on icon "Edit page" at bounding box center [758, 370] width 11 height 11
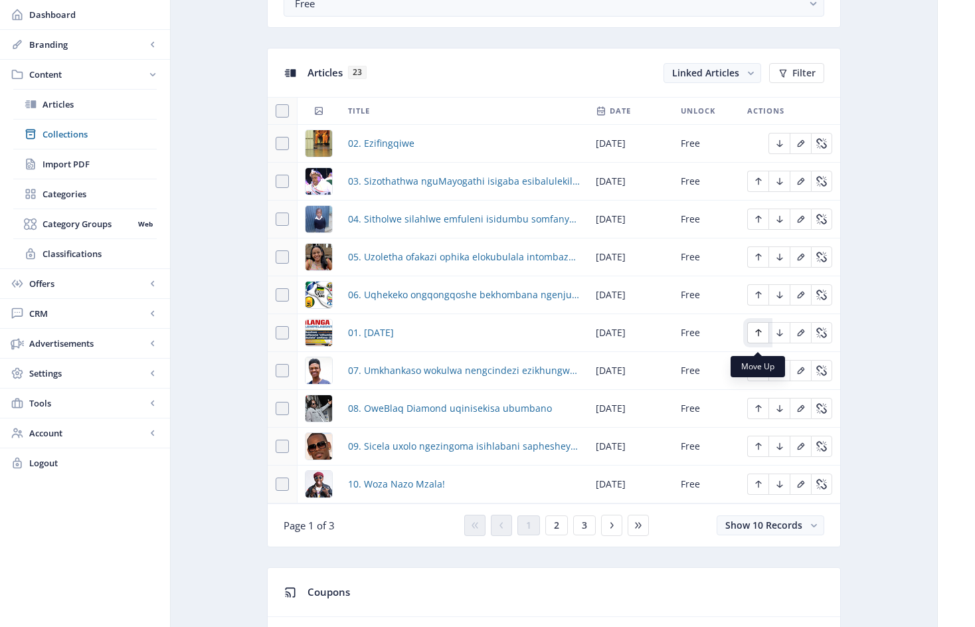
click at [759, 338] on icon "Edit page" at bounding box center [758, 332] width 11 height 11
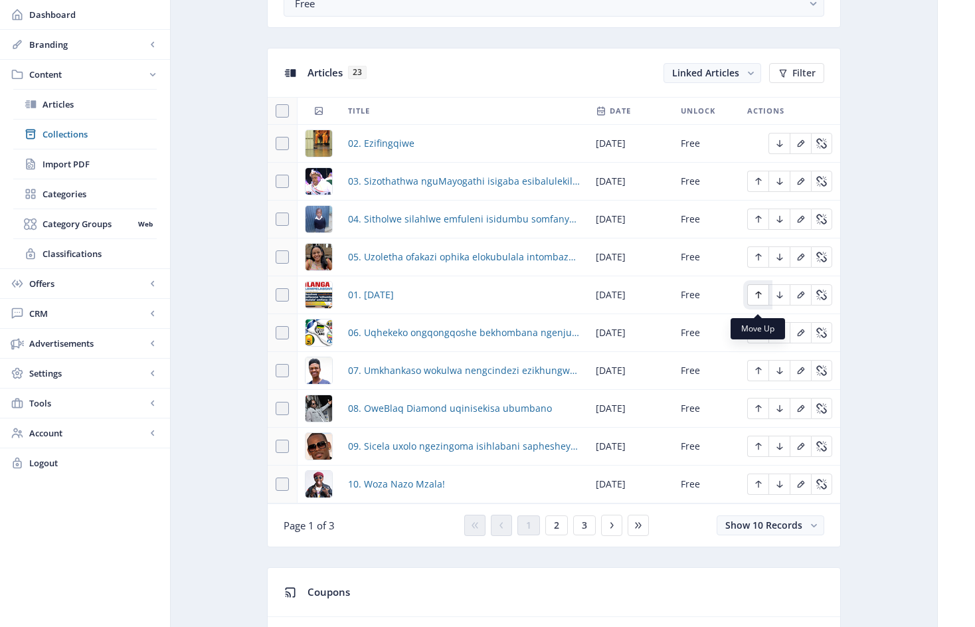
click at [759, 300] on icon "Edit page" at bounding box center [758, 295] width 11 height 11
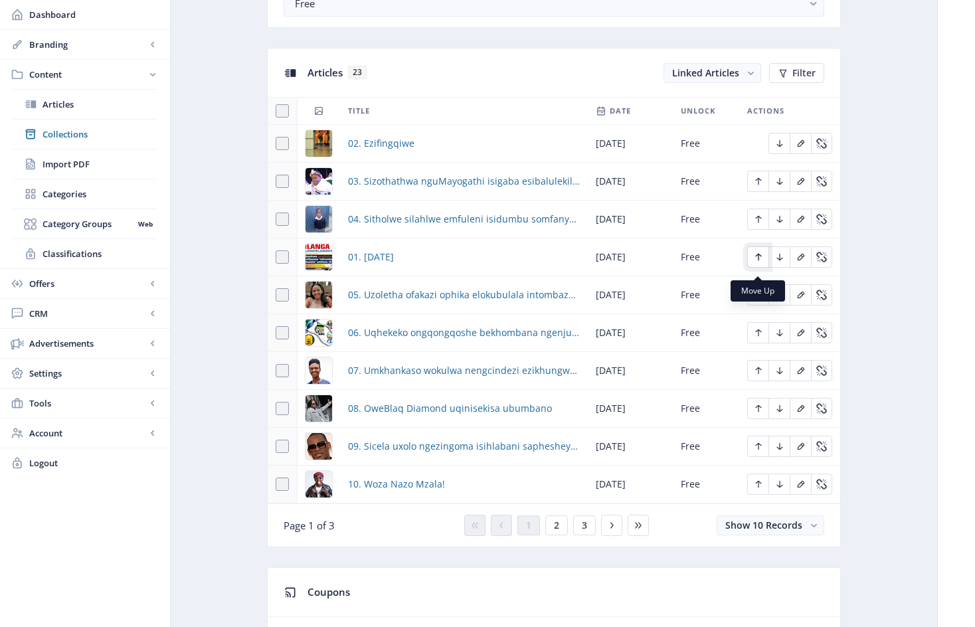
click at [761, 261] on icon "Edit page" at bounding box center [758, 257] width 6 height 7
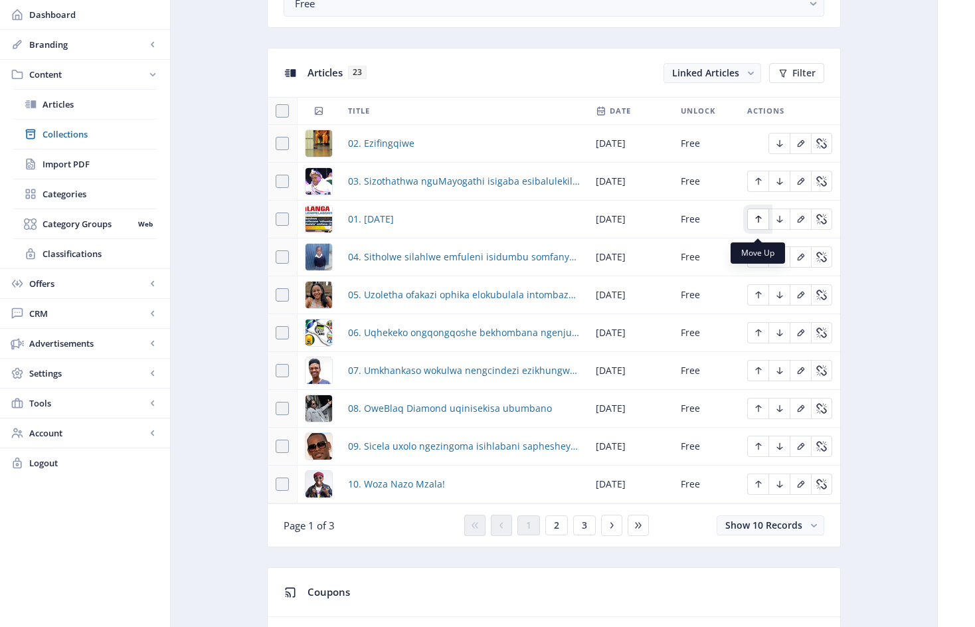
click at [761, 223] on icon "Edit page" at bounding box center [758, 219] width 6 height 7
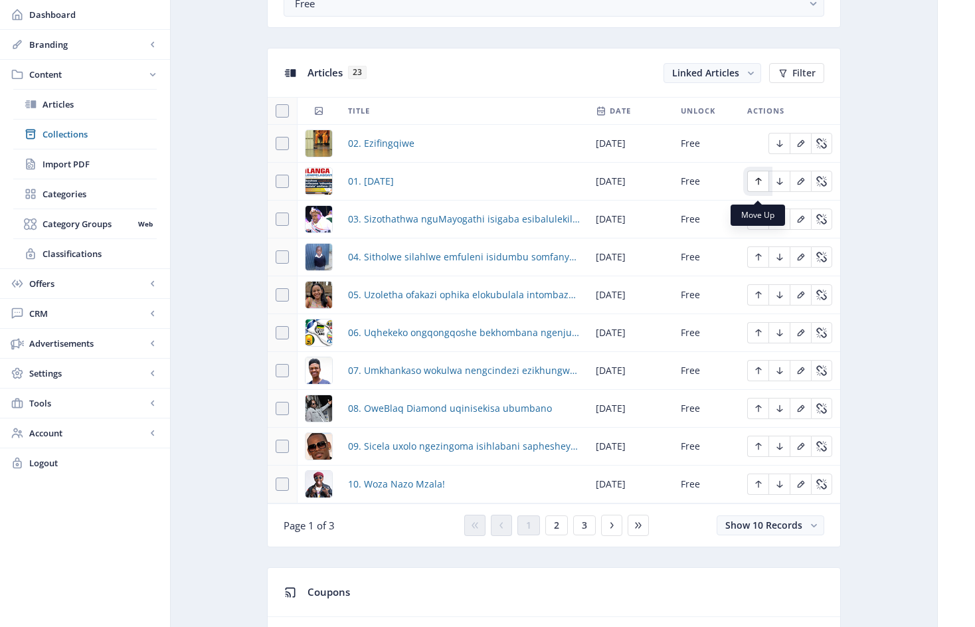
click at [757, 187] on icon "Edit page" at bounding box center [758, 181] width 11 height 11
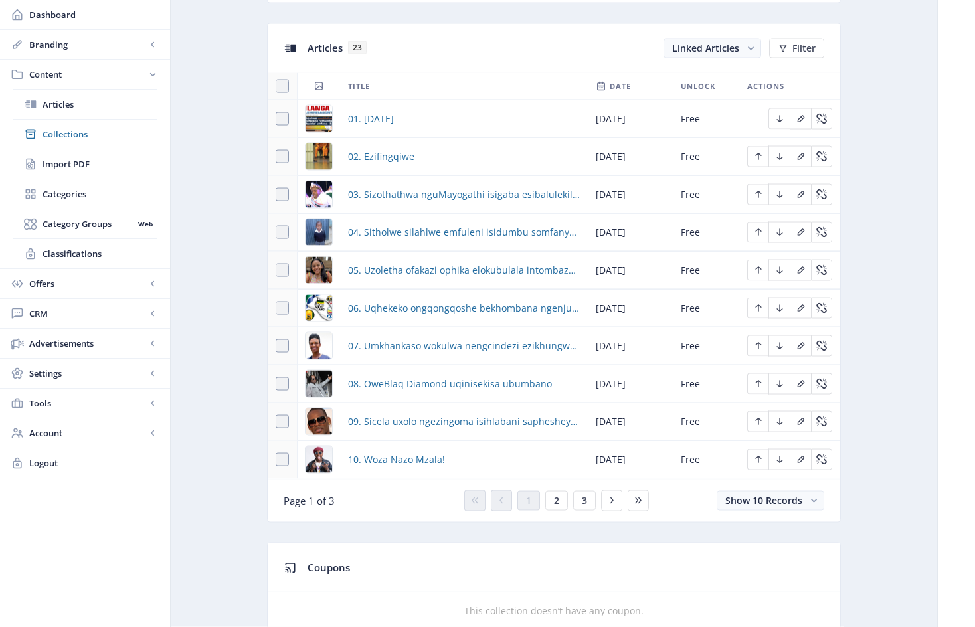
scroll to position [584, 0]
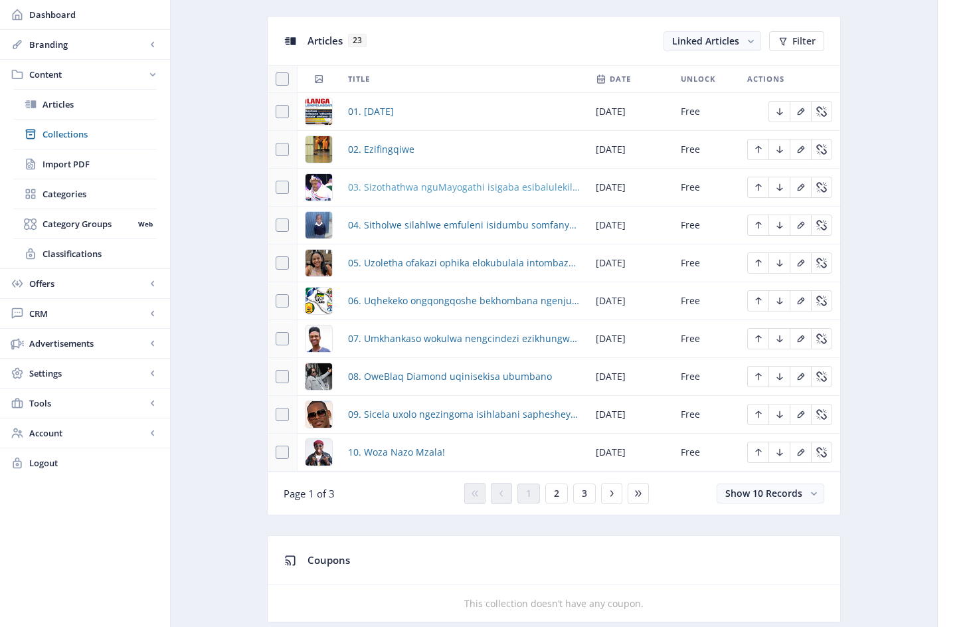
click at [440, 195] on span "03. Sizothathwa nguMayogathi isigaba esibalulekile kwiMpucuzeko" at bounding box center [464, 187] width 232 height 16
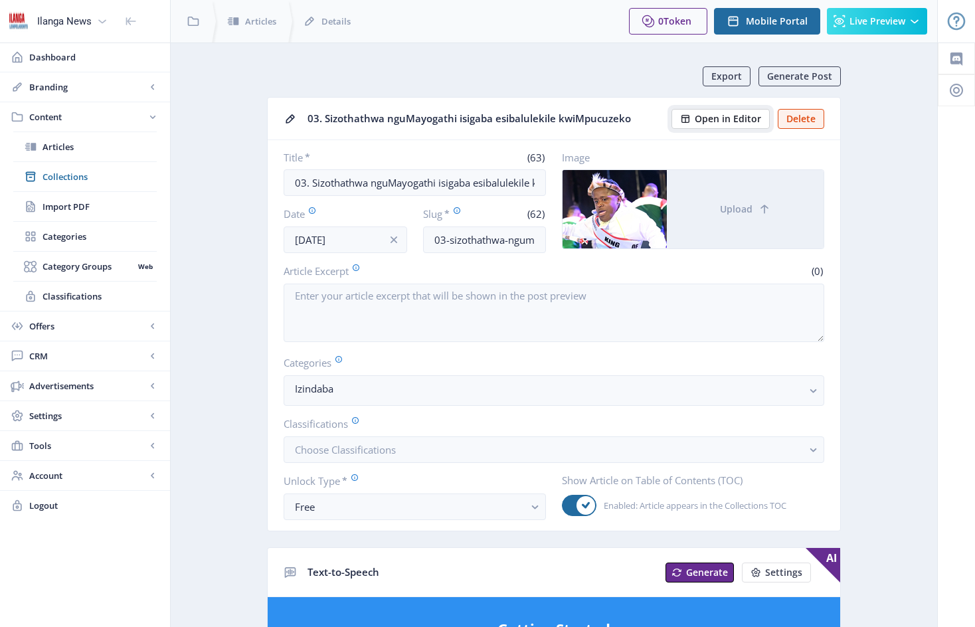
click at [731, 118] on span "Open in Editor" at bounding box center [728, 119] width 66 height 11
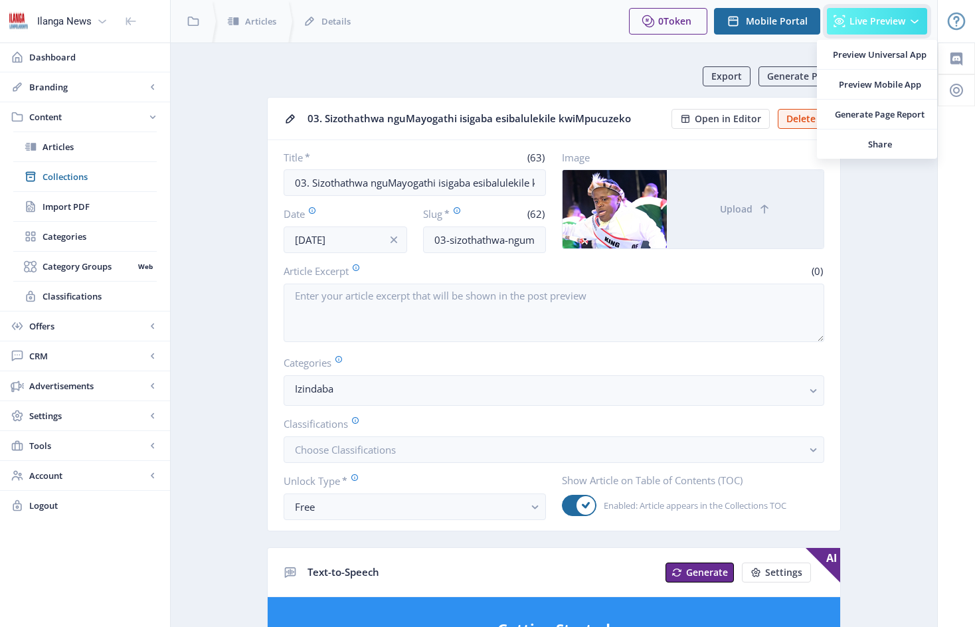
click at [887, 23] on span "Live Preview" at bounding box center [877, 21] width 56 height 11
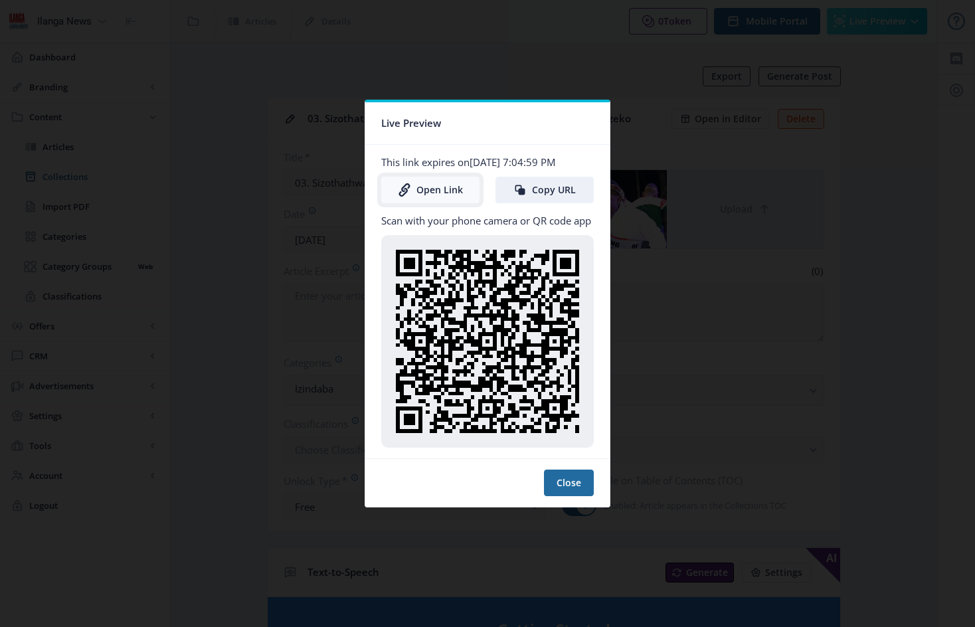
click at [446, 193] on link "Open Link" at bounding box center [430, 190] width 98 height 27
click at [573, 485] on button "Close" at bounding box center [569, 483] width 50 height 27
